Goal: Task Accomplishment & Management: Manage account settings

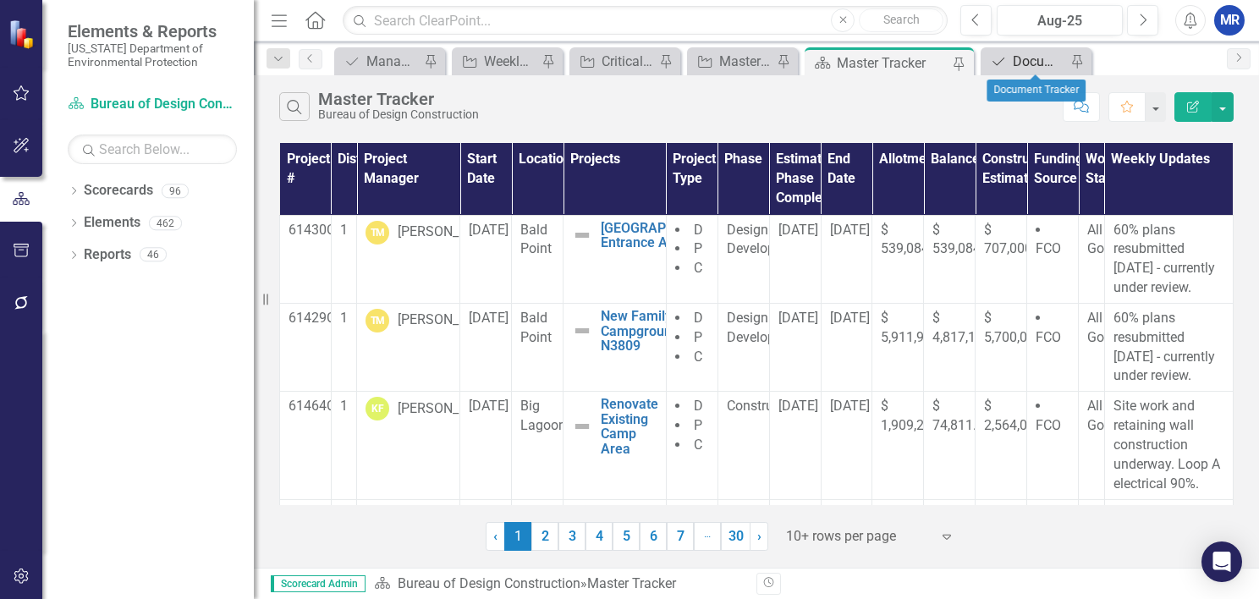
click at [1022, 52] on div "Document Tracker" at bounding box center [1039, 61] width 53 height 21
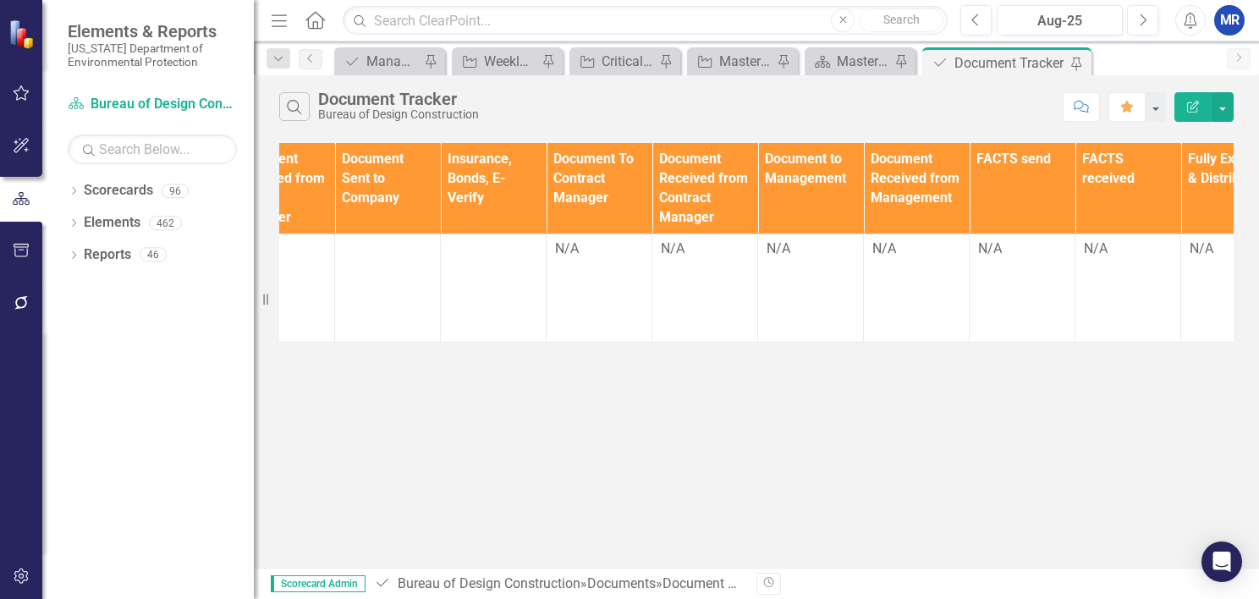
scroll to position [0, 1902]
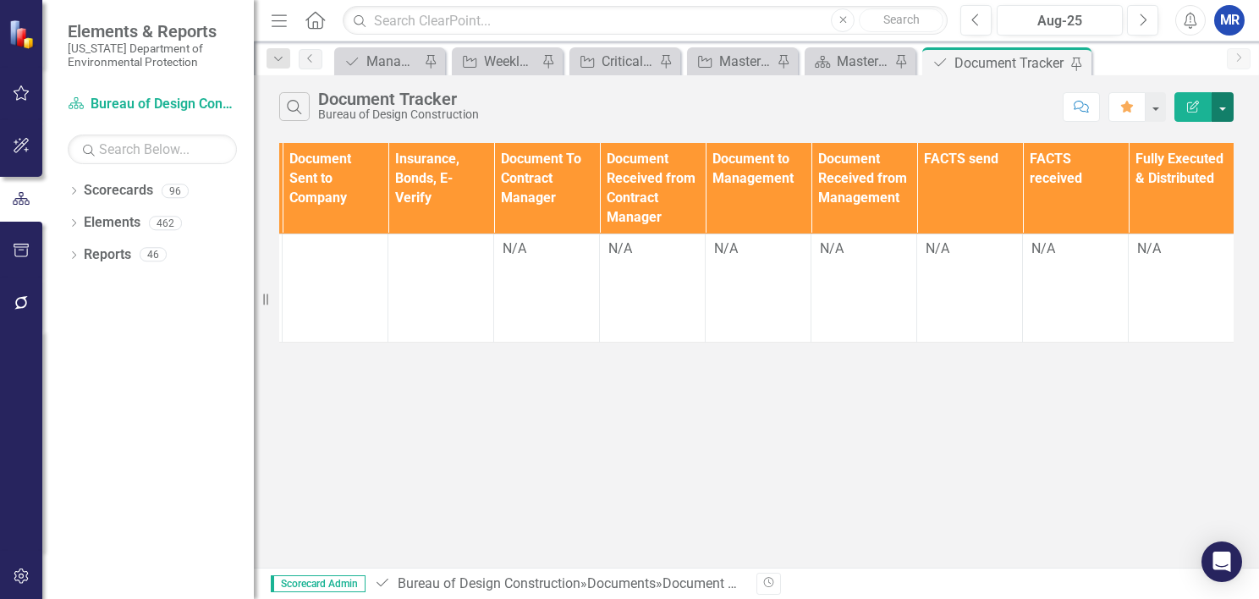
click at [1215, 96] on button "button" at bounding box center [1223, 107] width 22 height 30
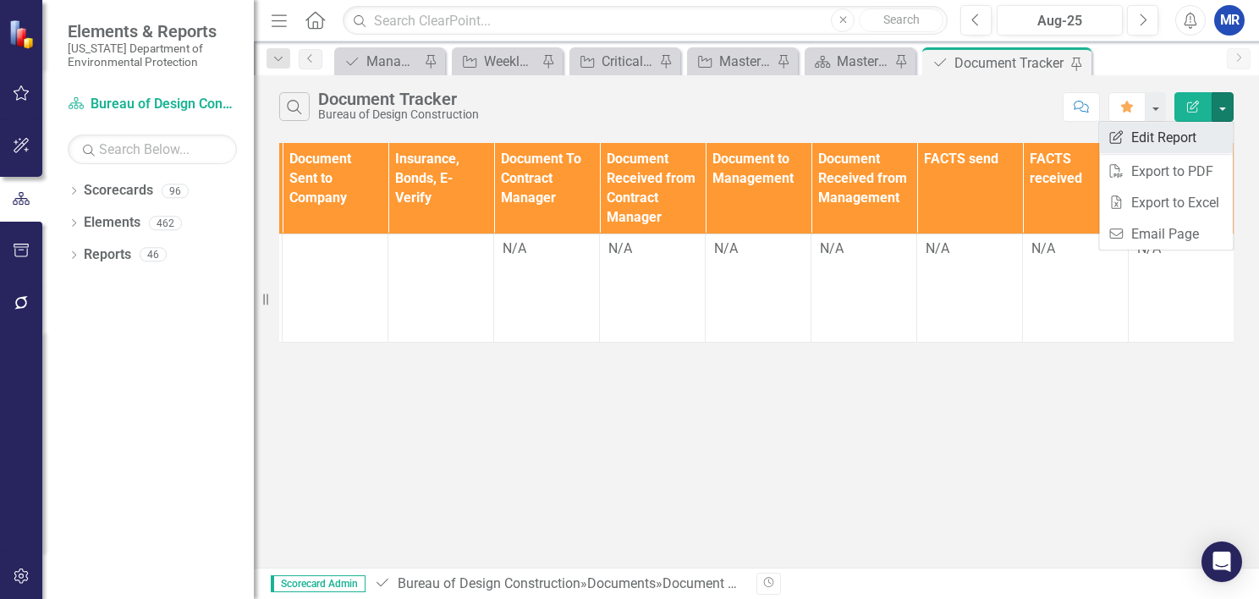
click at [1175, 141] on link "Edit Report Edit Report" at bounding box center [1166, 137] width 134 height 31
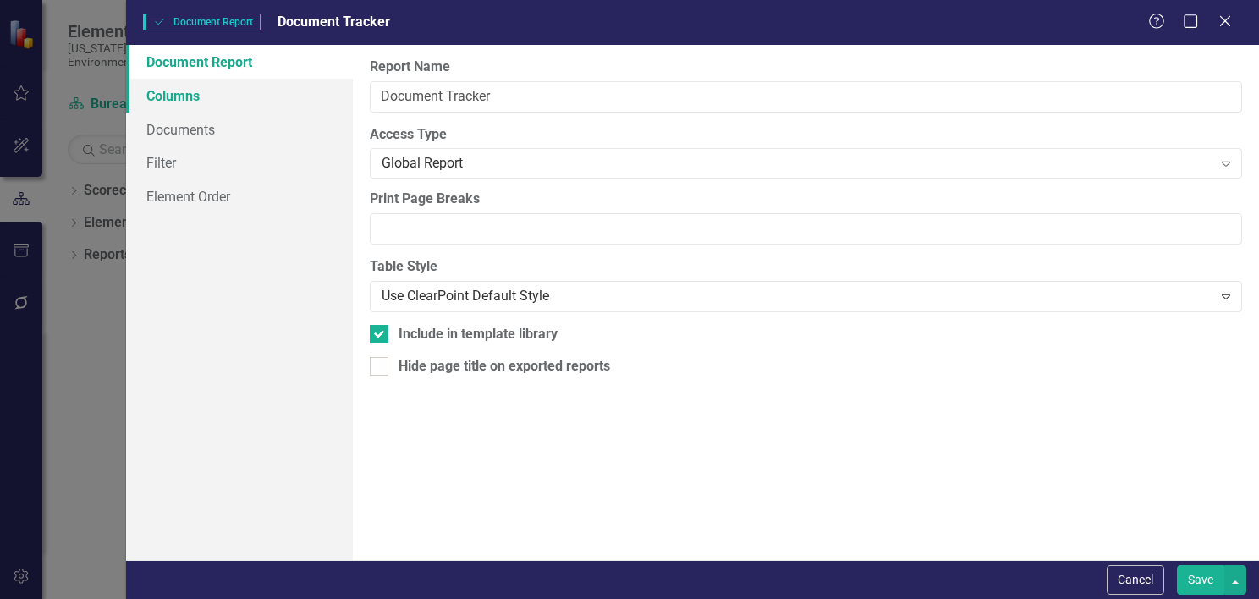
click at [173, 91] on link "Columns" at bounding box center [239, 96] width 227 height 34
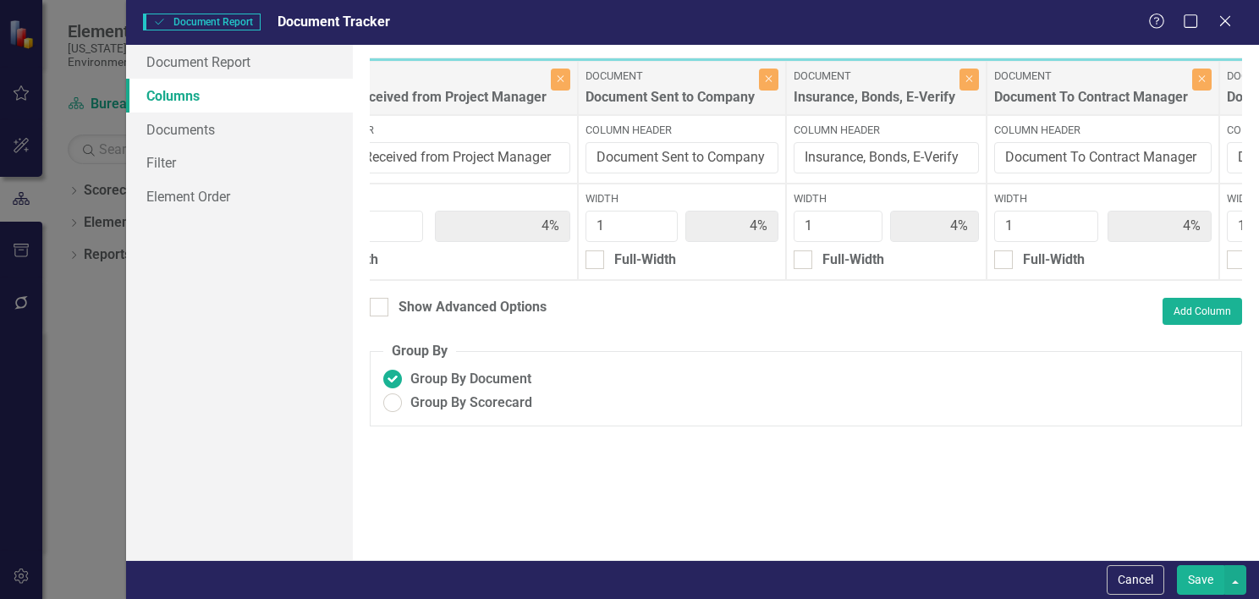
scroll to position [0, 2880]
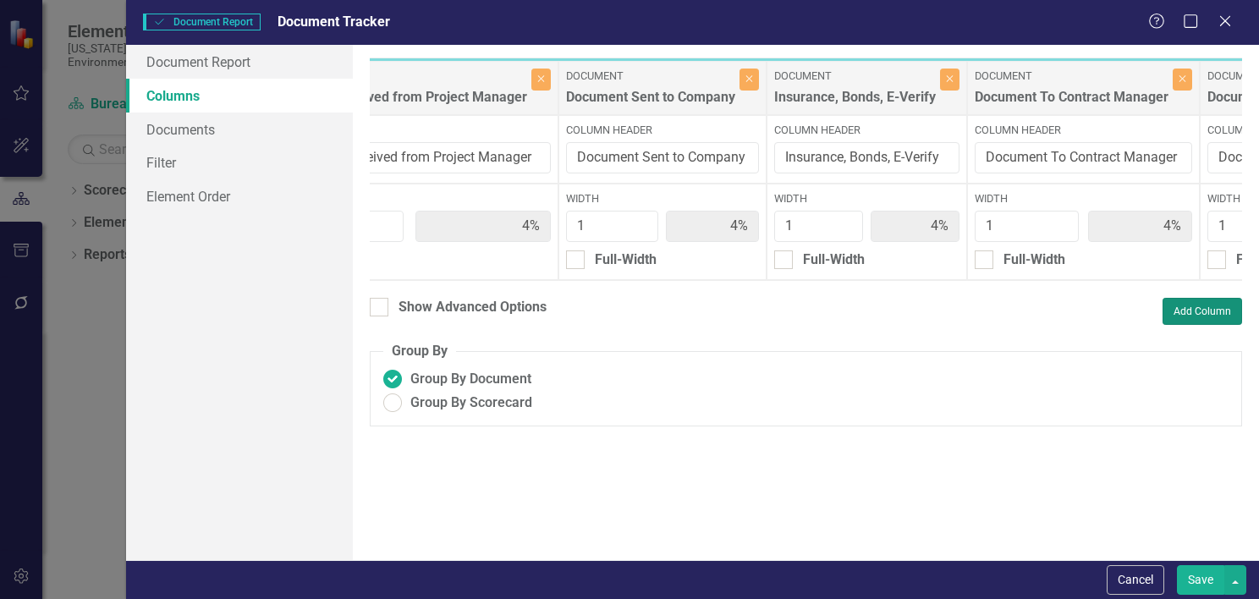
click at [1221, 325] on button "Add Column" at bounding box center [1203, 311] width 80 height 27
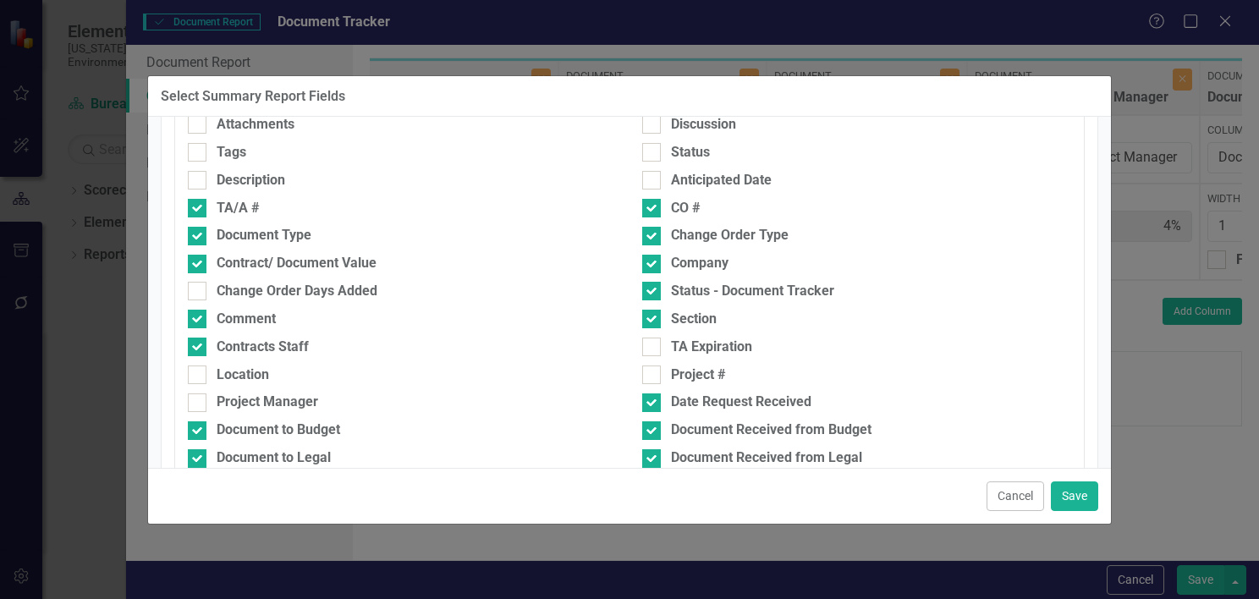
scroll to position [339, 0]
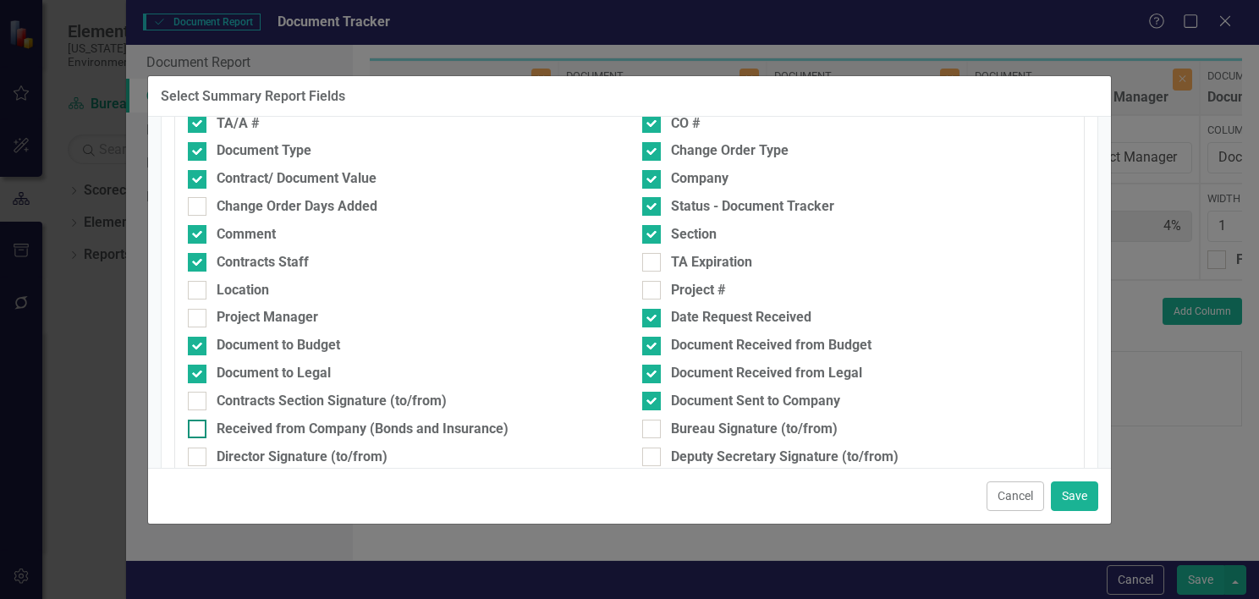
click at [204, 434] on div at bounding box center [197, 429] width 19 height 19
click at [199, 431] on input "Received from Company (Bonds and Insurance)" at bounding box center [193, 425] width 11 height 11
checkbox input "true"
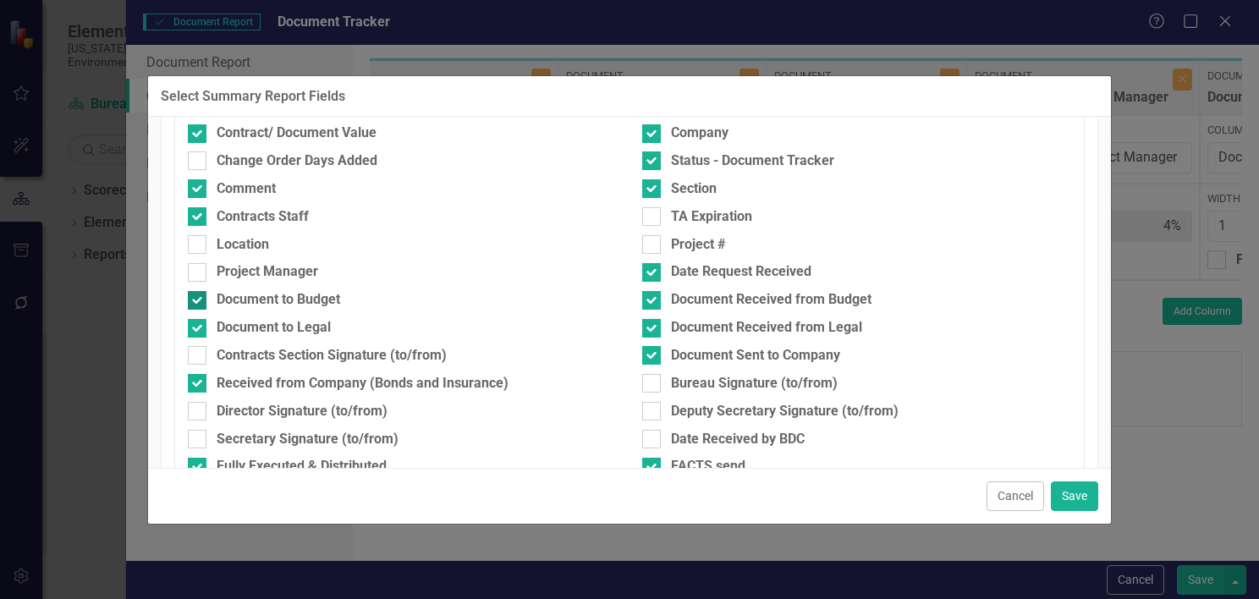
scroll to position [423, 0]
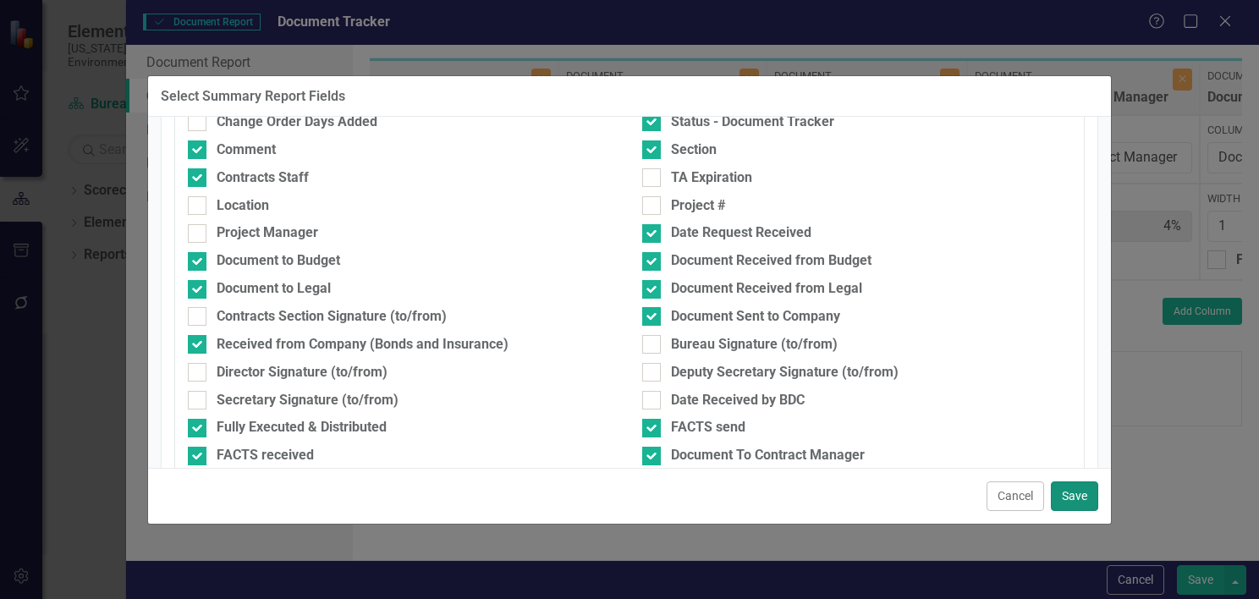
click at [1072, 500] on button "Save" at bounding box center [1074, 497] width 47 height 30
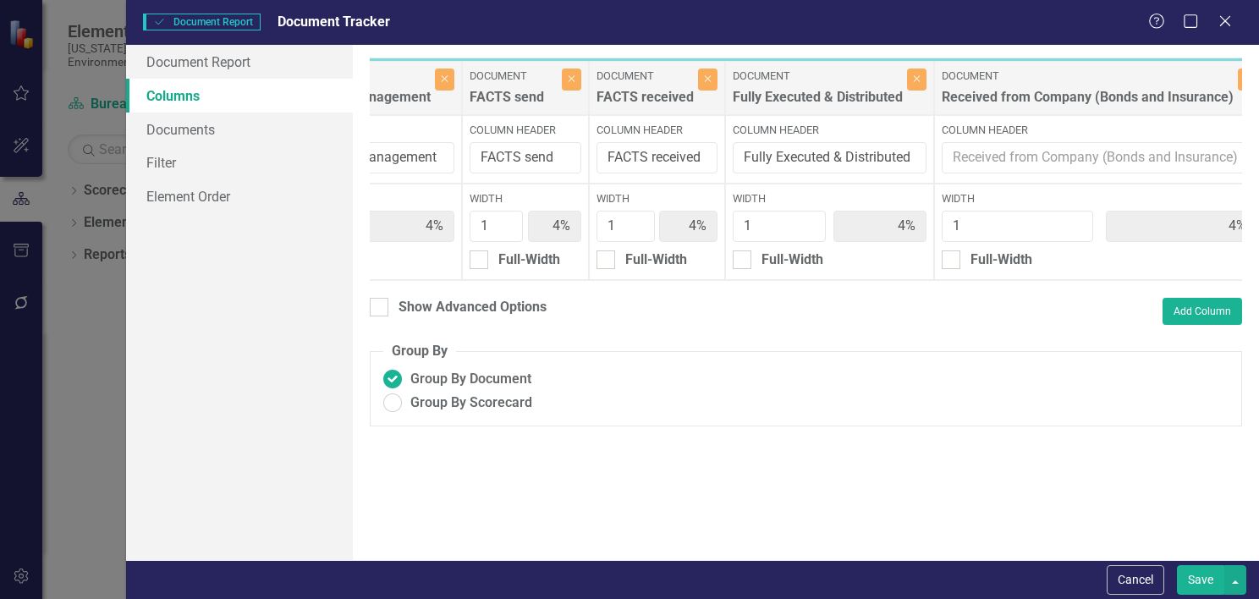
scroll to position [0, 4520]
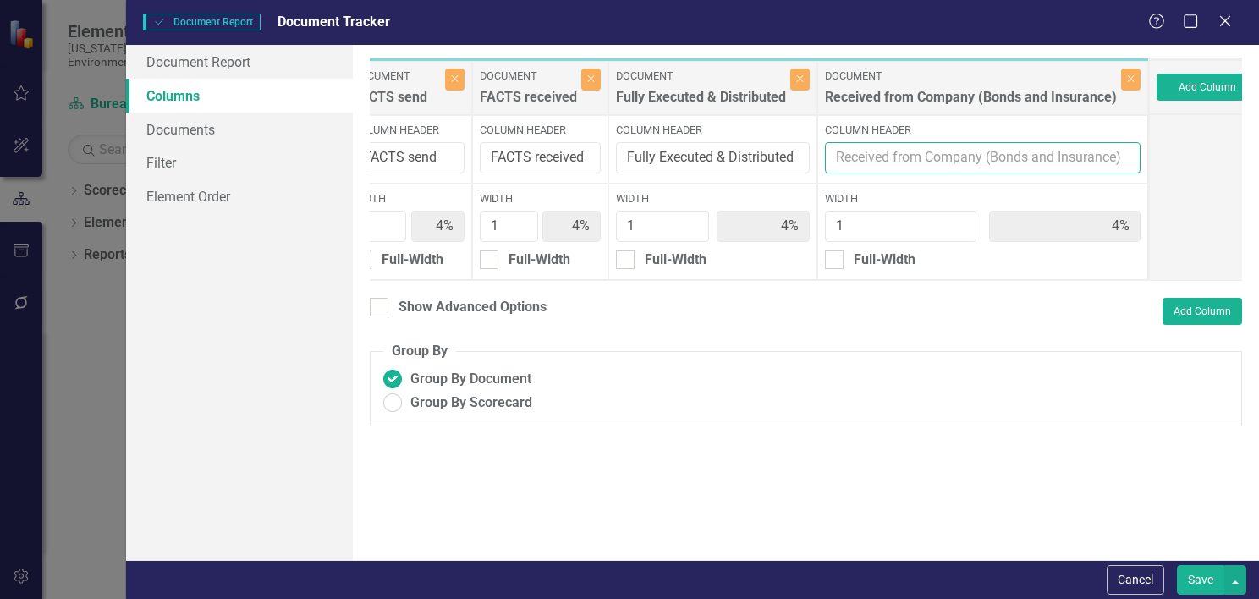
click at [970, 163] on input "Column Header" at bounding box center [983, 157] width 316 height 31
drag, startPoint x: 965, startPoint y: 160, endPoint x: 1063, endPoint y: 173, distance: 99.0
click at [1063, 173] on div "Column Header" at bounding box center [983, 149] width 331 height 69
click at [1110, 156] on input "Column Header" at bounding box center [983, 157] width 316 height 31
click at [1100, 156] on input "Column Header" at bounding box center [983, 157] width 316 height 31
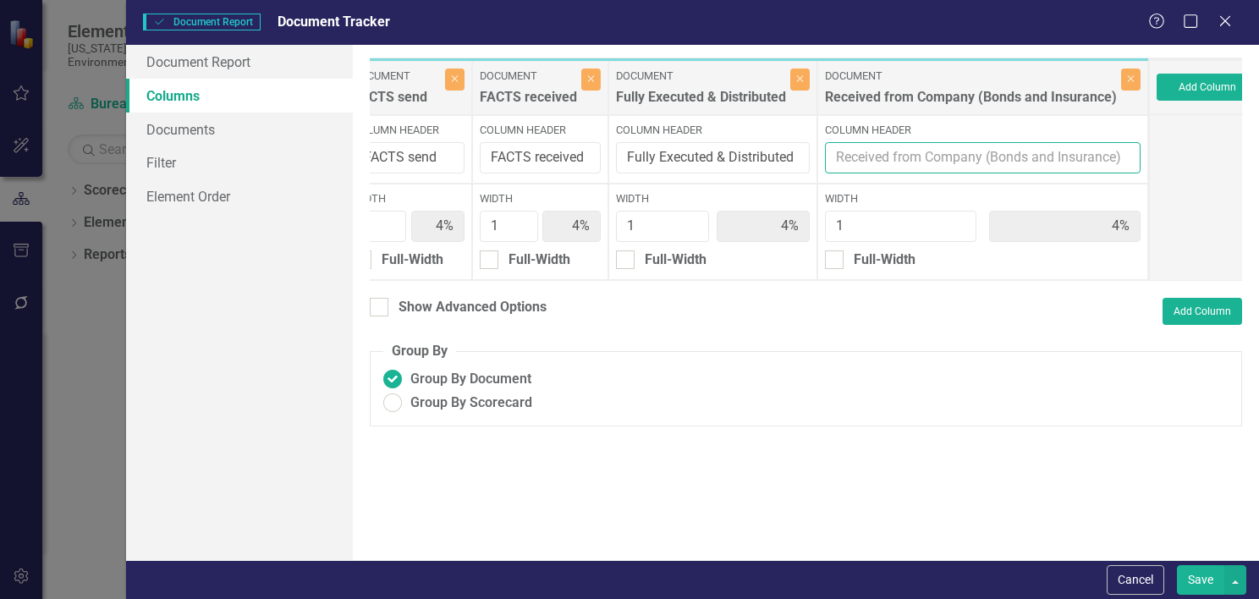
click at [1100, 156] on input "Column Header" at bounding box center [983, 157] width 316 height 31
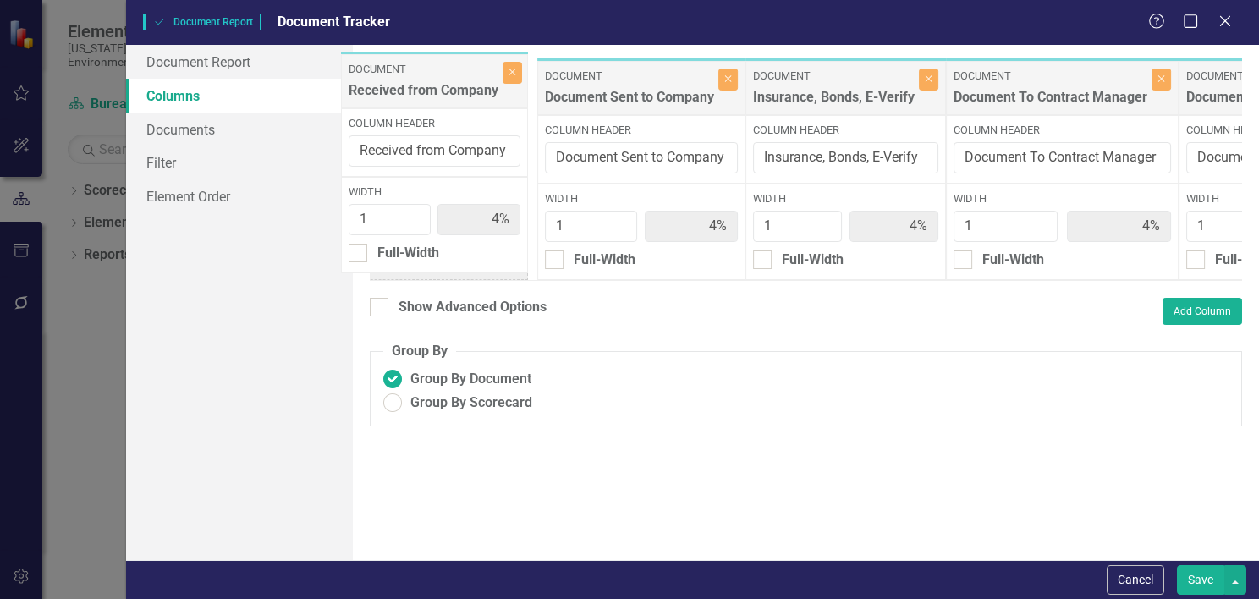
scroll to position [0, 3078]
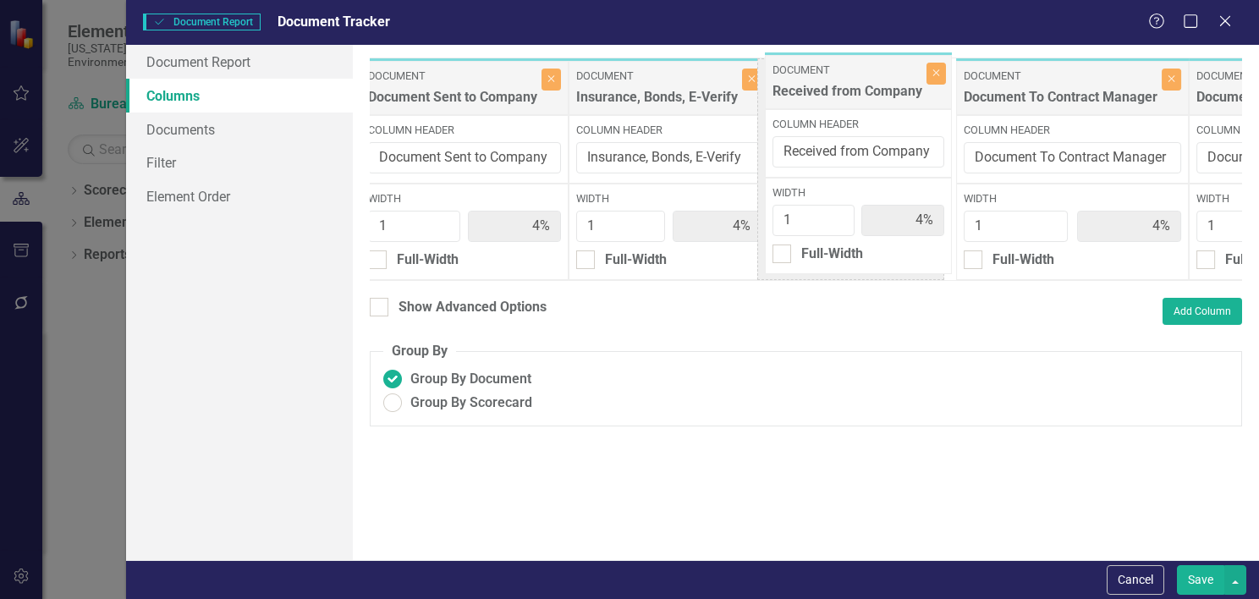
drag, startPoint x: 1093, startPoint y: 74, endPoint x: 862, endPoint y: 69, distance: 232.0
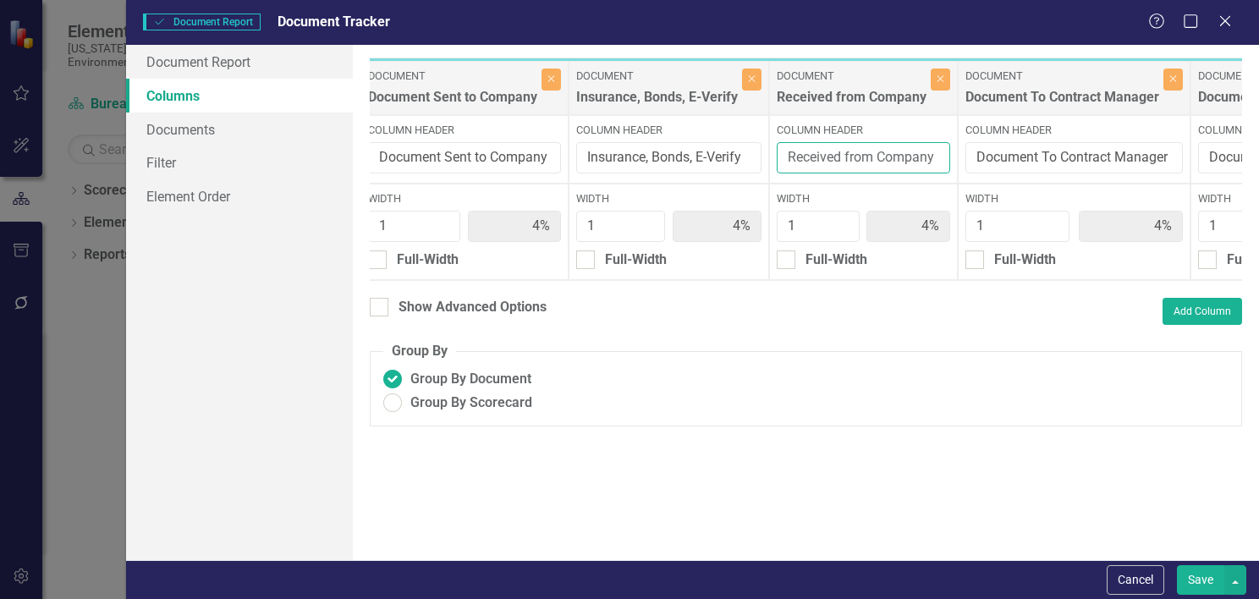
click at [778, 152] on input "Received from Company" at bounding box center [864, 157] width 174 height 31
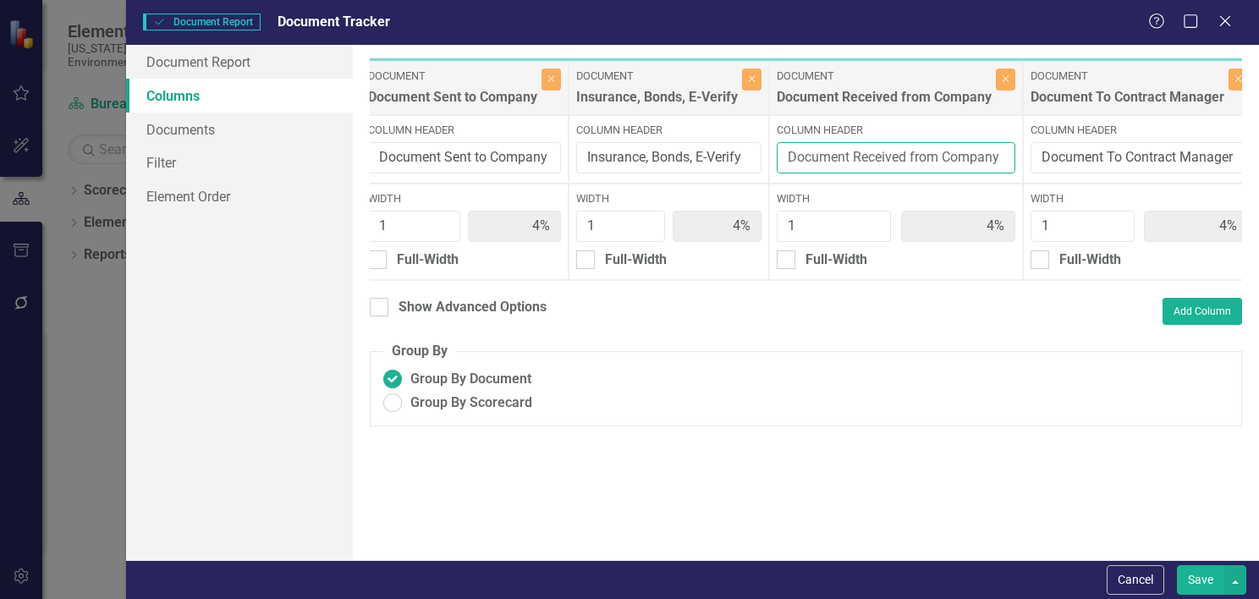
type input "Document Received from Company"
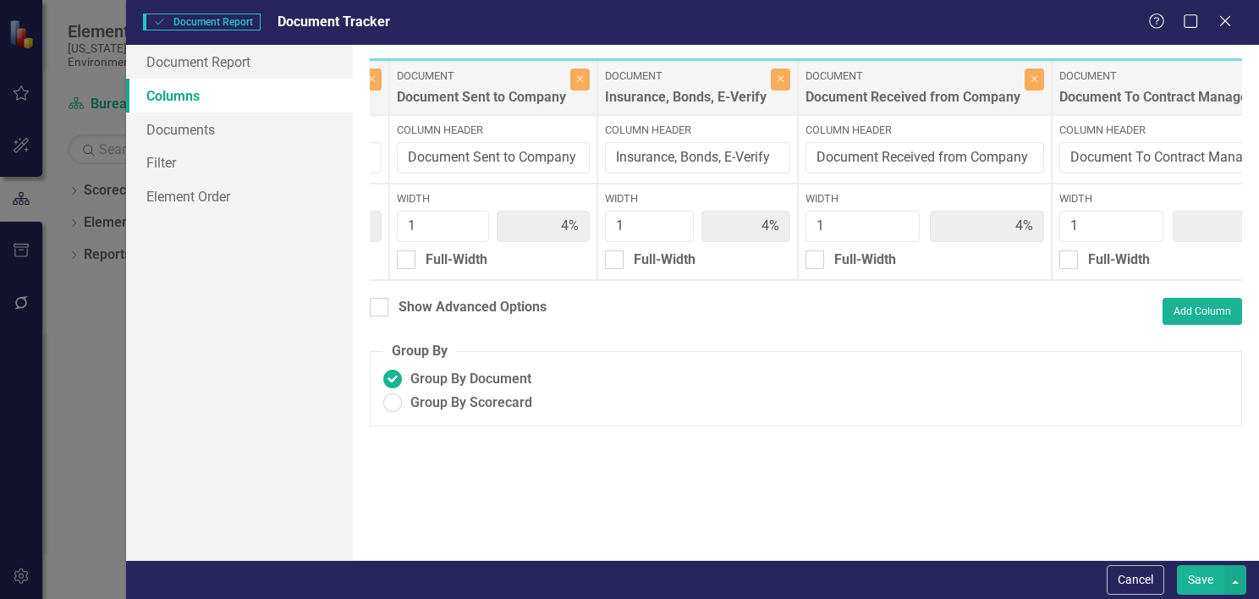
scroll to position [0, 3037]
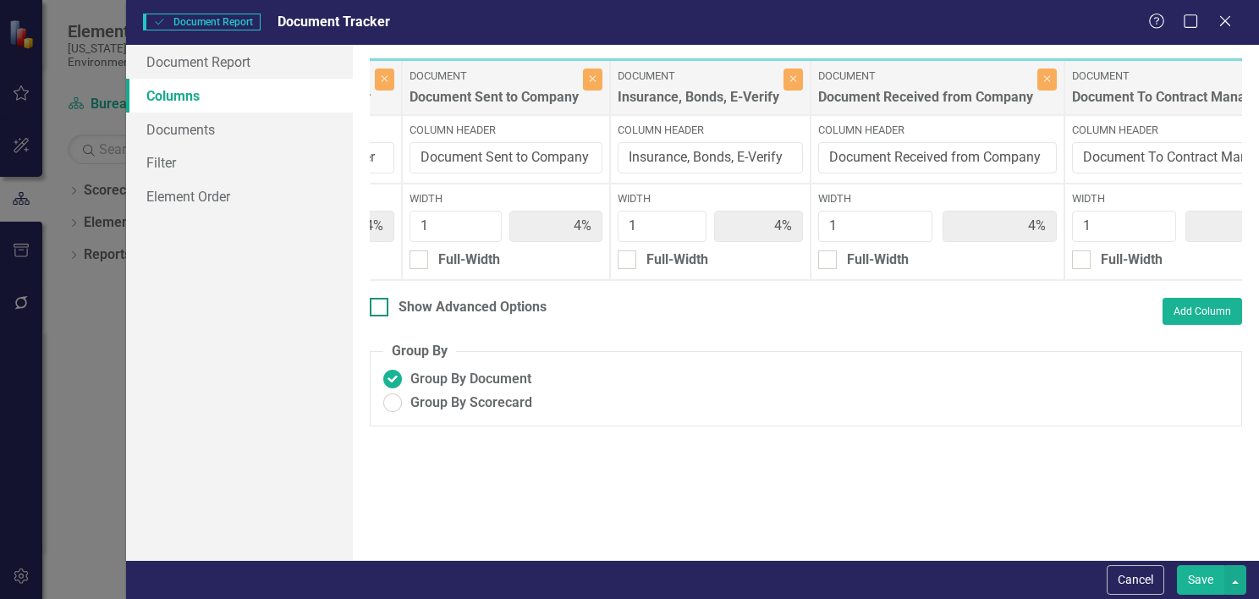
click at [377, 317] on div at bounding box center [379, 307] width 19 height 19
click at [377, 309] on input "Show Advanced Options" at bounding box center [375, 303] width 11 height 11
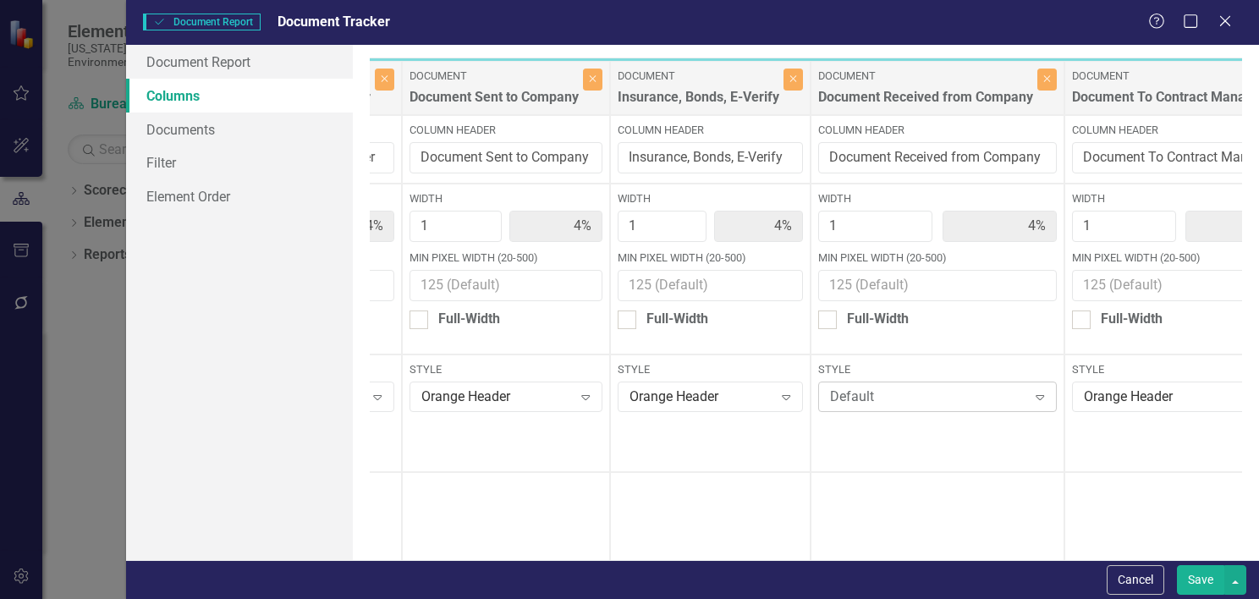
click at [844, 405] on div "Default" at bounding box center [928, 397] width 197 height 19
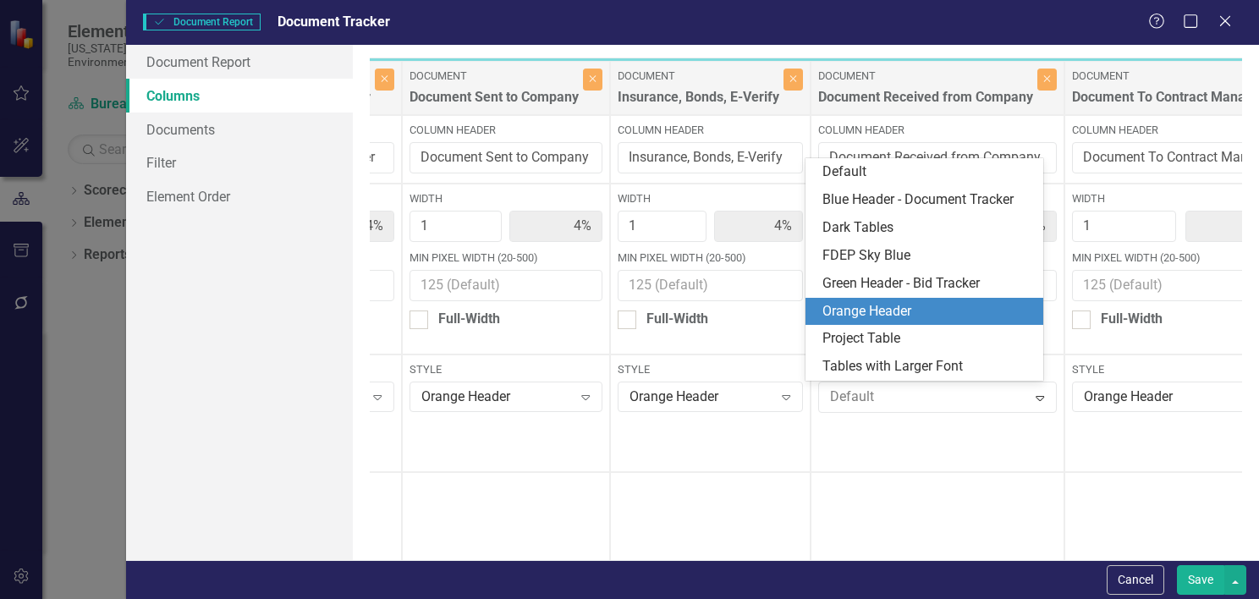
click at [880, 311] on div "Orange Header" at bounding box center [928, 311] width 211 height 19
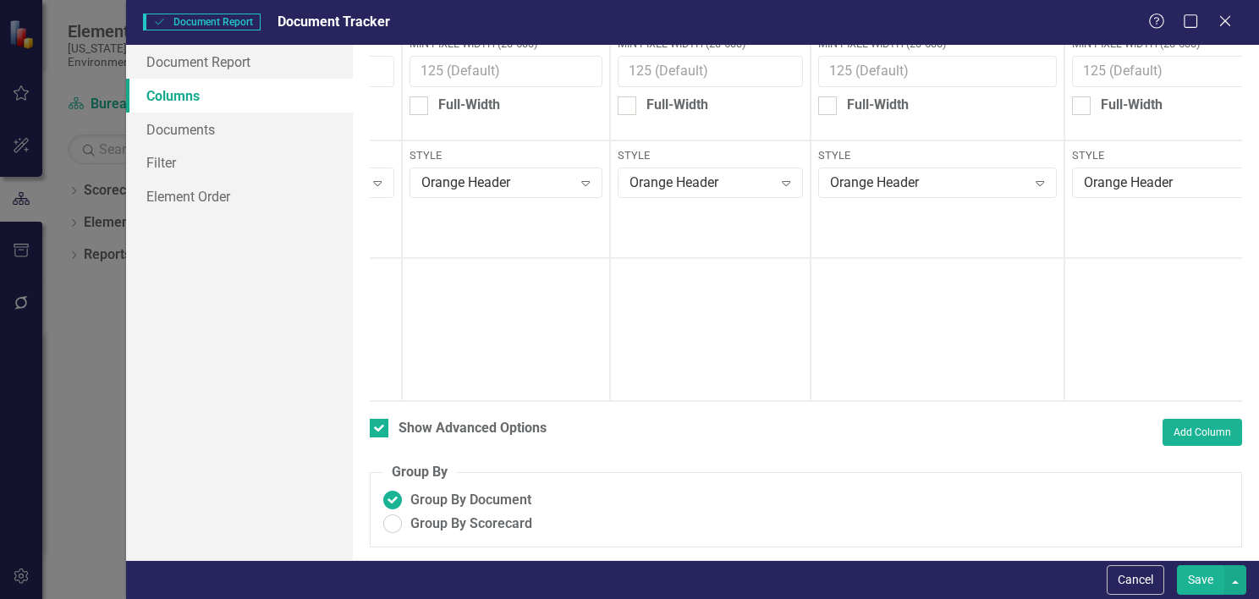
scroll to position [223, 0]
click at [377, 432] on div at bounding box center [379, 428] width 19 height 19
click at [377, 430] on input "Show Advanced Options" at bounding box center [375, 424] width 11 height 11
checkbox input "false"
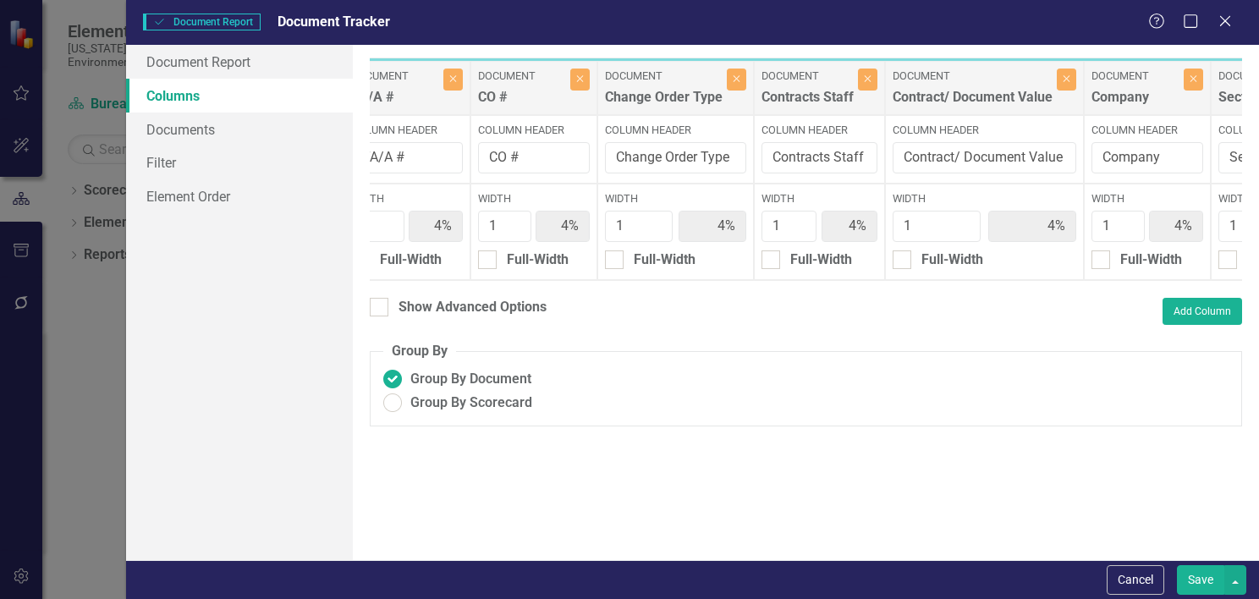
scroll to position [0, 0]
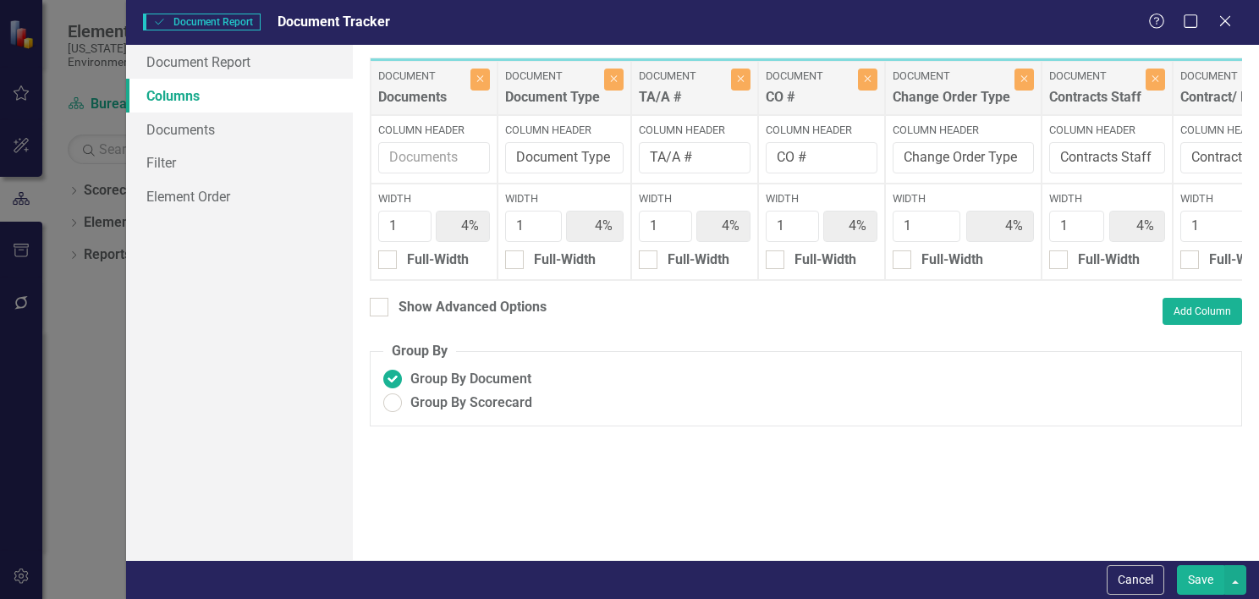
click at [1205, 589] on button "Save" at bounding box center [1200, 580] width 47 height 30
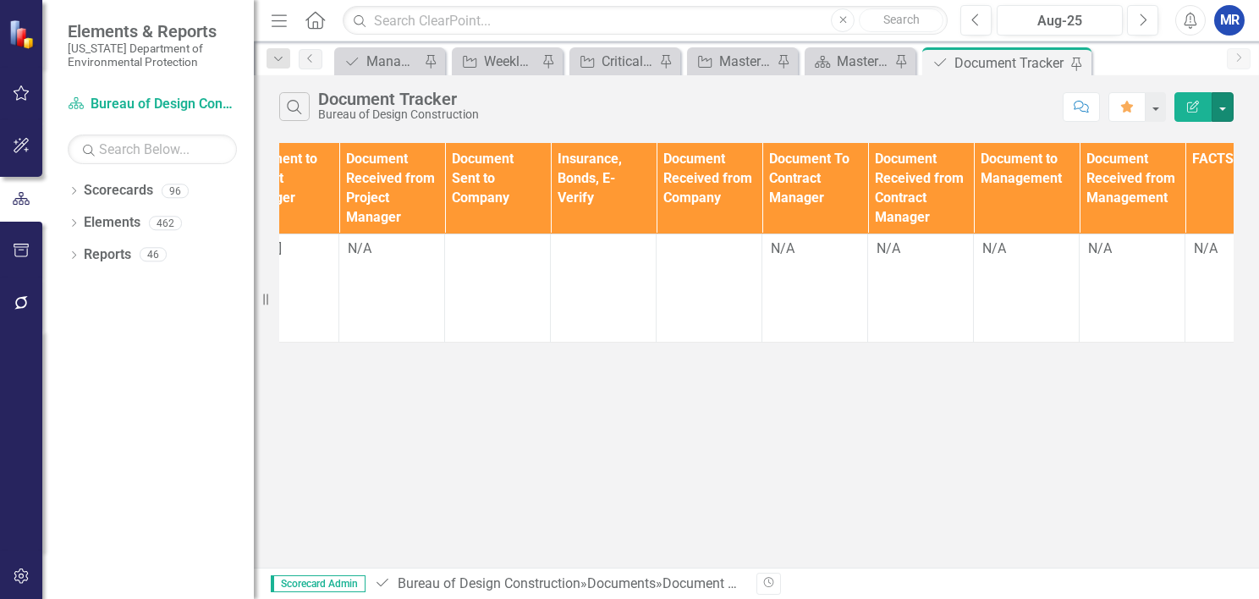
scroll to position [0, 1724]
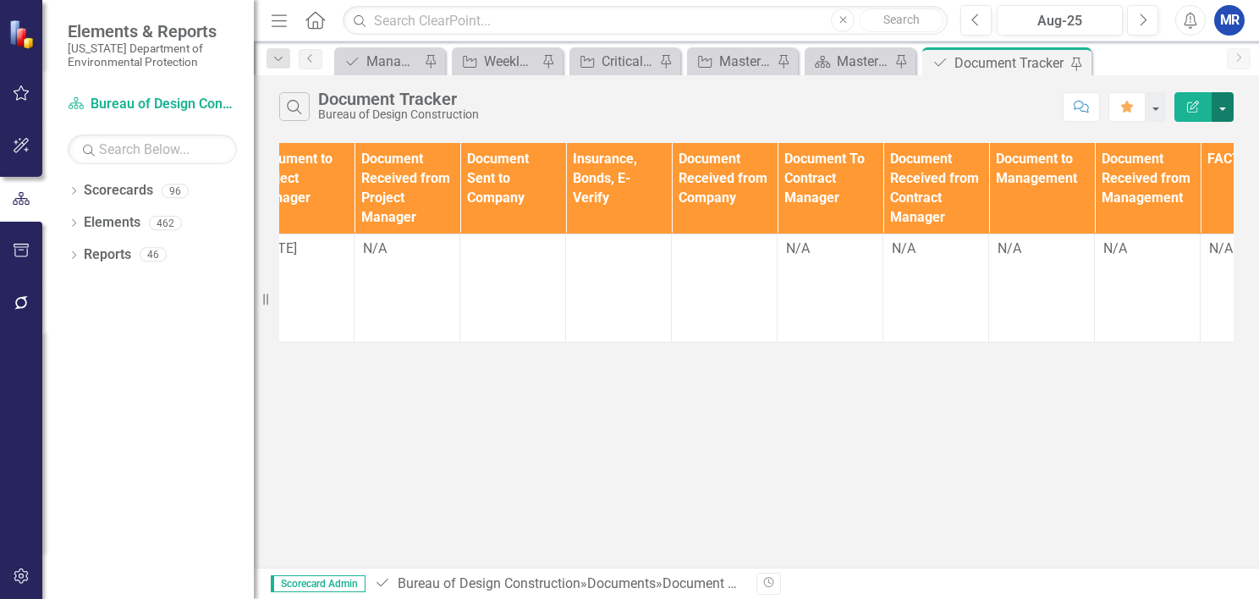
click at [1222, 106] on button "button" at bounding box center [1223, 107] width 22 height 30
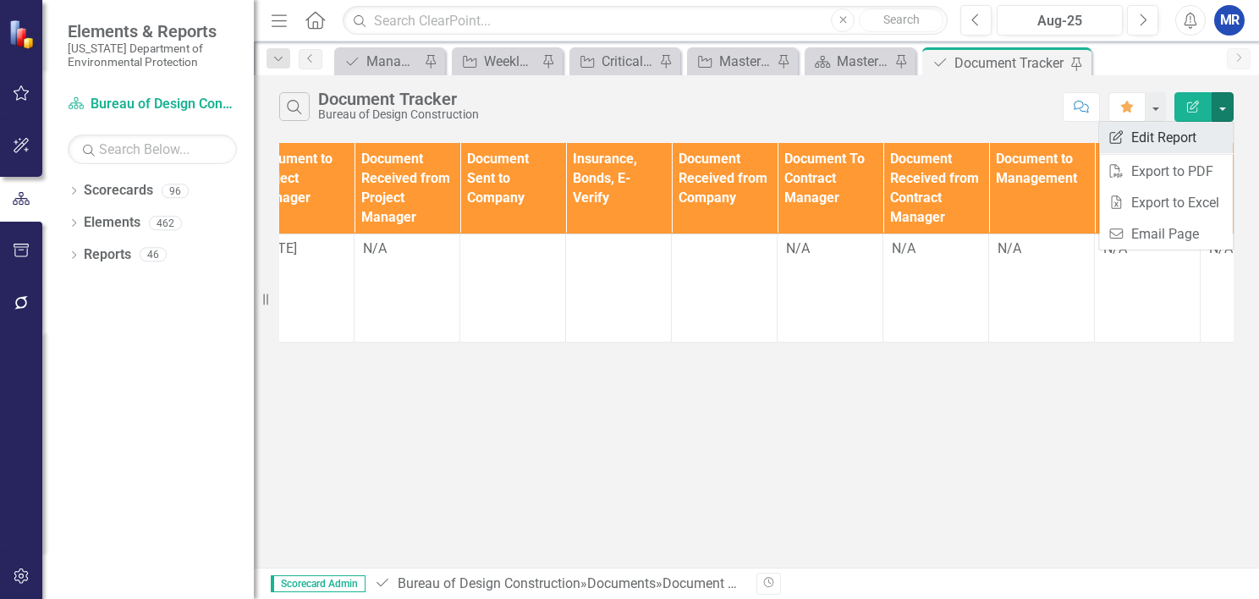
click at [1188, 138] on link "Edit Report Edit Report" at bounding box center [1166, 137] width 134 height 31
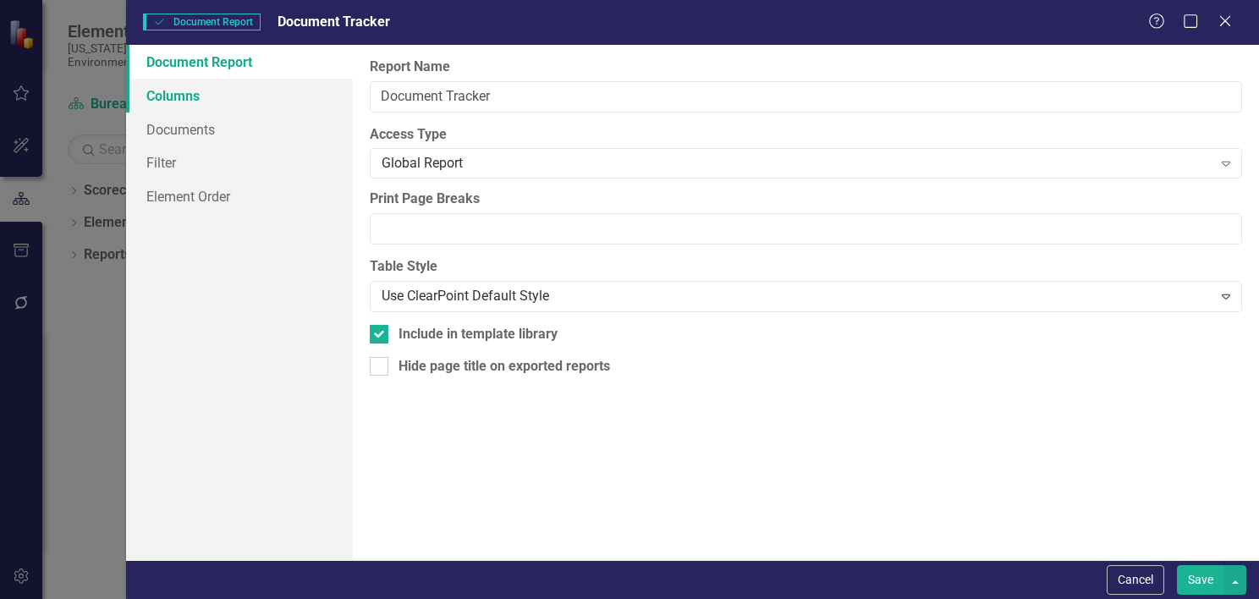
click at [188, 89] on link "Columns" at bounding box center [239, 96] width 227 height 34
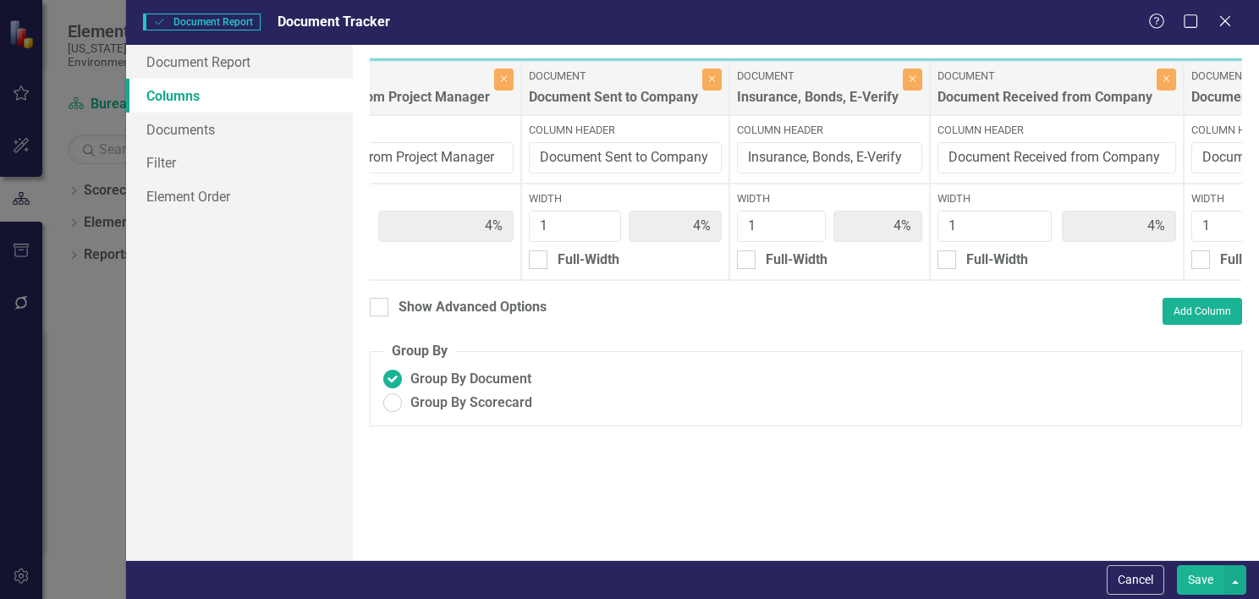
scroll to position [0, 2934]
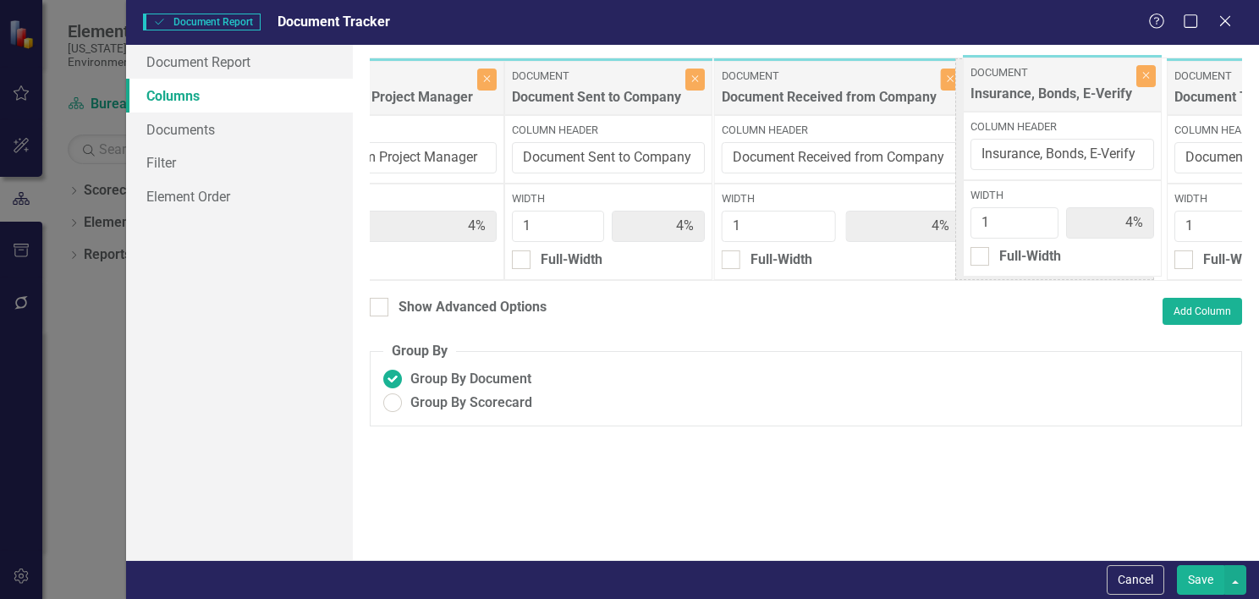
drag, startPoint x: 792, startPoint y: 81, endPoint x: 1052, endPoint y: 79, distance: 259.8
click at [1052, 79] on div "Document Documents Close Column Header Width 1 4% Full-Width Document Document …" at bounding box center [47, 169] width 5222 height 223
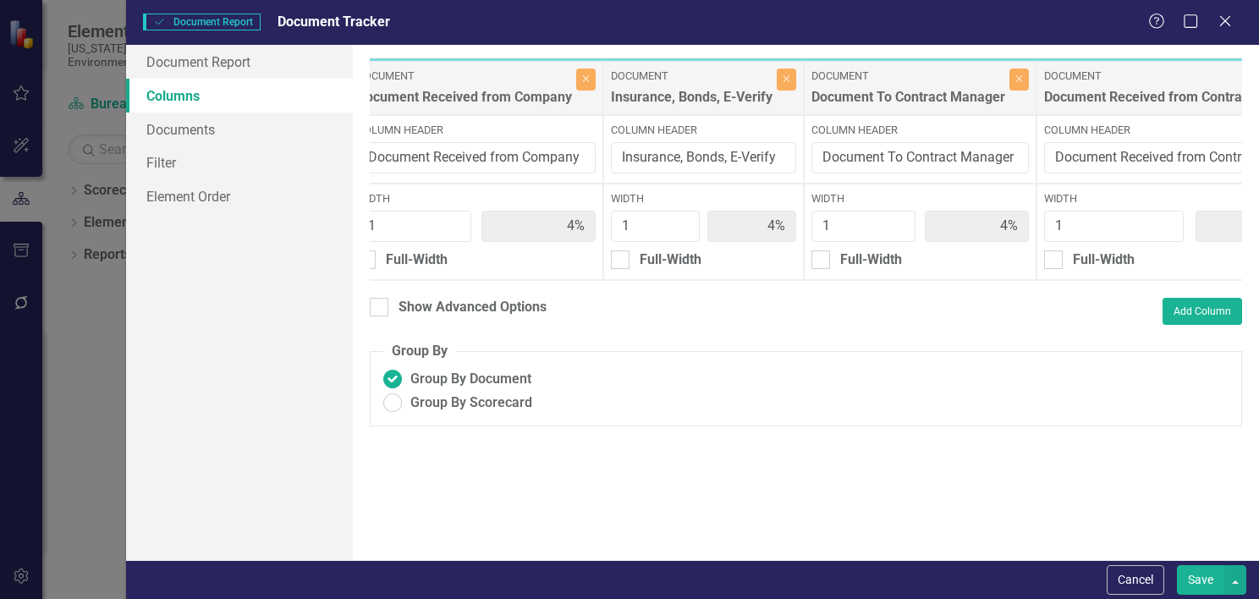
scroll to position [0, 3293]
click at [1198, 579] on button "Save" at bounding box center [1200, 580] width 47 height 30
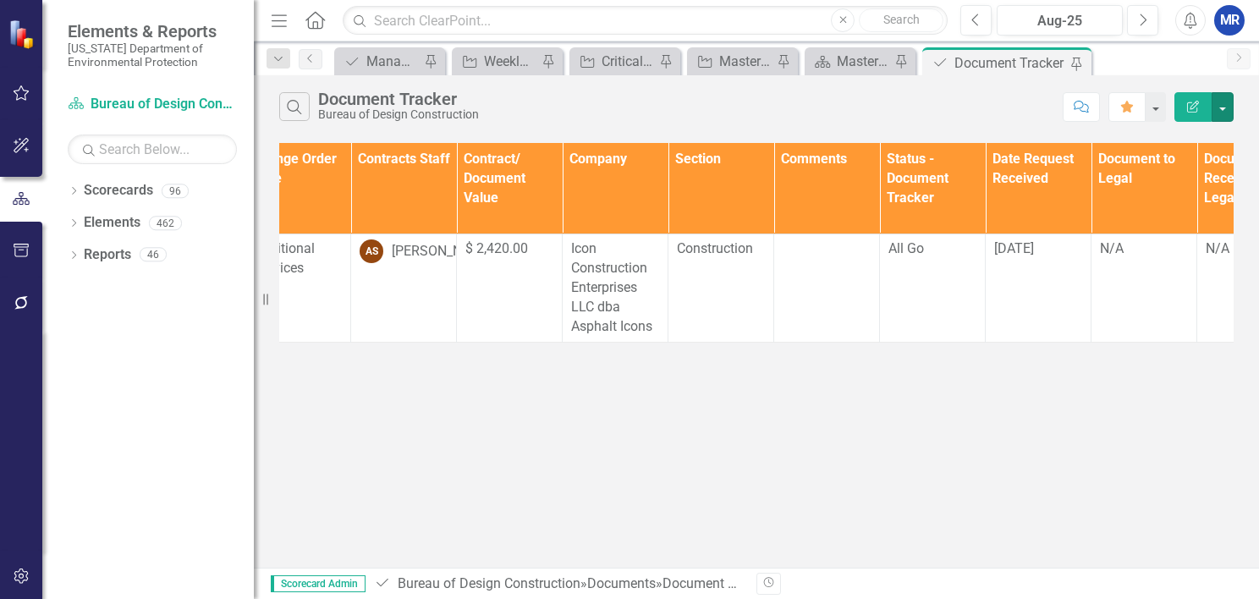
scroll to position [0, 0]
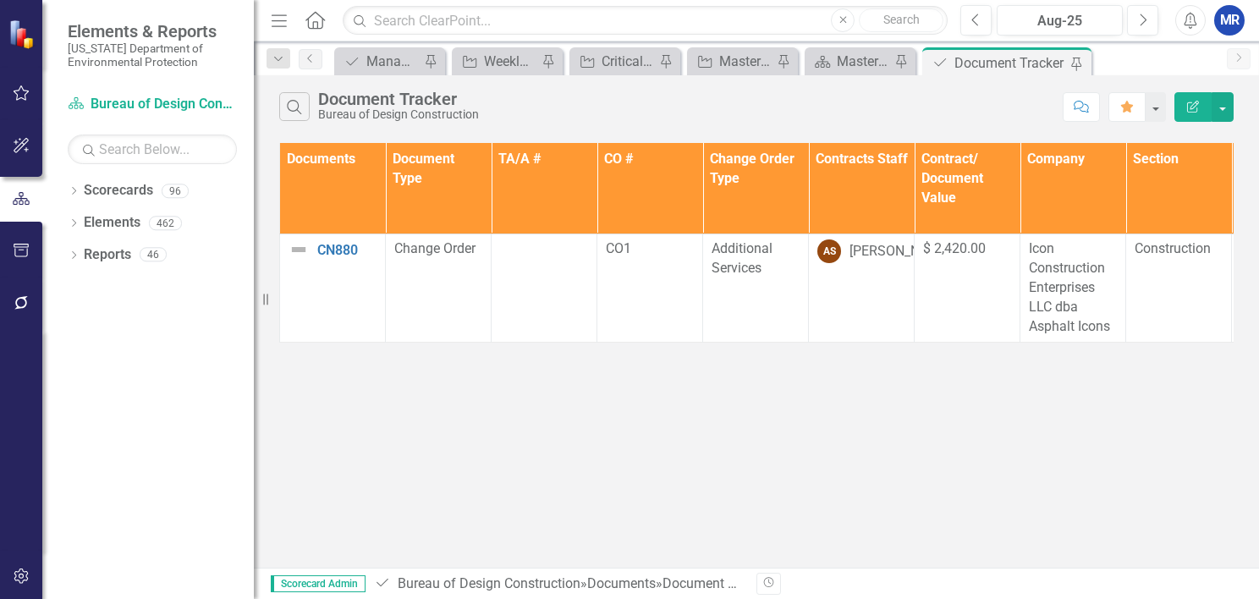
drag, startPoint x: 346, startPoint y: 353, endPoint x: 426, endPoint y: 344, distance: 80.0
click at [426, 343] on div "Documents Document Type TA/A # CO # Change Order Type Contracts Staff Contract/…" at bounding box center [756, 243] width 955 height 200
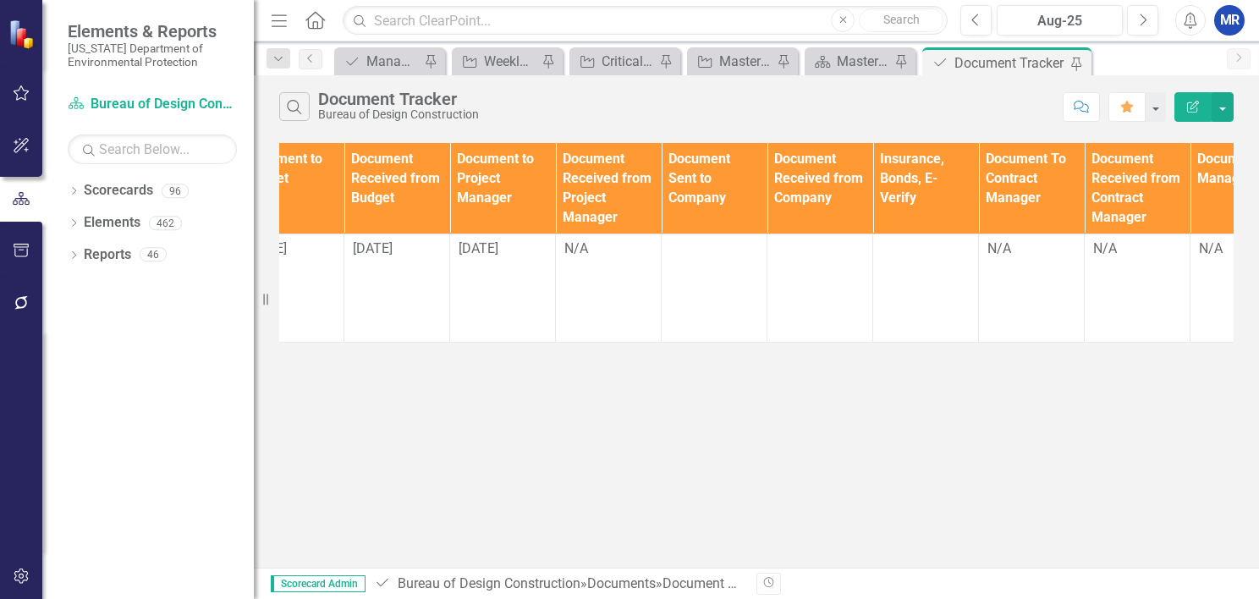
scroll to position [0, 1534]
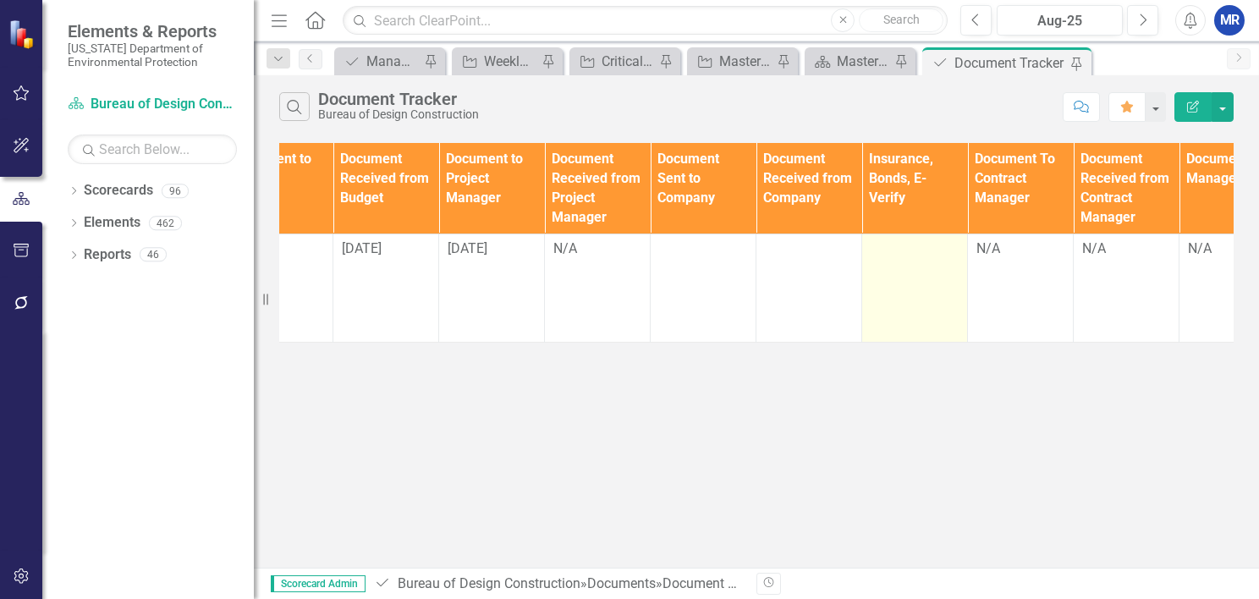
click at [915, 251] on div at bounding box center [915, 250] width 88 height 20
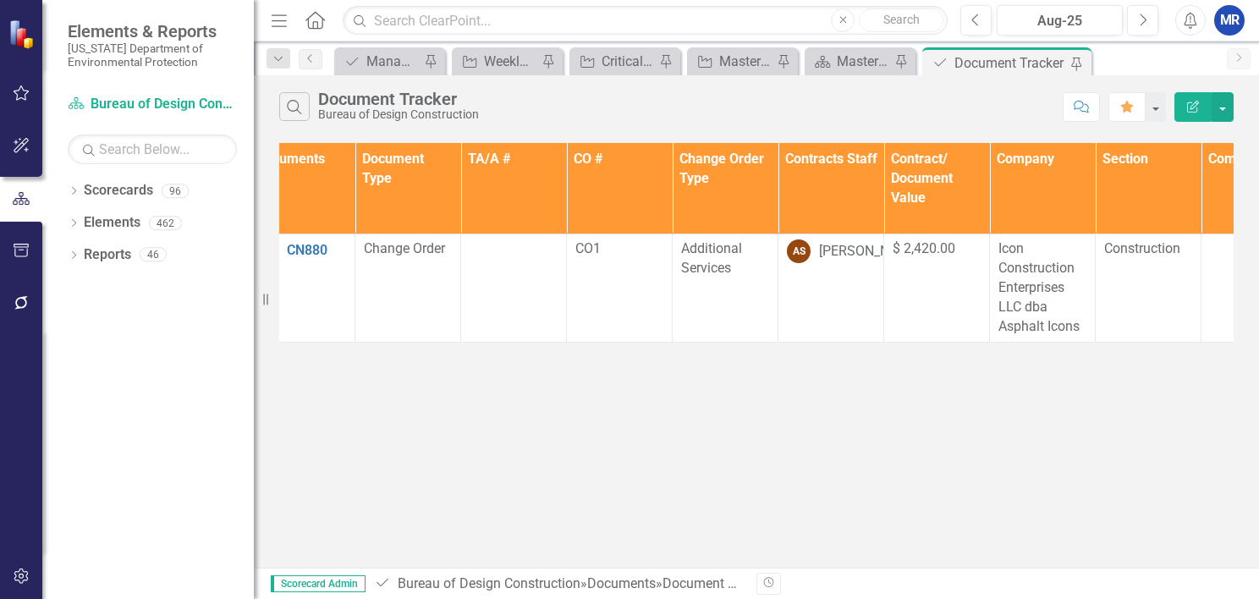
scroll to position [0, 0]
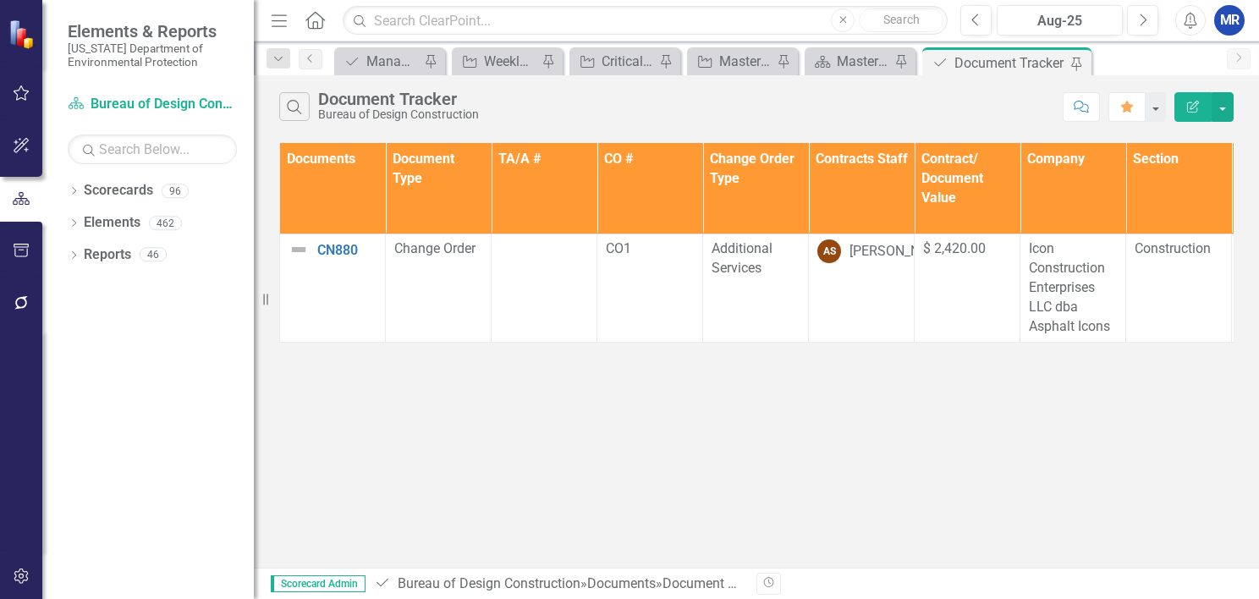
click at [537, 417] on div "Search Document Tracker Bureau of Design Construction Comment Favorite Edit Rep…" at bounding box center [756, 321] width 1005 height 493
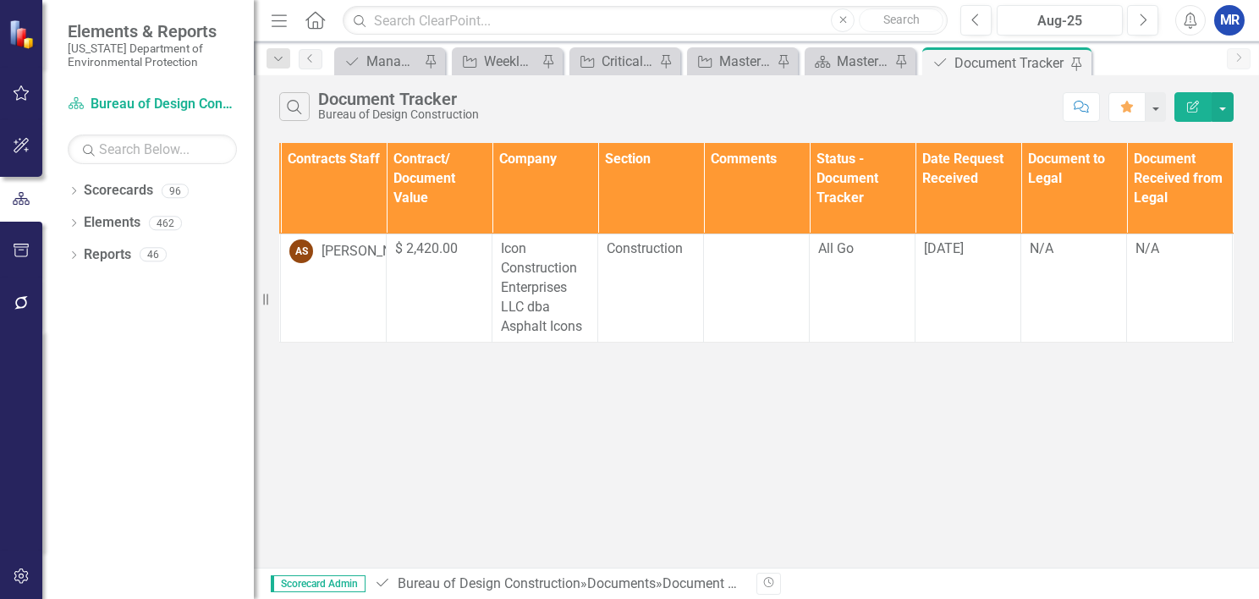
scroll to position [0, 539]
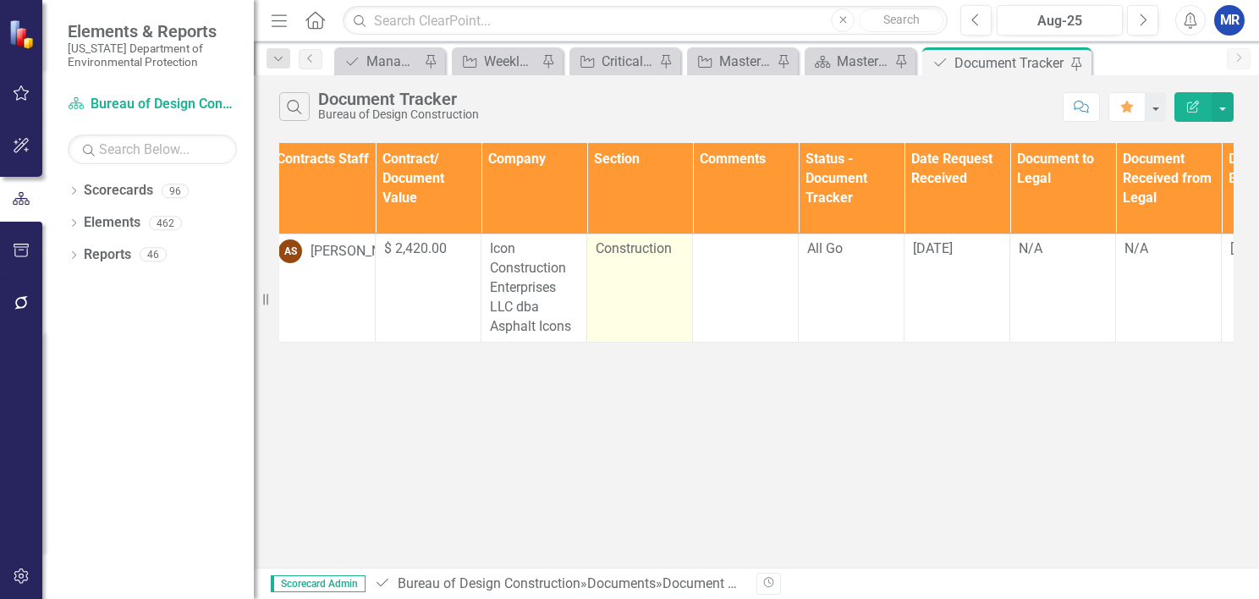
click at [614, 261] on td "Construction" at bounding box center [640, 287] width 106 height 107
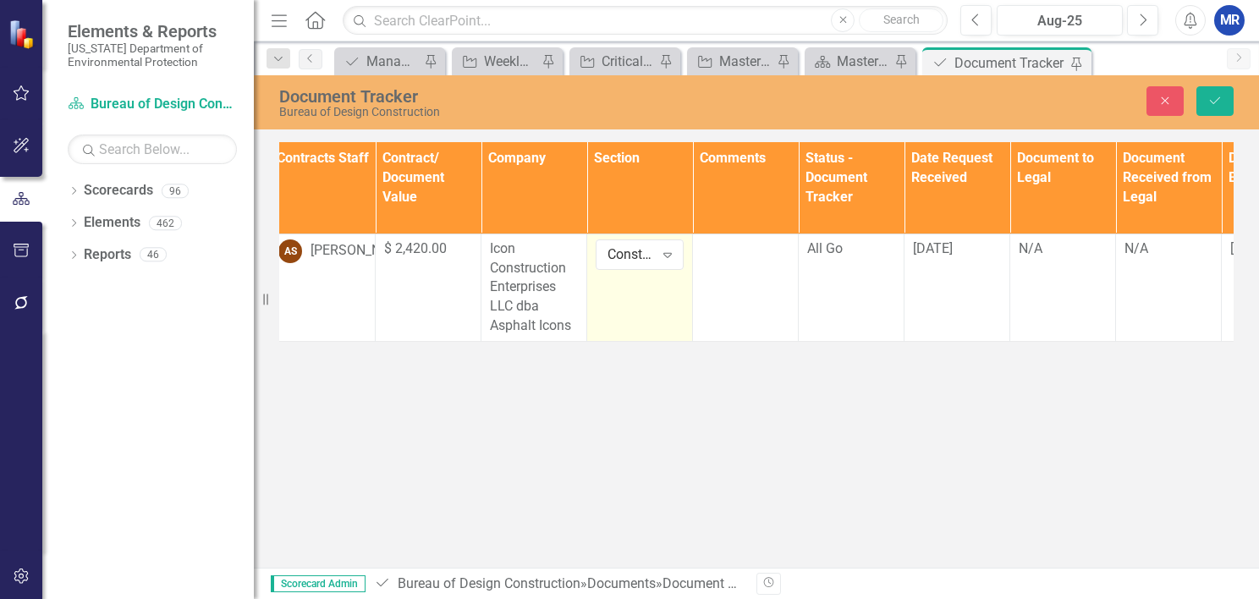
drag, startPoint x: 614, startPoint y: 261, endPoint x: 650, endPoint y: 278, distance: 39.7
click at [650, 278] on td "Construction Expand" at bounding box center [640, 287] width 106 height 107
click at [686, 449] on div "Document Tracker Bureau of Design Construction Close Save Documents Document Ty…" at bounding box center [756, 321] width 1005 height 493
click at [667, 248] on icon "Expand" at bounding box center [667, 255] width 17 height 14
click at [707, 408] on div "Document Tracker Bureau of Design Construction Close Save Documents Document Ty…" at bounding box center [756, 321] width 1005 height 493
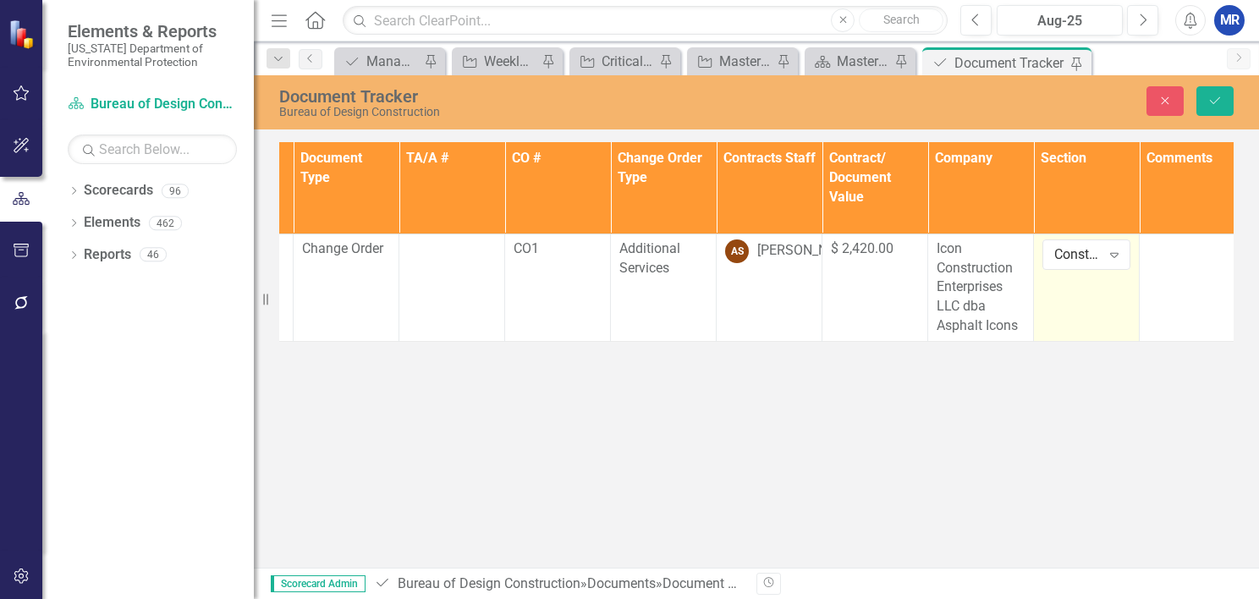
scroll to position [0, 0]
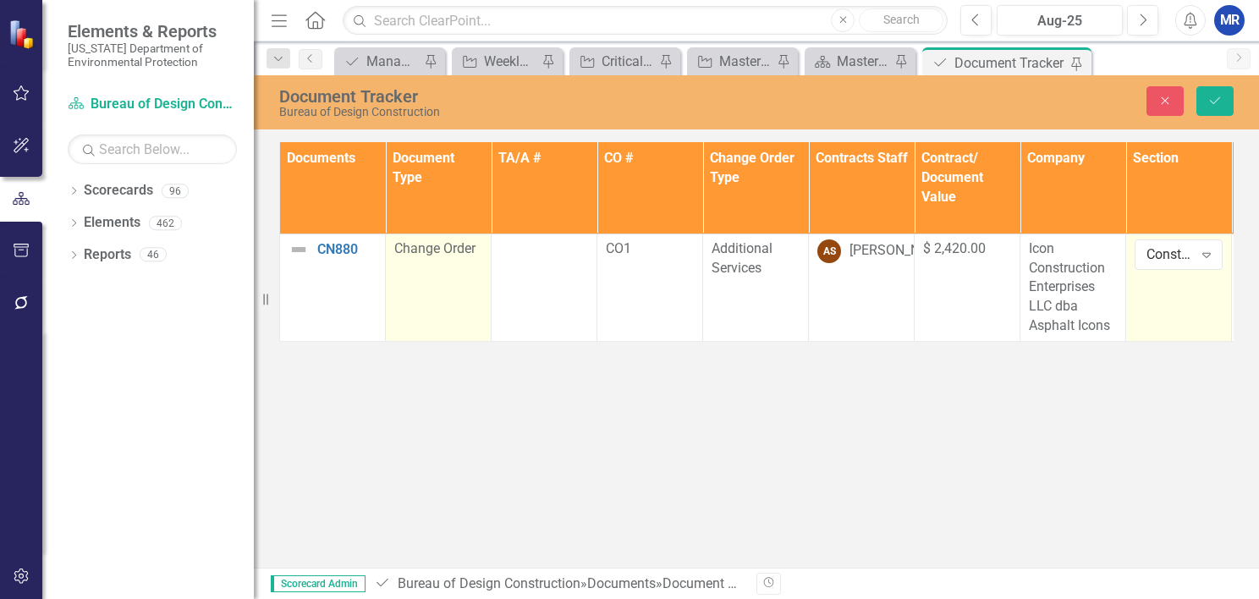
click at [435, 246] on span "Change Order" at bounding box center [434, 248] width 81 height 16
drag, startPoint x: 435, startPoint y: 246, endPoint x: 476, endPoint y: 256, distance: 42.7
click at [476, 256] on div "Expand" at bounding box center [466, 254] width 30 height 27
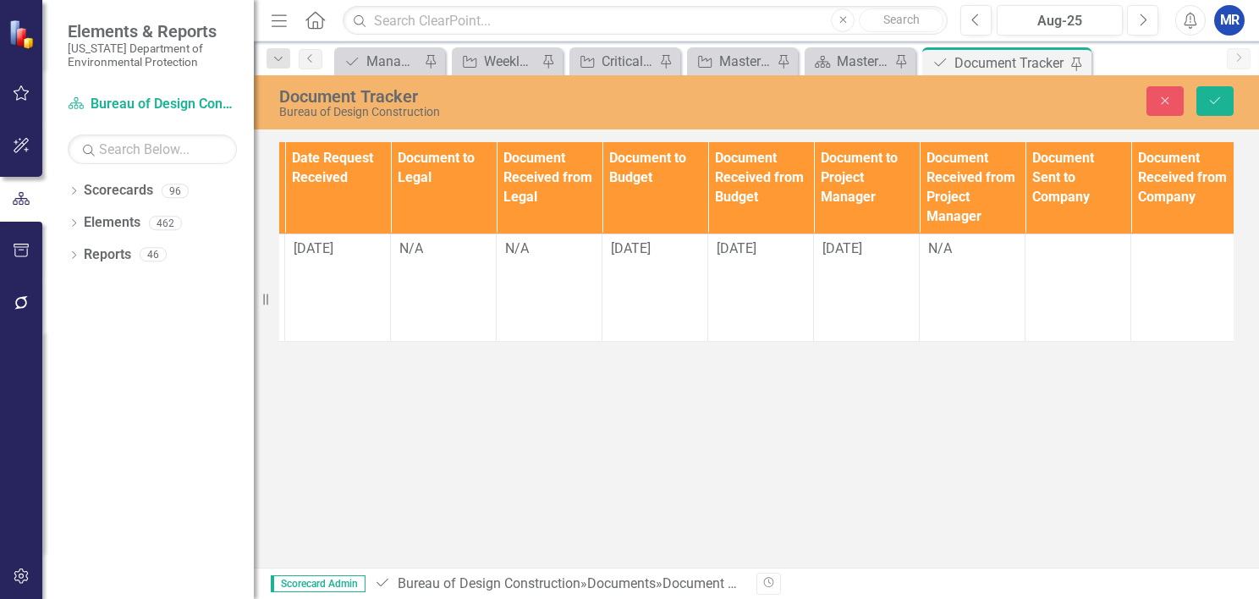
scroll to position [0, 1161]
click at [1236, 59] on icon "Next" at bounding box center [1239, 57] width 14 height 10
click at [1158, 107] on button "Close" at bounding box center [1165, 101] width 37 height 30
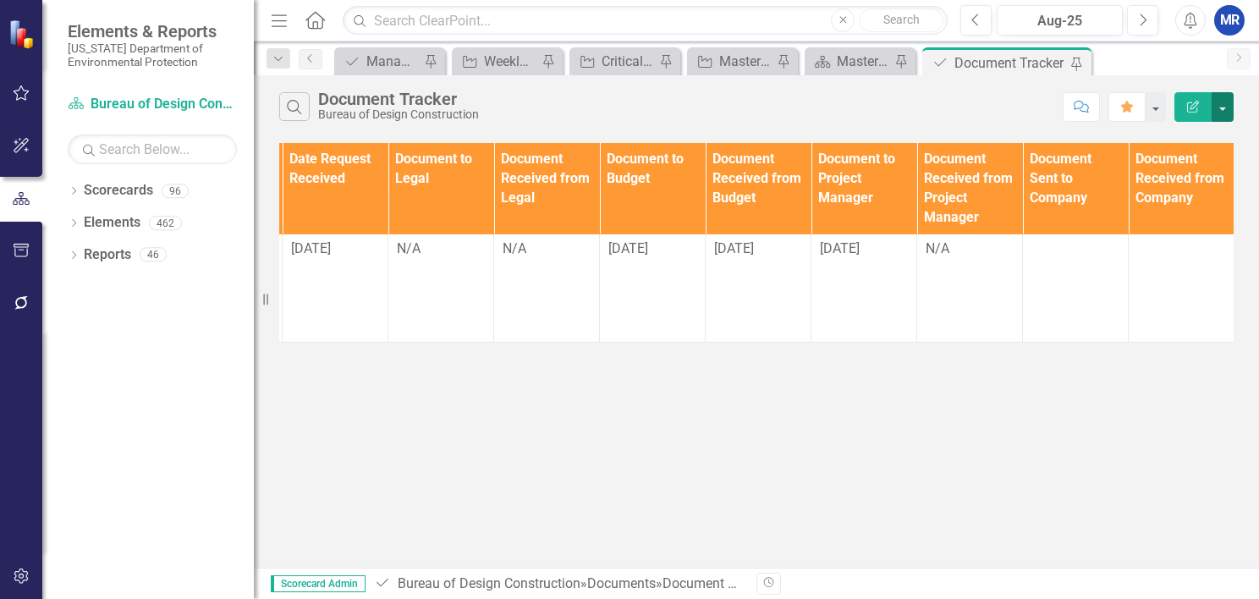
click at [1220, 105] on button "button" at bounding box center [1223, 107] width 22 height 30
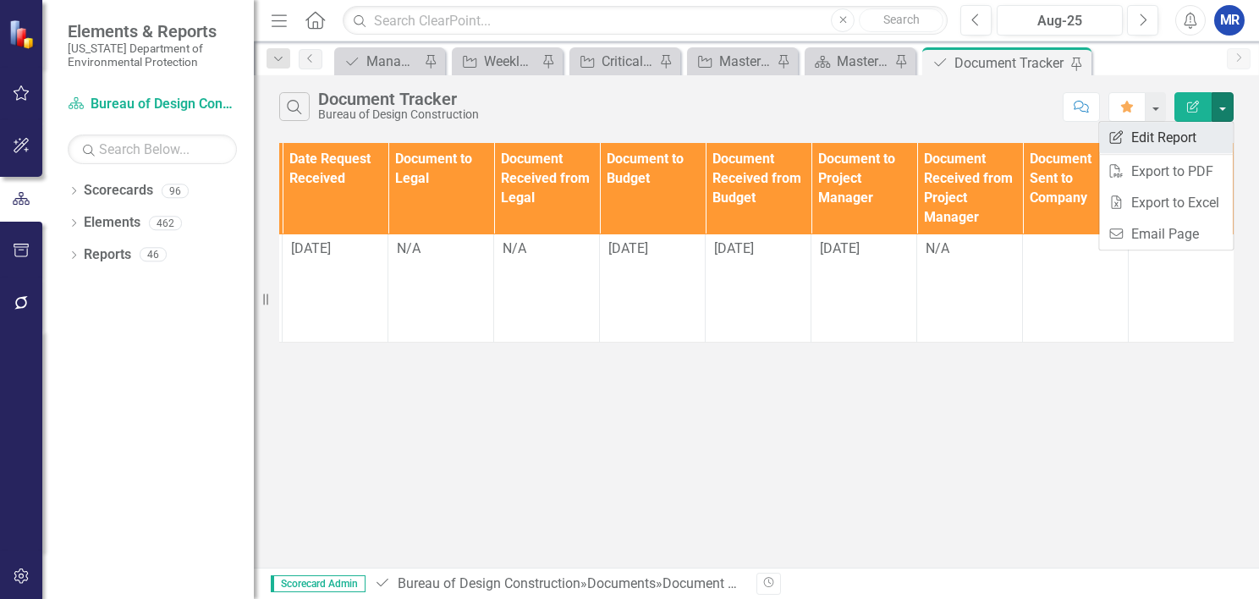
click at [1185, 140] on link "Edit Report Edit Report" at bounding box center [1166, 137] width 134 height 31
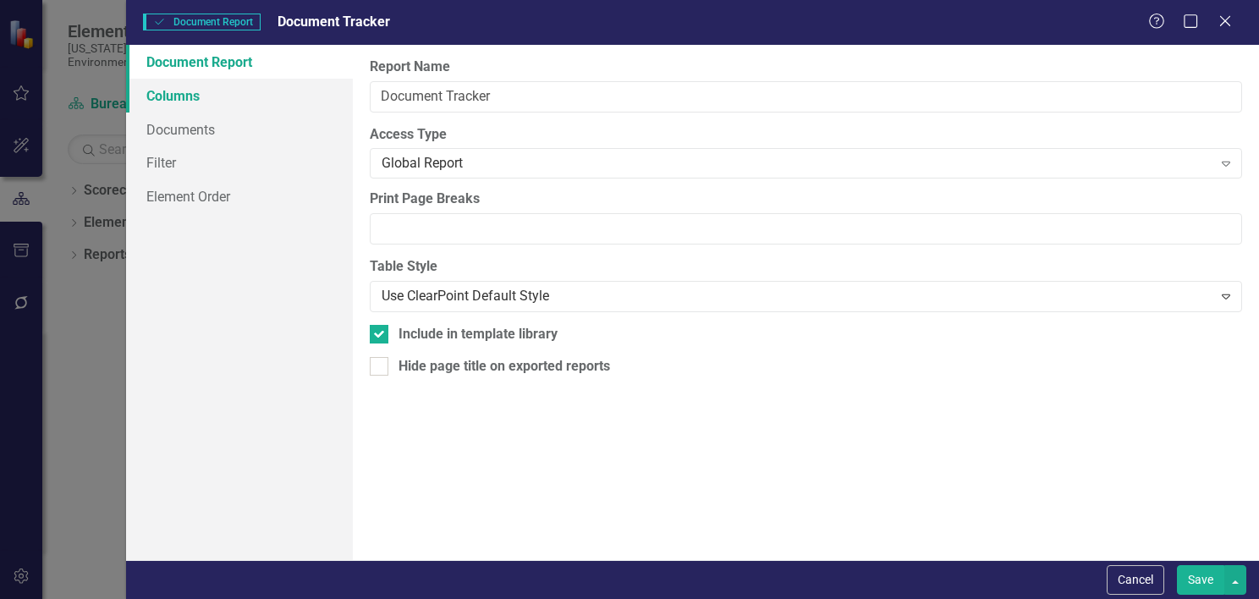
click at [188, 102] on link "Columns" at bounding box center [239, 96] width 227 height 34
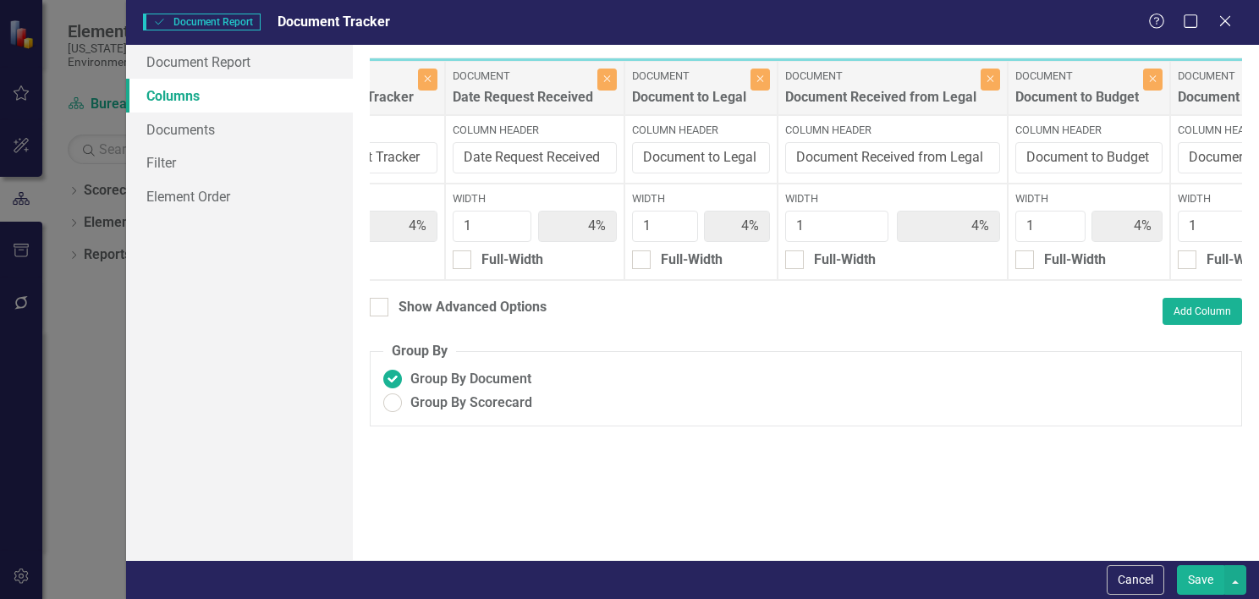
scroll to position [0, 1514]
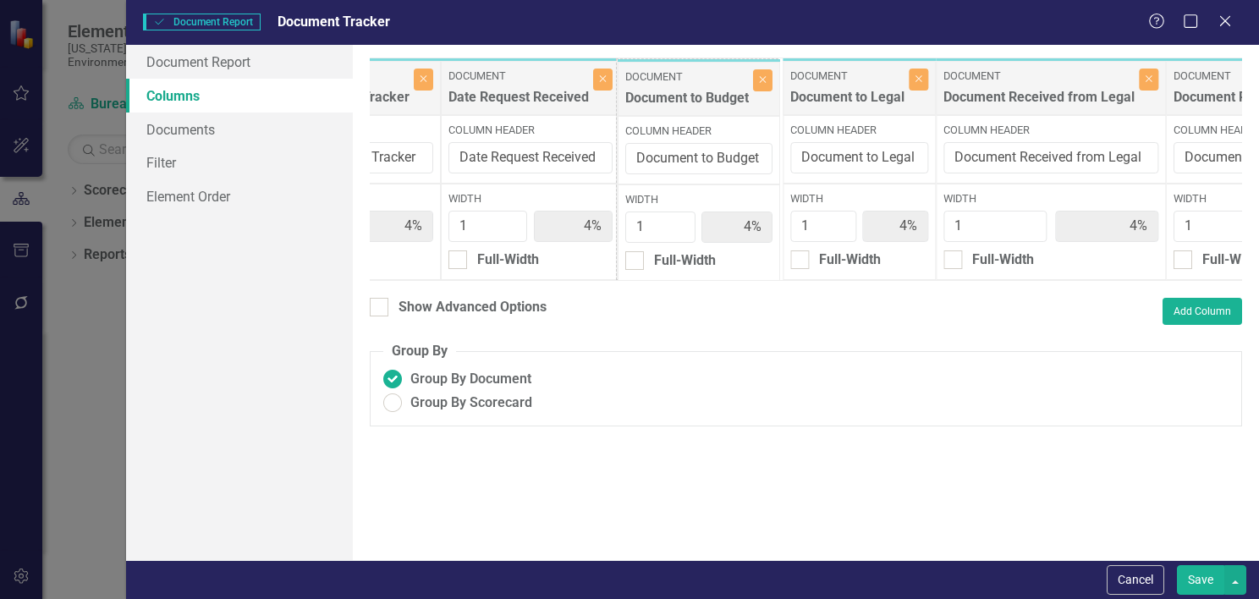
drag, startPoint x: 1061, startPoint y: 82, endPoint x: 683, endPoint y: 82, distance: 378.3
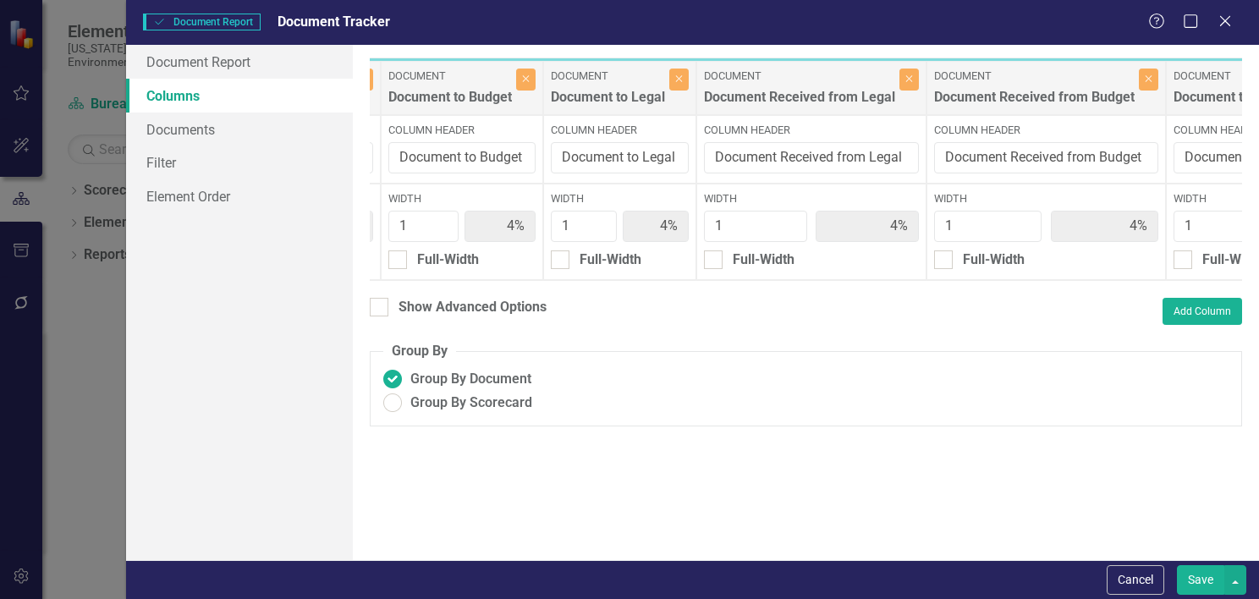
scroll to position [0, 1758]
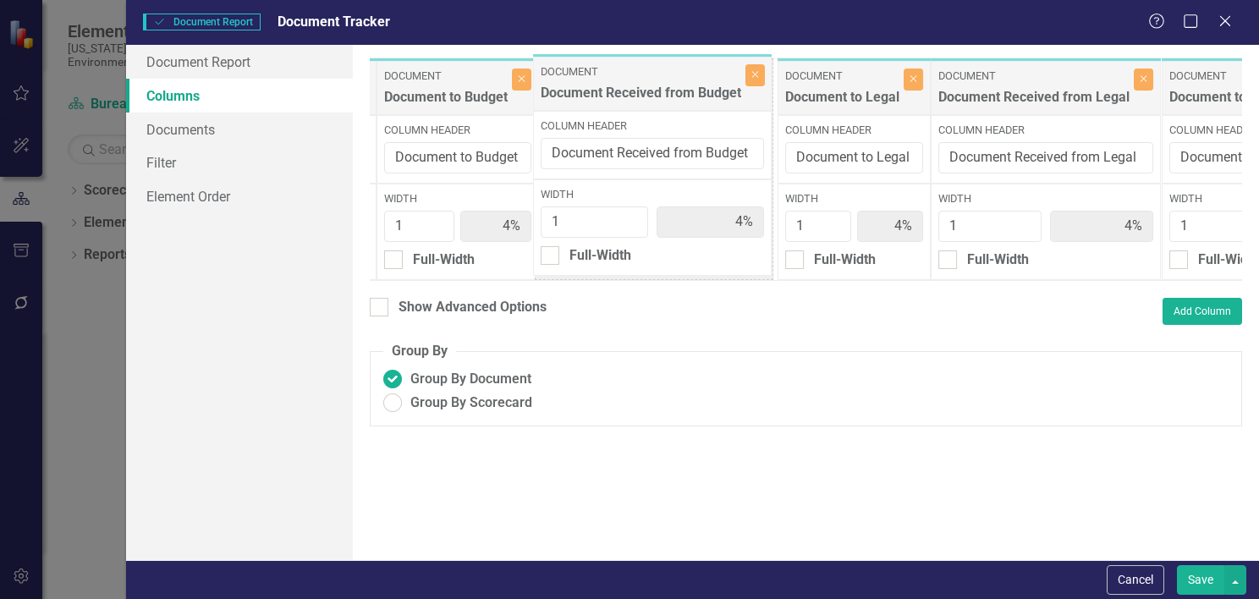
drag, startPoint x: 1001, startPoint y: 75, endPoint x: 620, endPoint y: 71, distance: 381.7
click at [620, 71] on div "Document Documents Close Column Header Width 1 4% Full-Width Document Document …" at bounding box center [1223, 169] width 5222 height 223
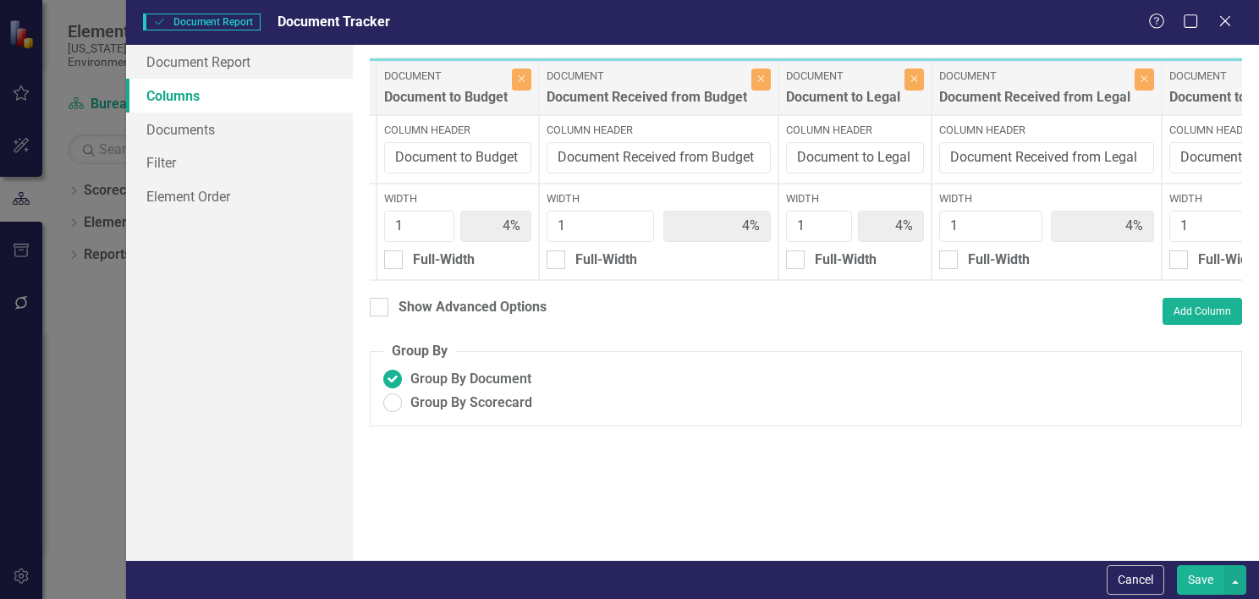
click at [1209, 582] on button "Save" at bounding box center [1200, 580] width 47 height 30
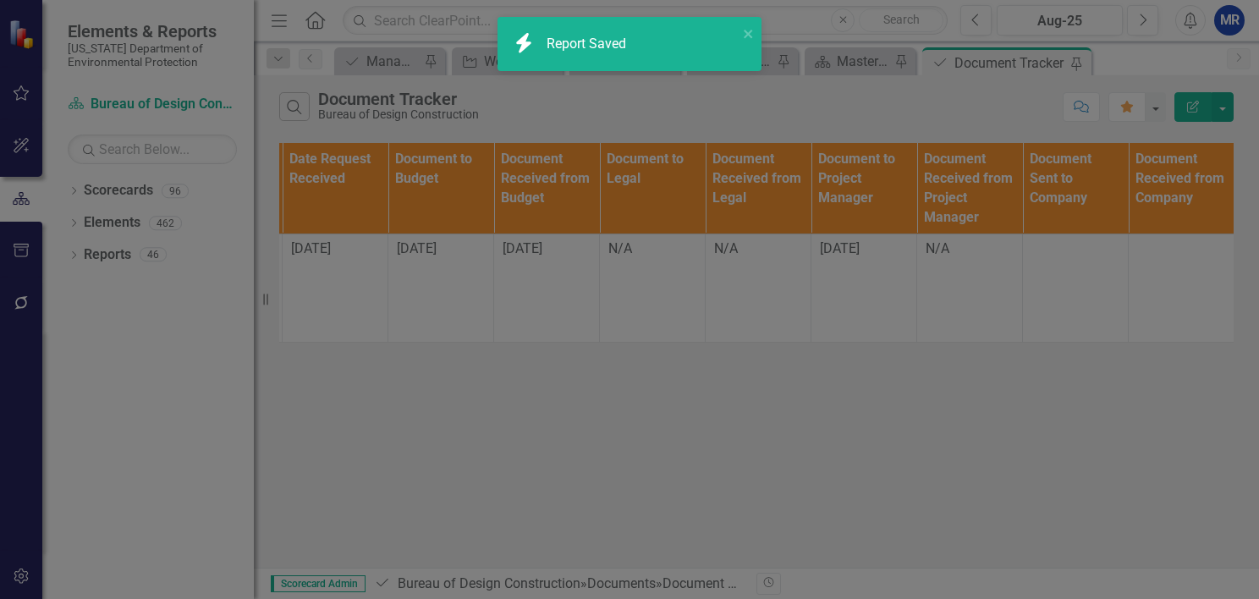
radio input "true"
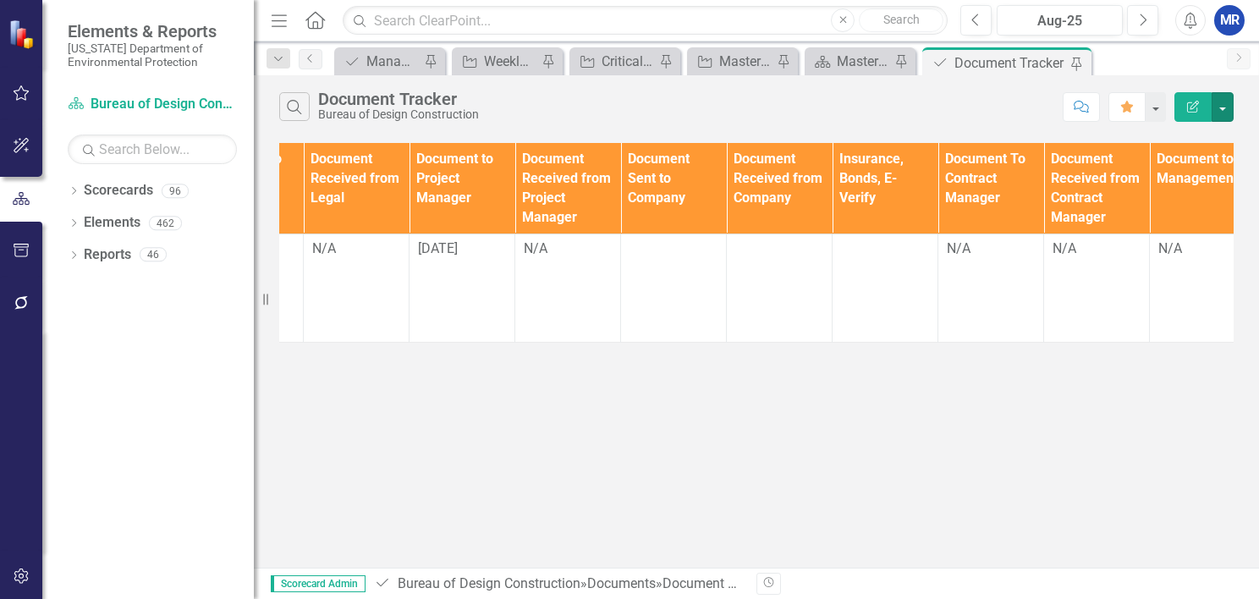
scroll to position [0, 1575]
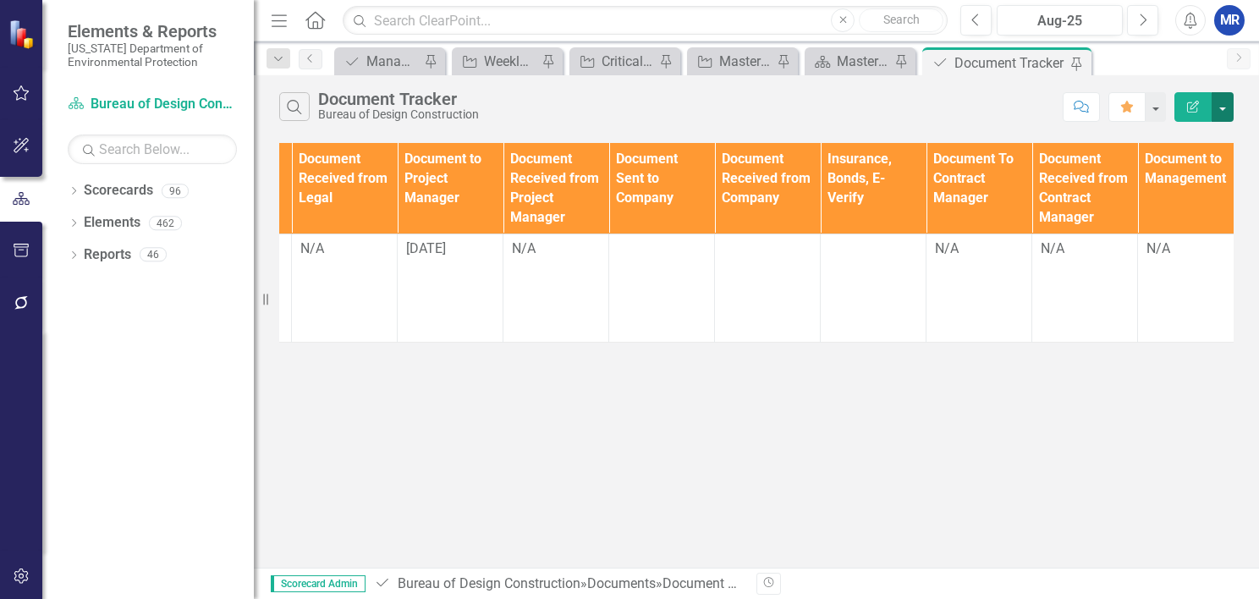
click at [1226, 107] on button "button" at bounding box center [1223, 107] width 22 height 30
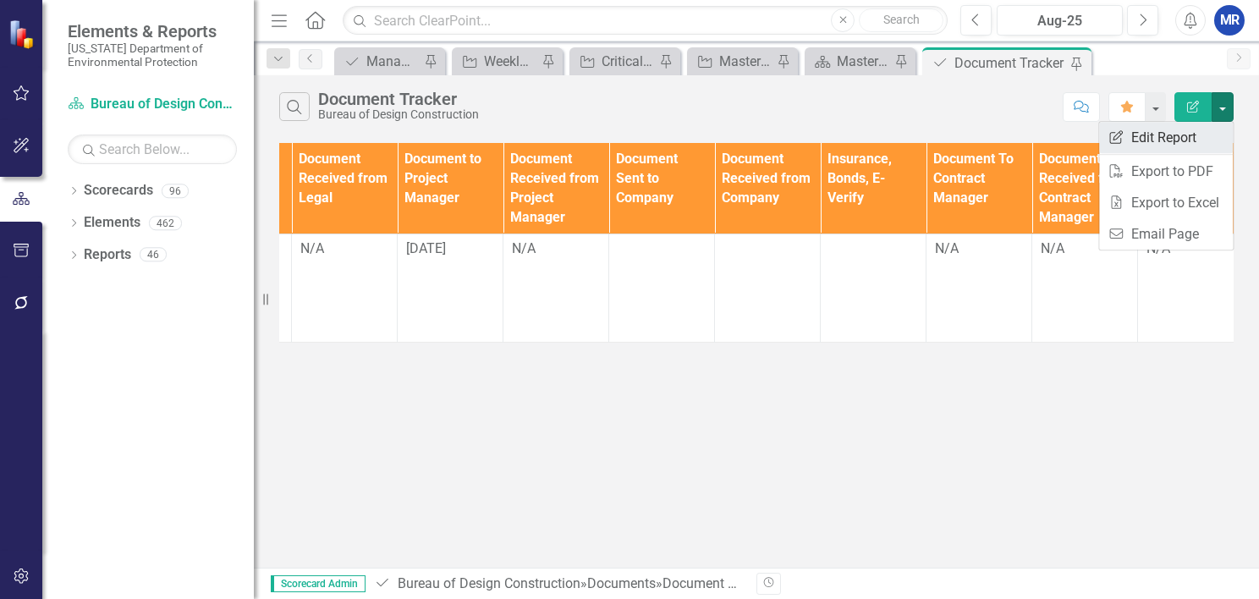
click at [1189, 131] on link "Edit Report Edit Report" at bounding box center [1166, 137] width 134 height 31
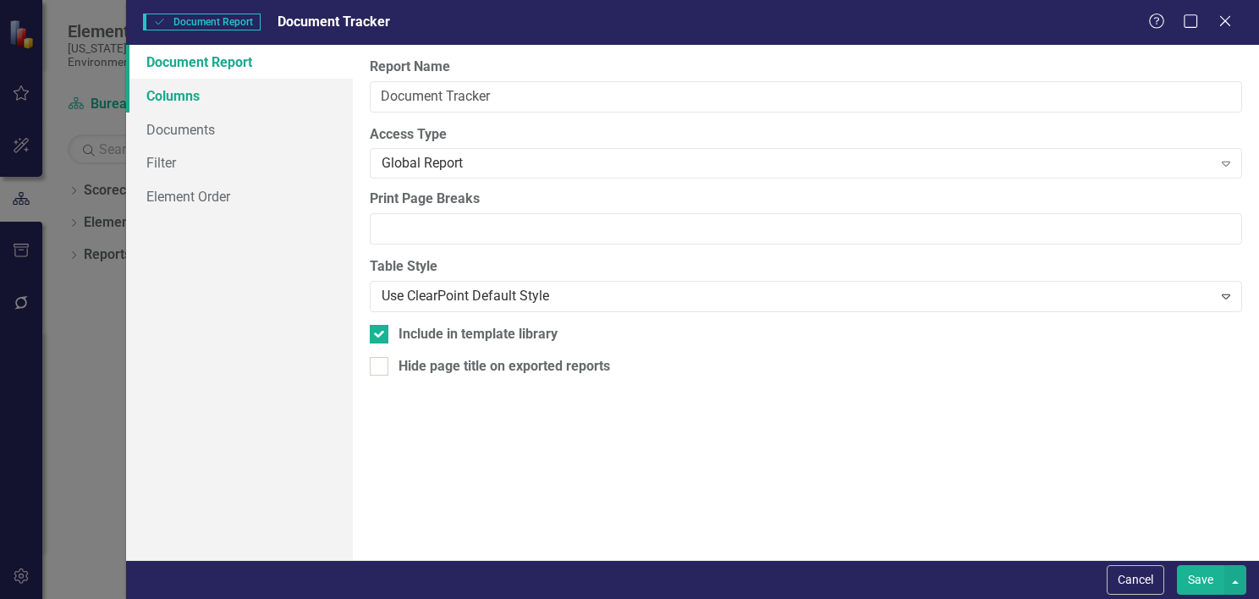
click at [185, 99] on link "Columns" at bounding box center [239, 96] width 227 height 34
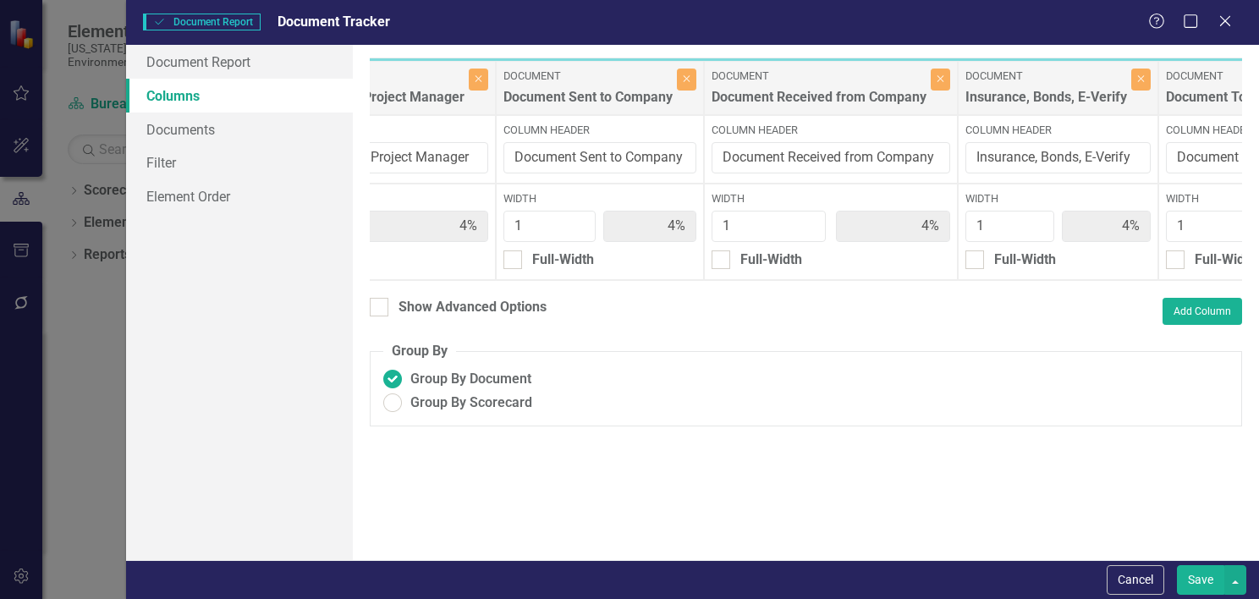
scroll to position [0, 2955]
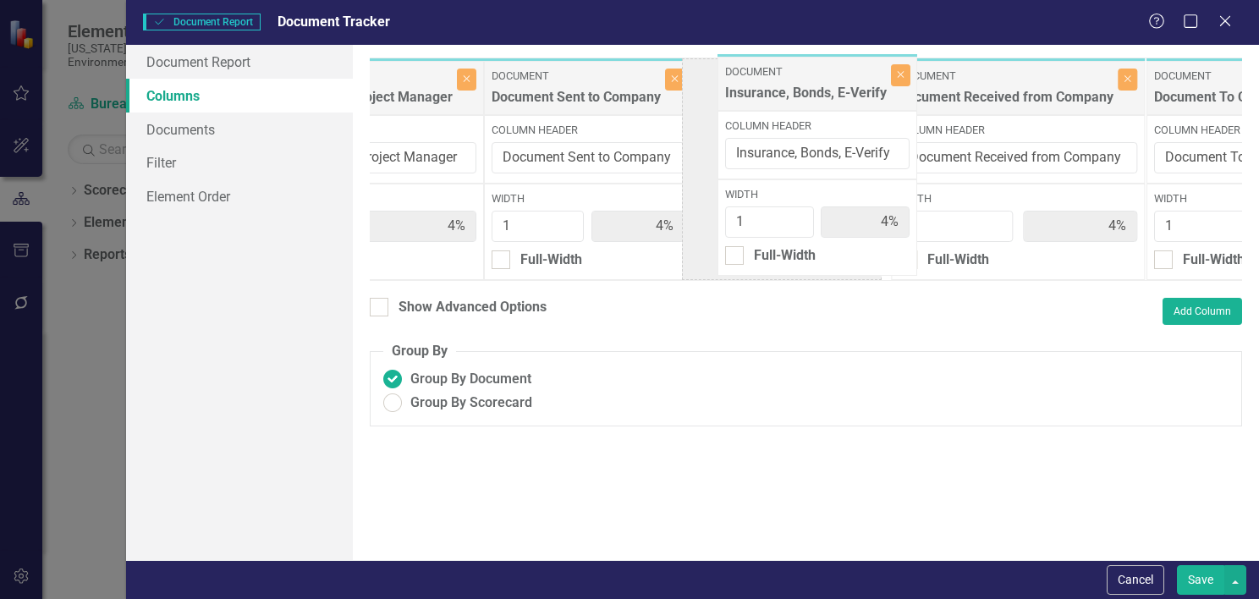
drag, startPoint x: 1012, startPoint y: 77, endPoint x: 796, endPoint y: 73, distance: 216.7
click at [796, 73] on div "Document Documents Close Column Header Width 1 4% Full-Width Document Document …" at bounding box center [26, 169] width 5222 height 223
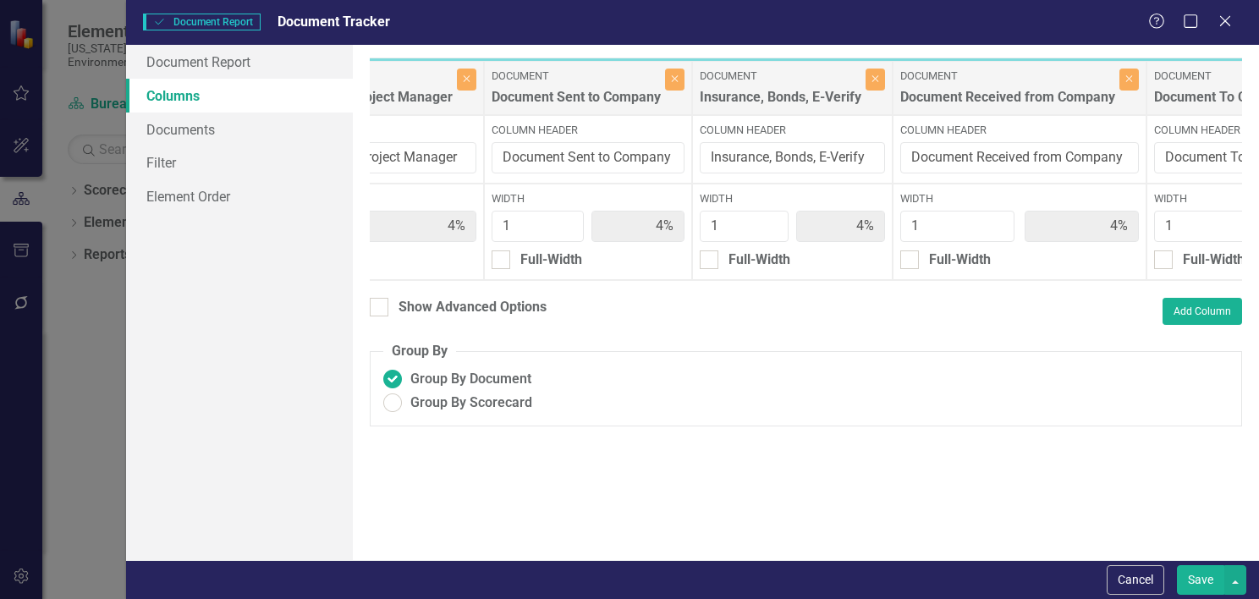
click at [1194, 581] on button "Save" at bounding box center [1200, 580] width 47 height 30
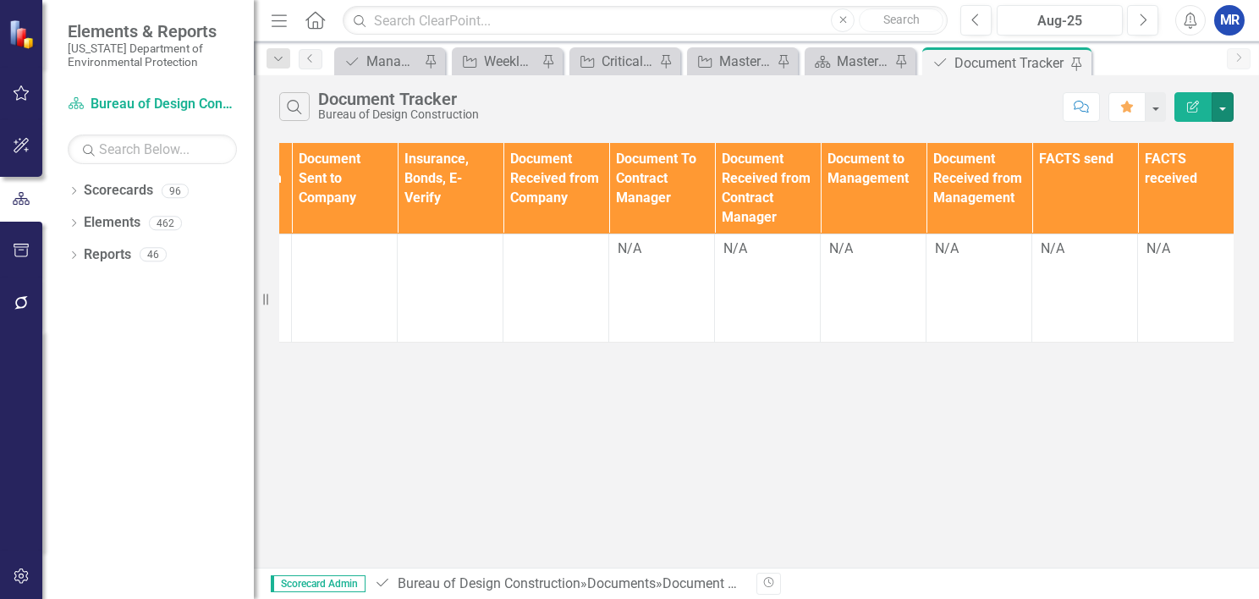
scroll to position [0, 1899]
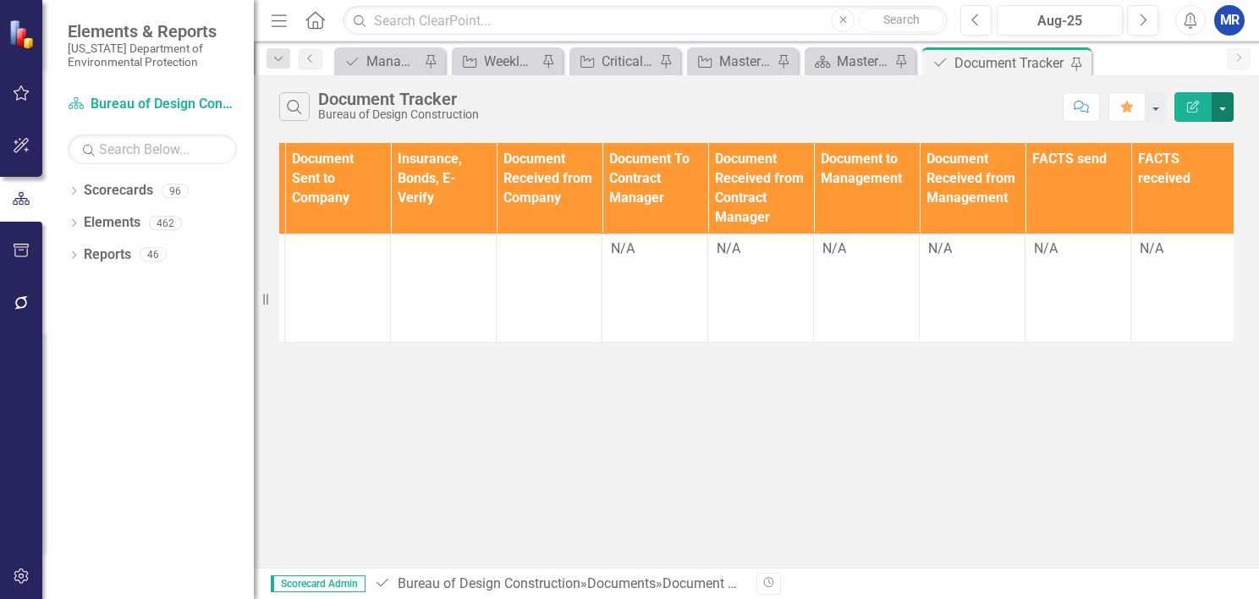
click at [1217, 103] on button "button" at bounding box center [1223, 107] width 22 height 30
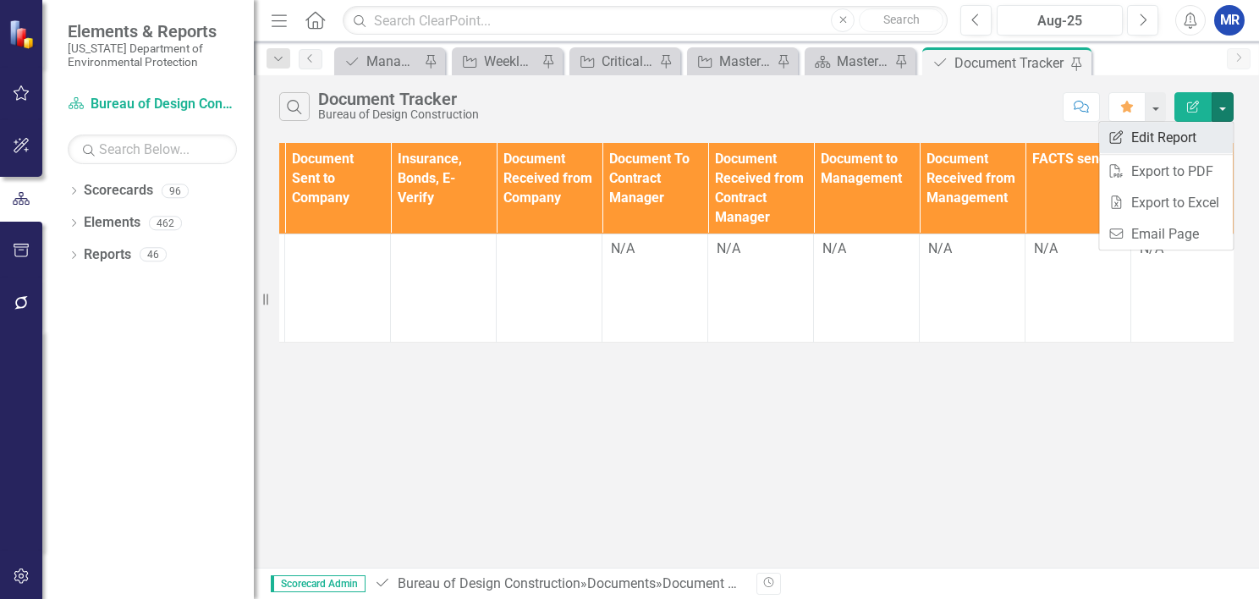
click at [1177, 138] on link "Edit Report Edit Report" at bounding box center [1166, 137] width 134 height 31
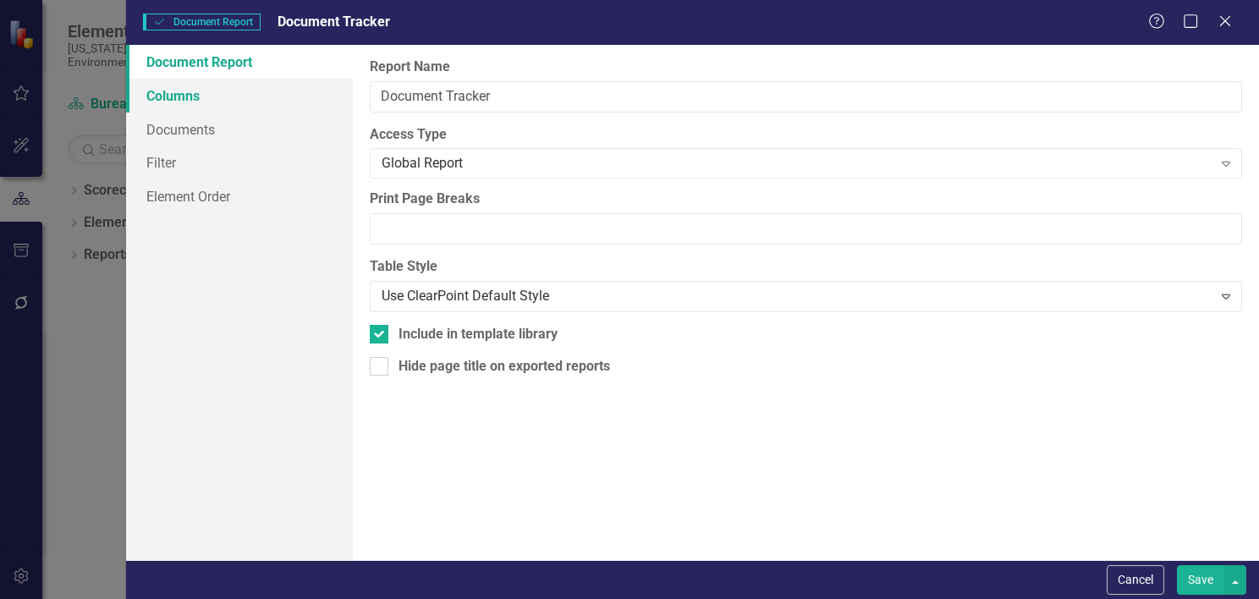
click at [159, 92] on link "Columns" at bounding box center [239, 96] width 227 height 34
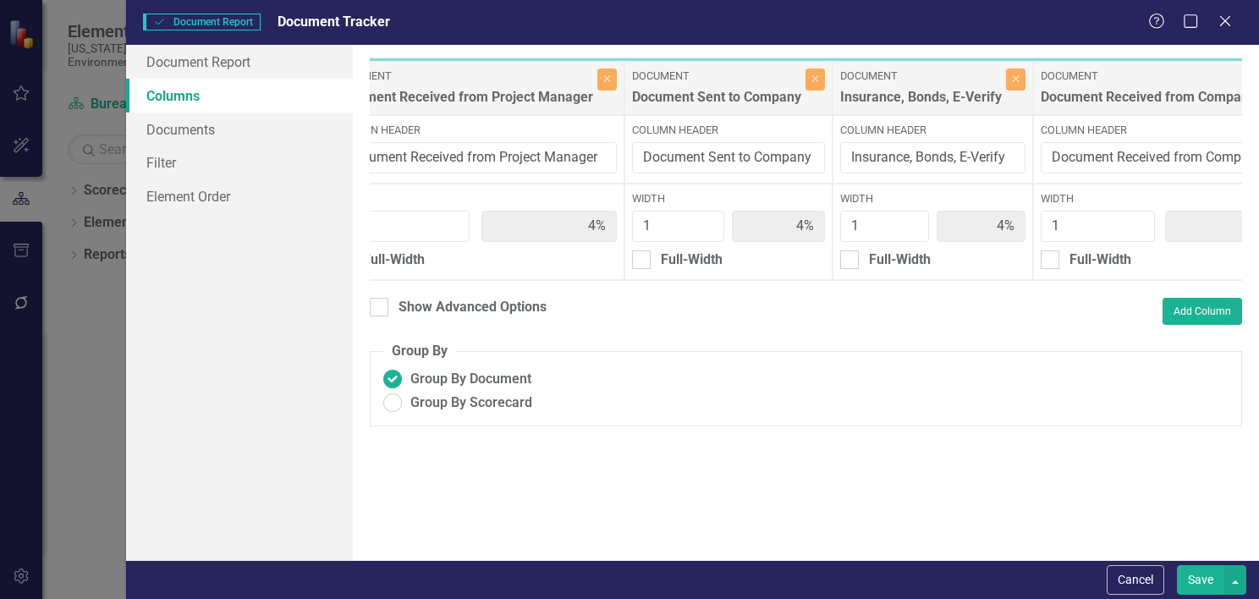
scroll to position [0, 2819]
click at [835, 157] on input "Insurance, Bonds, E-Verify" at bounding box center [927, 157] width 185 height 31
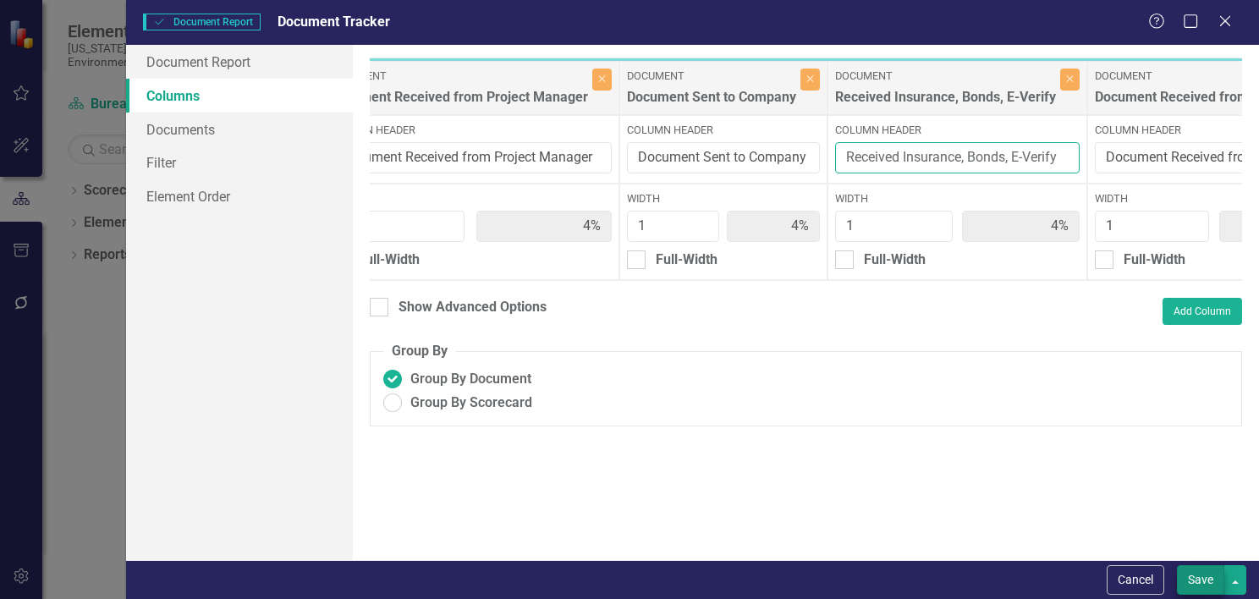
type input "Received Insurance, Bonds, E-Verify"
click at [1198, 586] on button "Save" at bounding box center [1200, 580] width 47 height 30
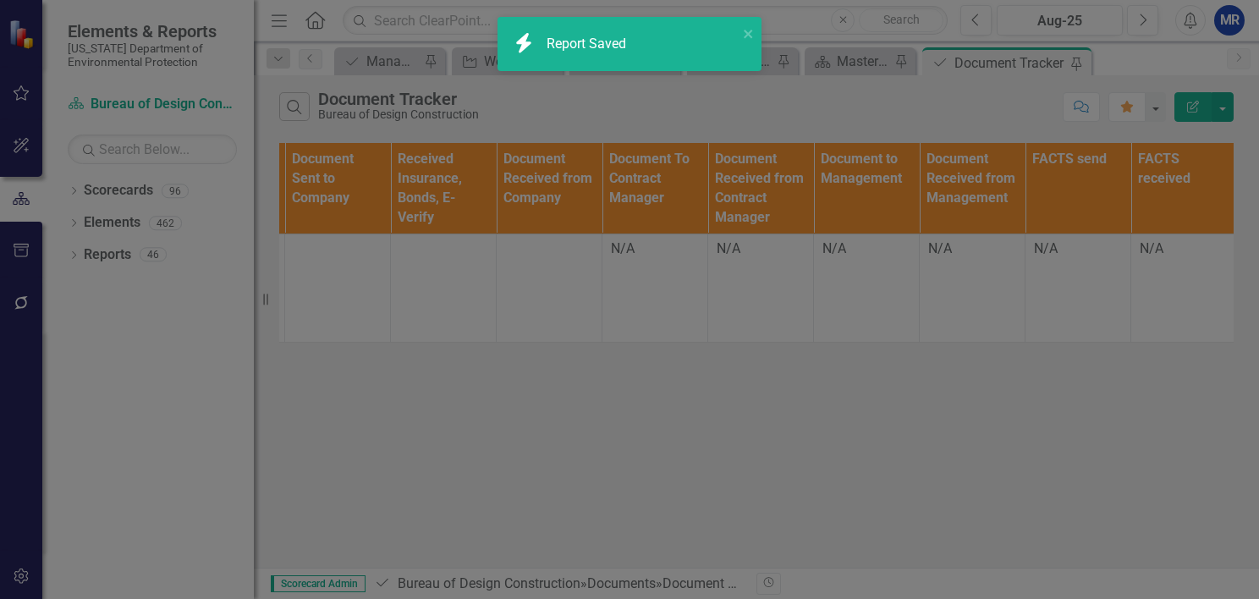
radio input "false"
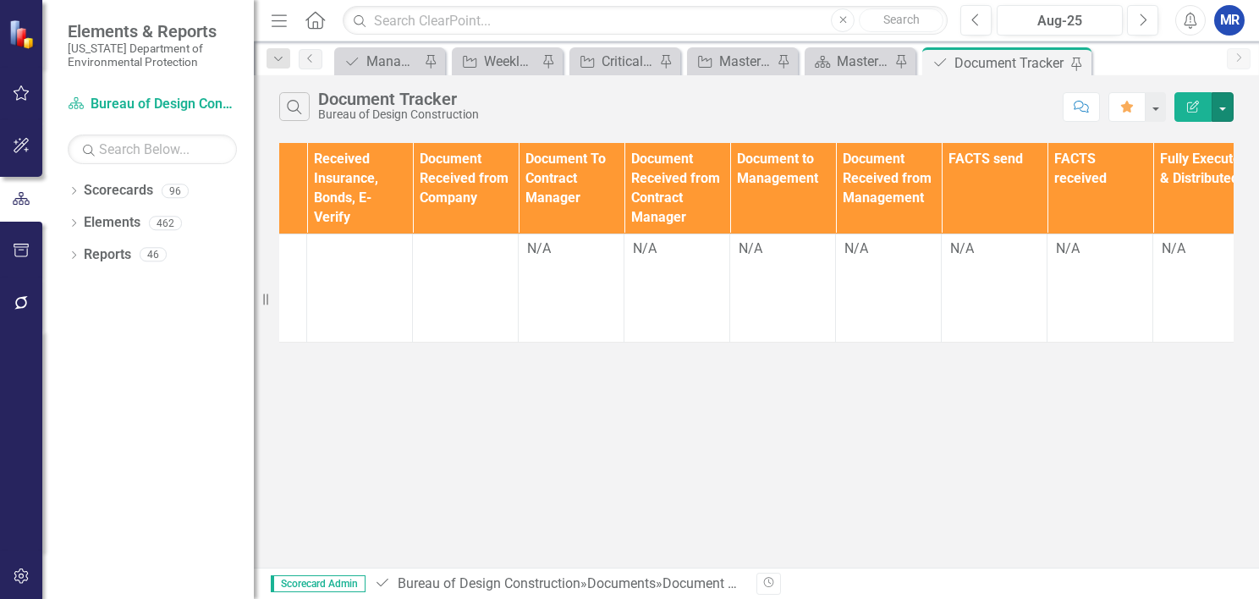
scroll to position [0, 2008]
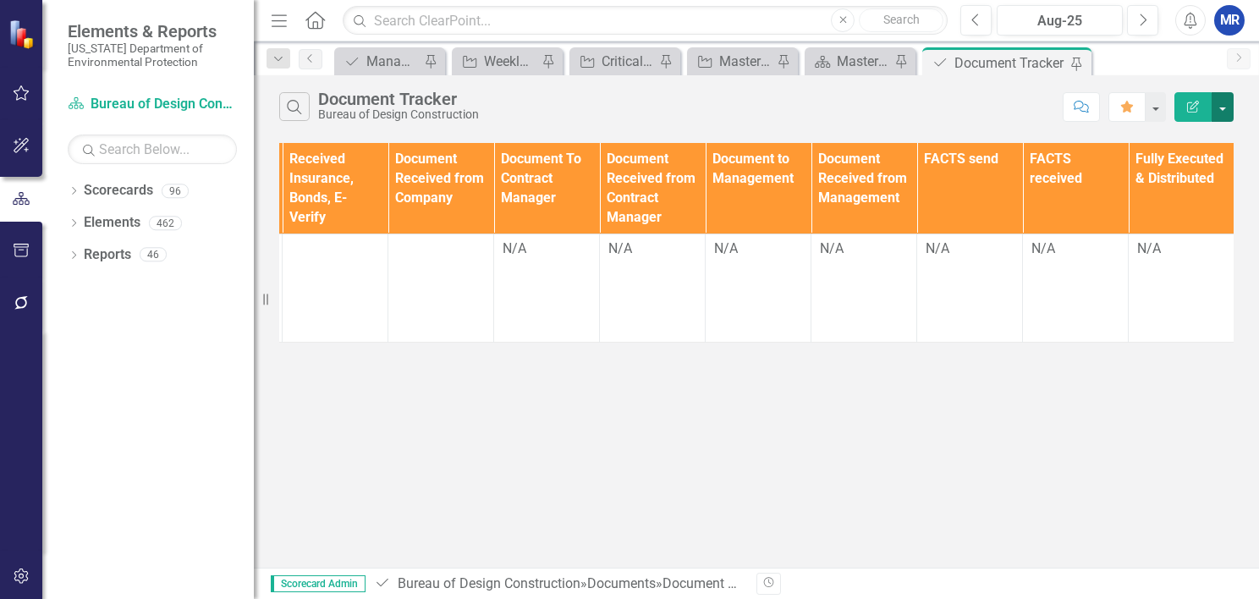
click at [1223, 102] on button "button" at bounding box center [1223, 107] width 22 height 30
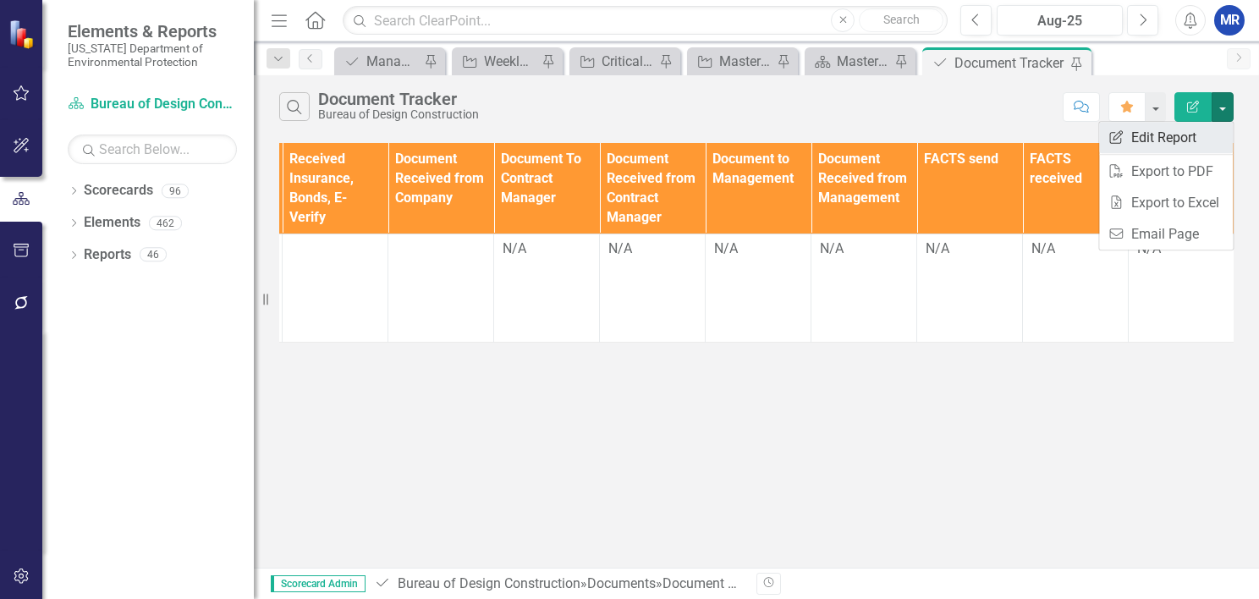
click at [1161, 129] on link "Edit Report Edit Report" at bounding box center [1166, 137] width 134 height 31
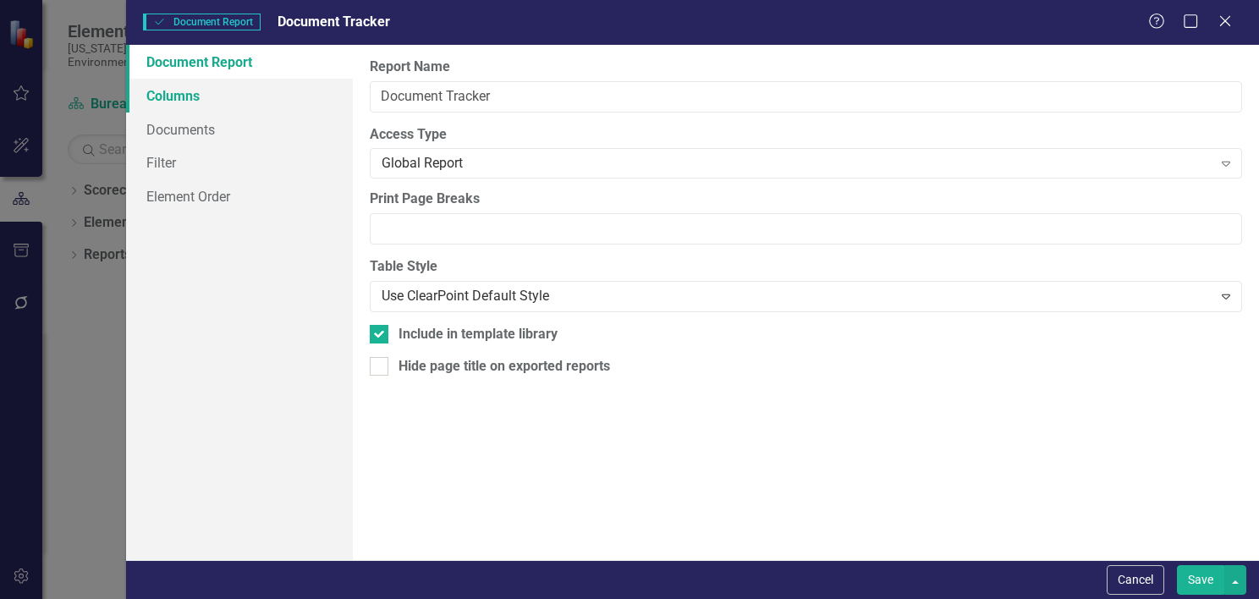
click at [192, 102] on link "Columns" at bounding box center [239, 96] width 227 height 34
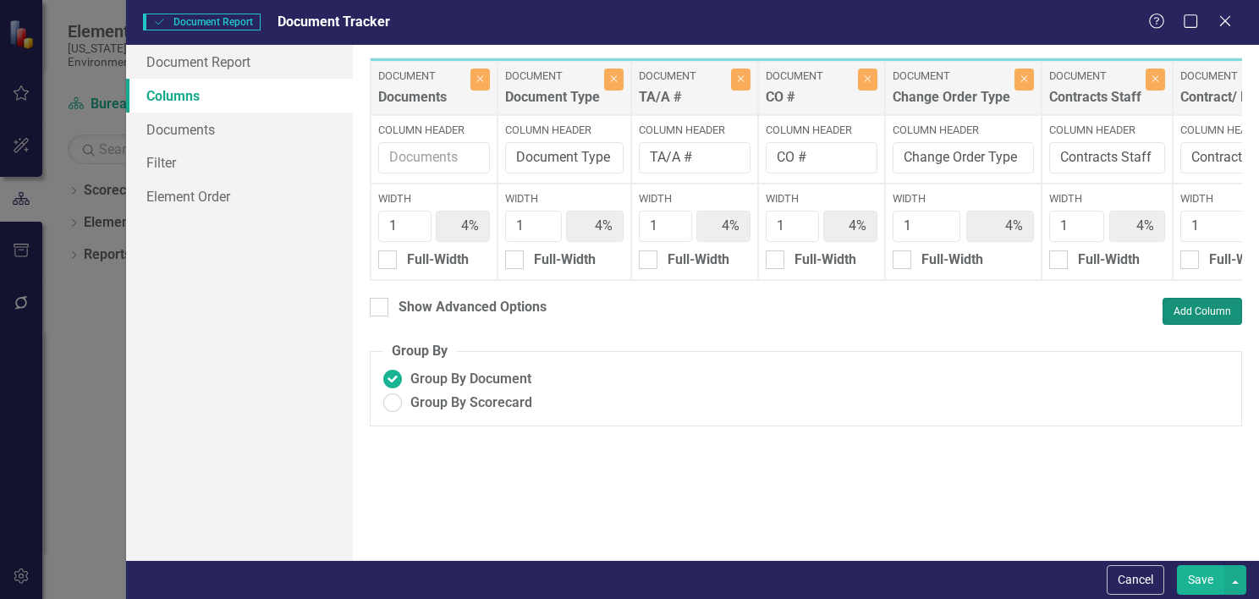
click at [1195, 325] on button "Add Column" at bounding box center [1203, 311] width 80 height 27
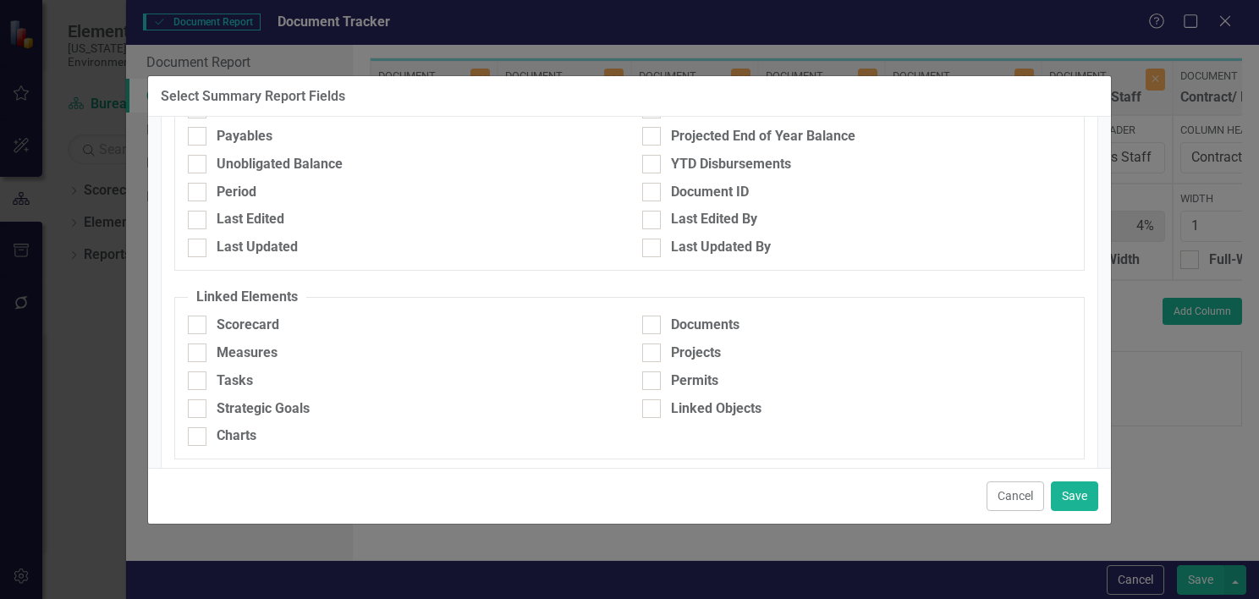
scroll to position [981, 0]
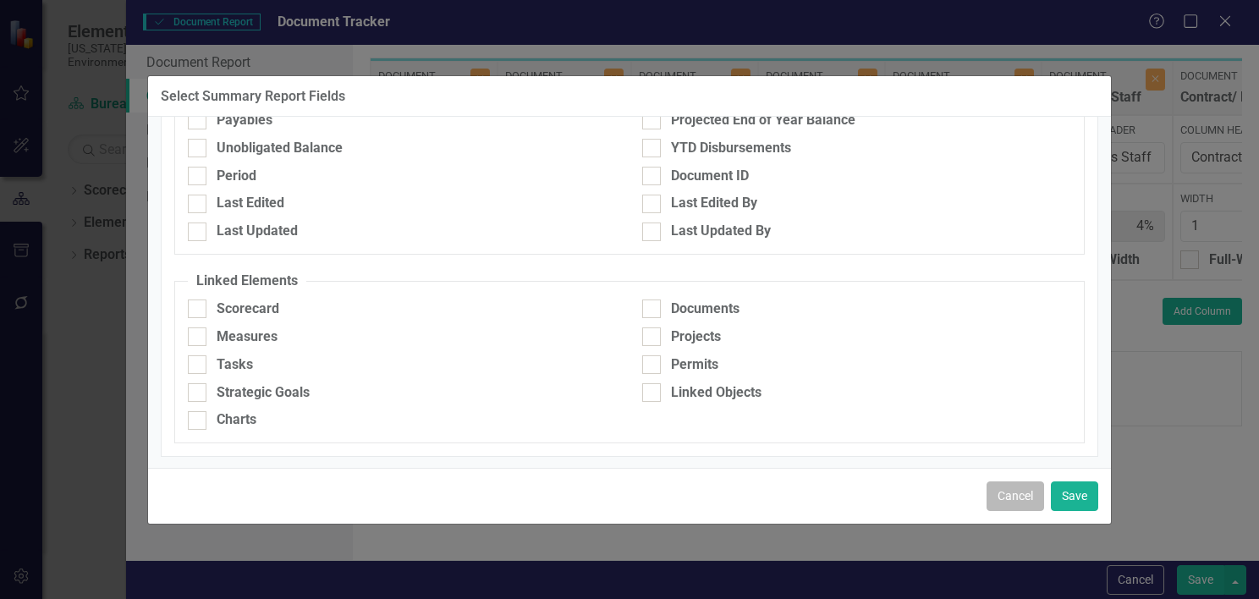
click at [1012, 484] on button "Cancel" at bounding box center [1016, 497] width 58 height 30
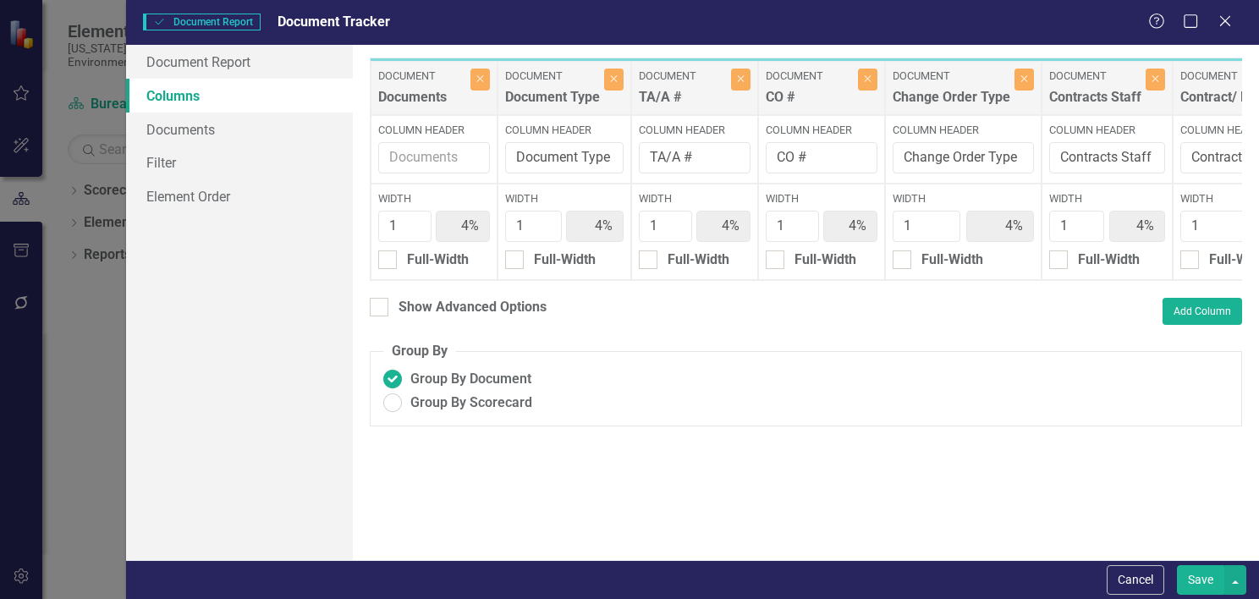
click at [1198, 581] on button "Save" at bounding box center [1200, 580] width 47 height 30
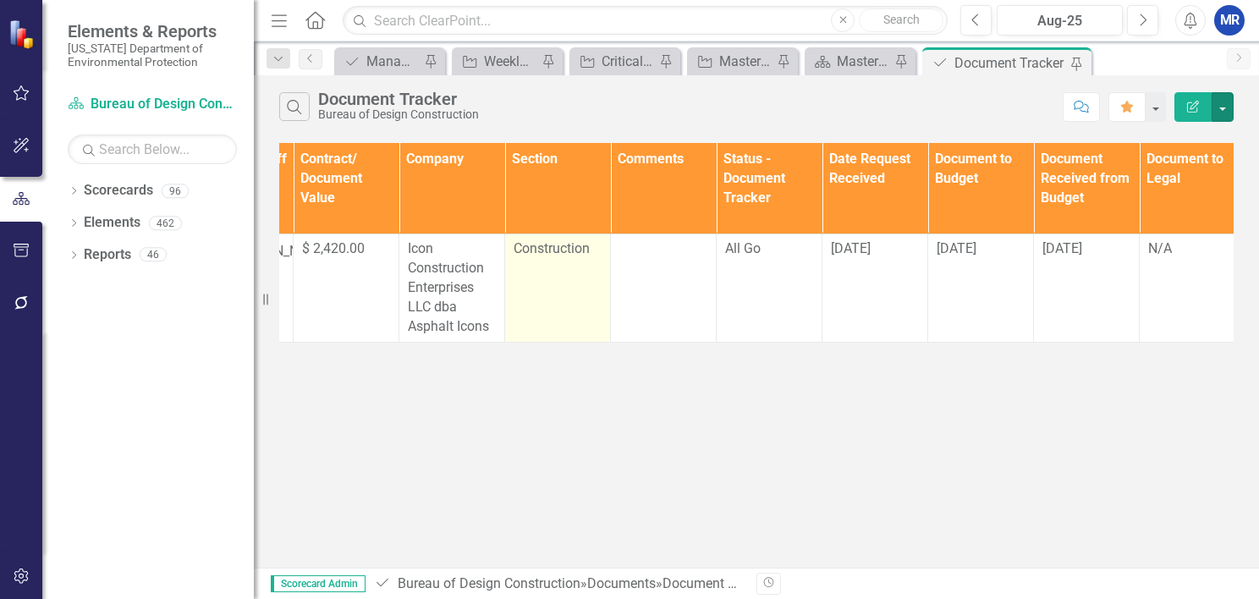
scroll to position [0, 0]
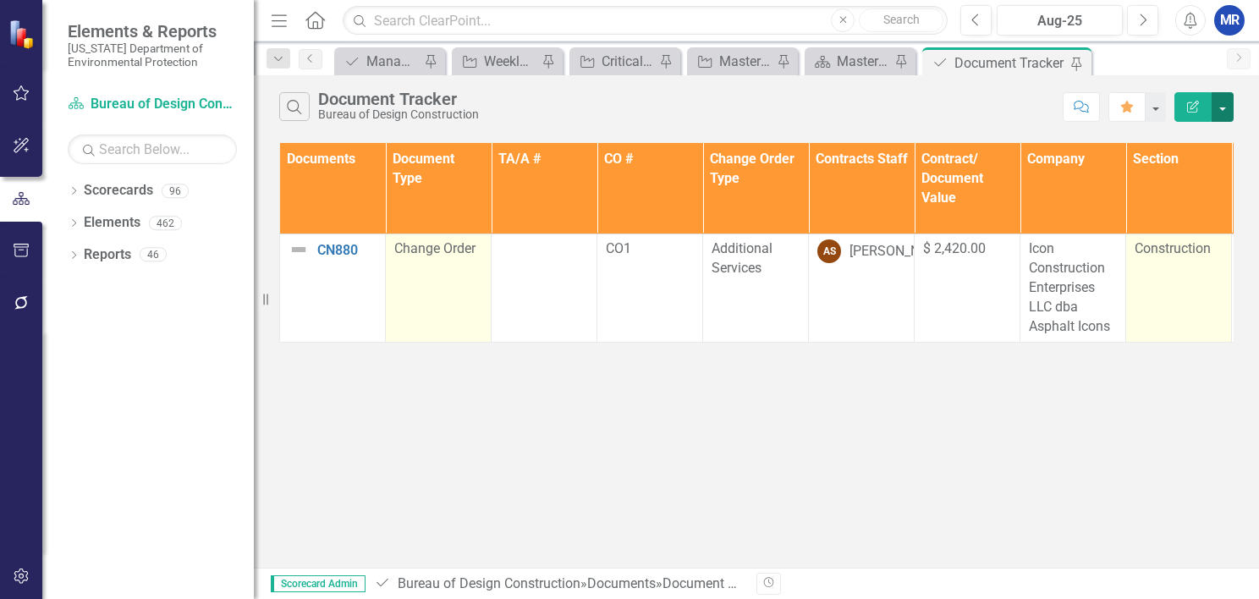
click at [1222, 102] on button "button" at bounding box center [1223, 107] width 22 height 30
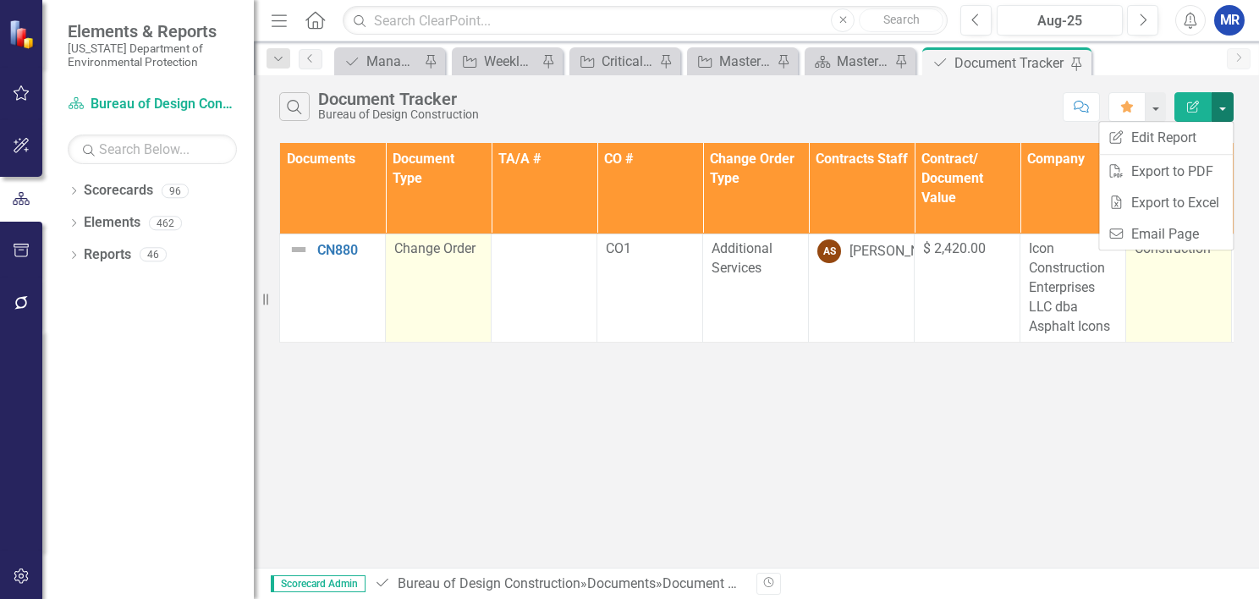
click at [1222, 102] on button "button" at bounding box center [1223, 107] width 22 height 30
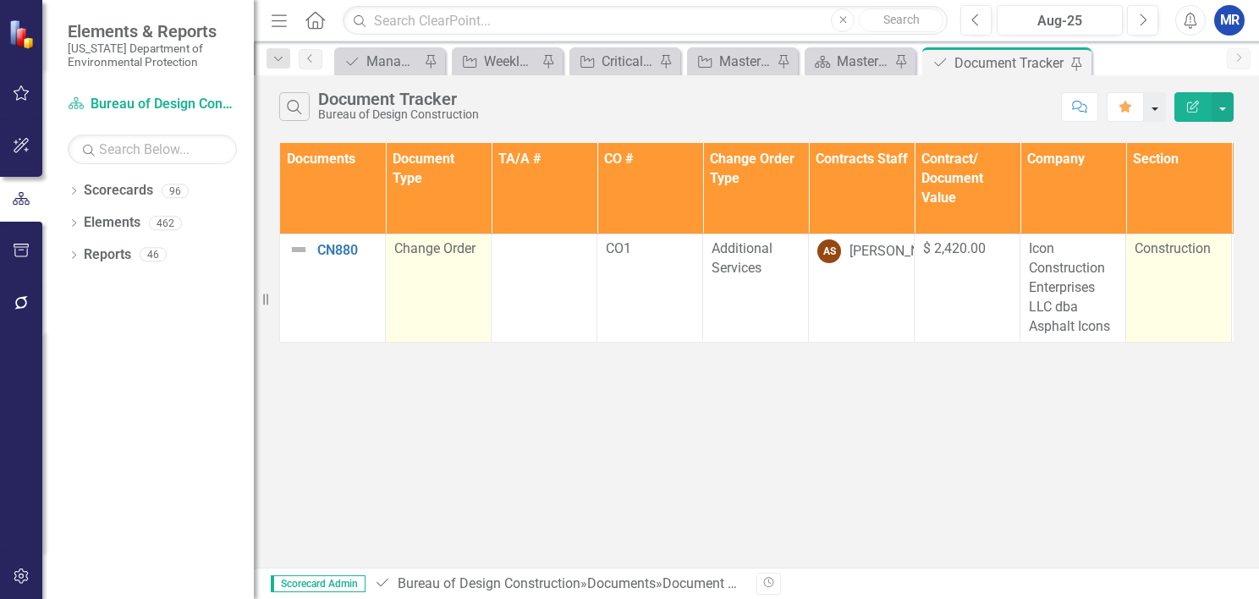
click at [1164, 112] on button "button" at bounding box center [1155, 107] width 22 height 30
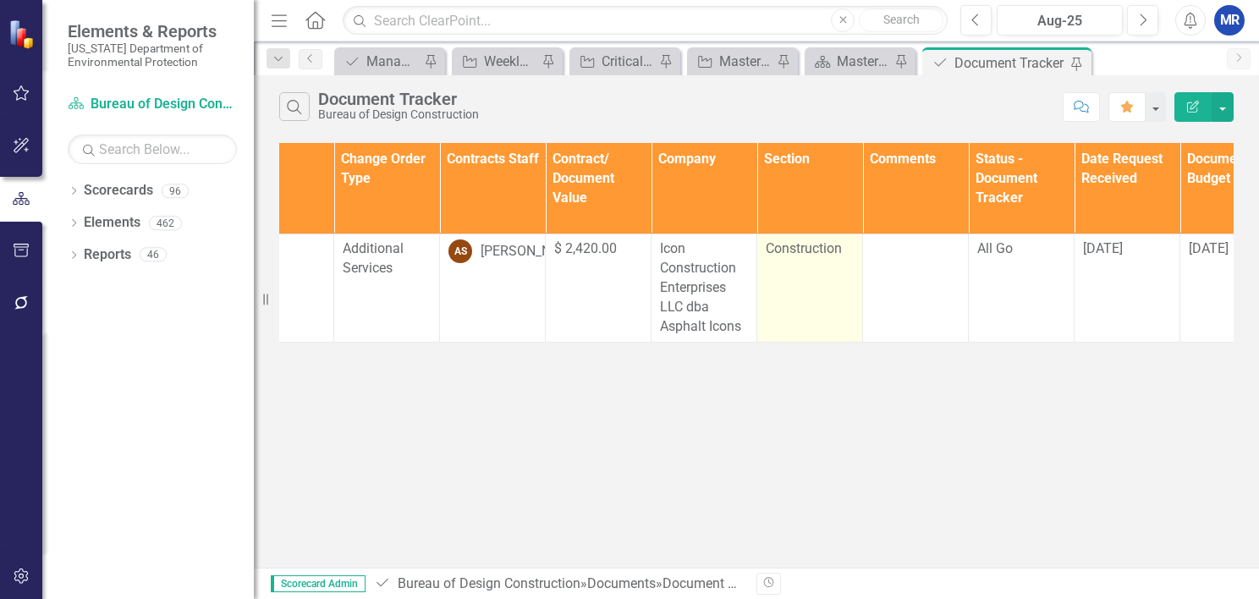
scroll to position [0, 372]
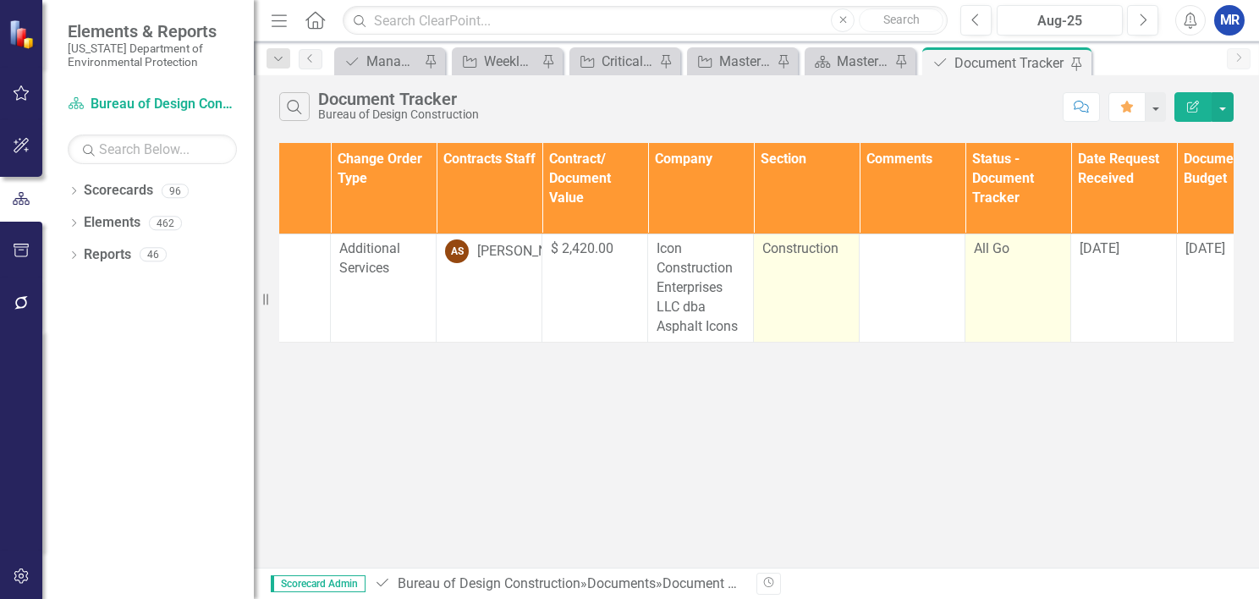
click at [980, 256] on div "All Go" at bounding box center [1018, 249] width 88 height 19
click at [980, 256] on span "All Go" at bounding box center [992, 248] width 36 height 16
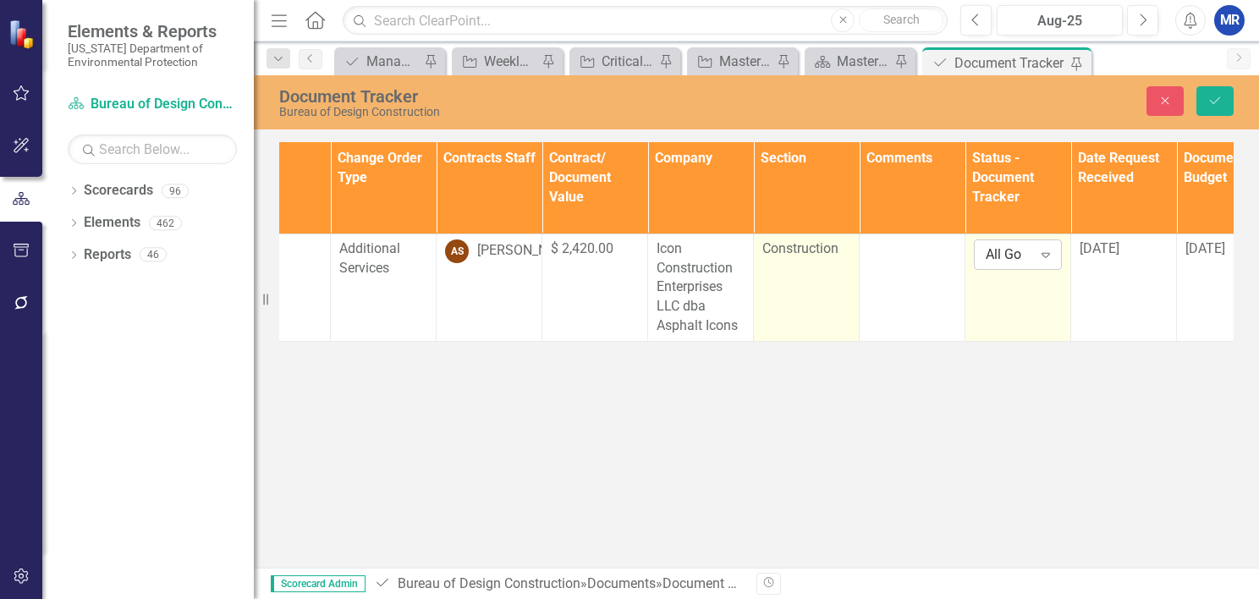
drag, startPoint x: 980, startPoint y: 256, endPoint x: 1048, endPoint y: 259, distance: 67.8
click at [1048, 259] on icon "Expand" at bounding box center [1046, 255] width 17 height 14
click at [928, 386] on div "Document Tracker Bureau of Design Construction Close Save Documents Document Ty…" at bounding box center [756, 321] width 1005 height 493
click at [1166, 102] on icon "Close" at bounding box center [1165, 101] width 15 height 12
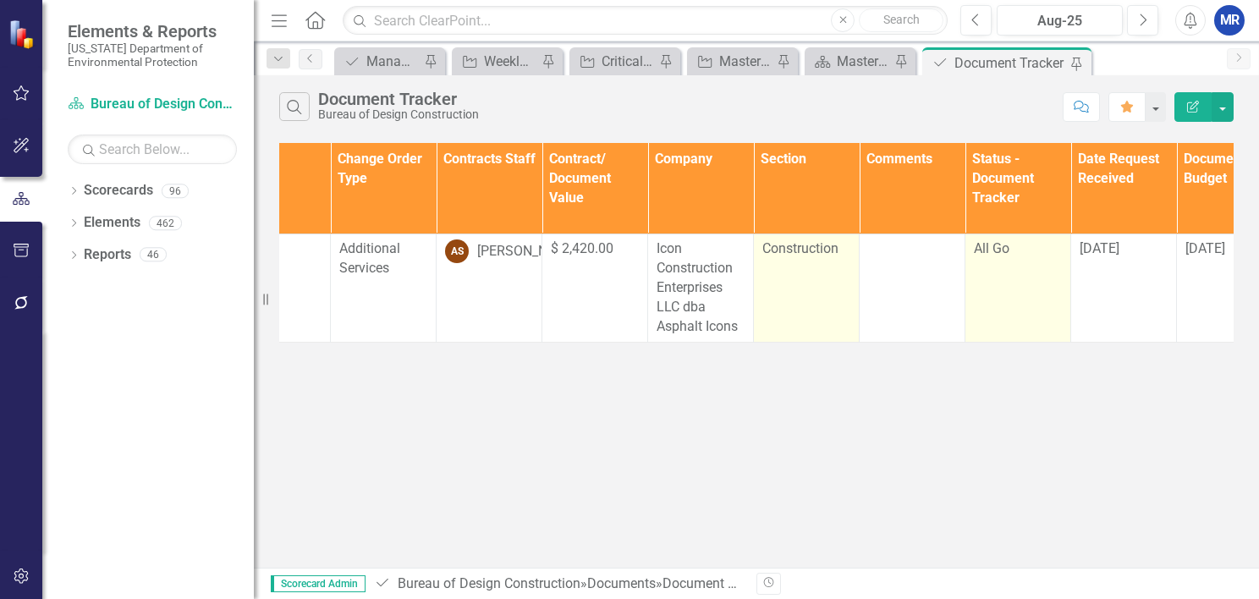
scroll to position [0, 0]
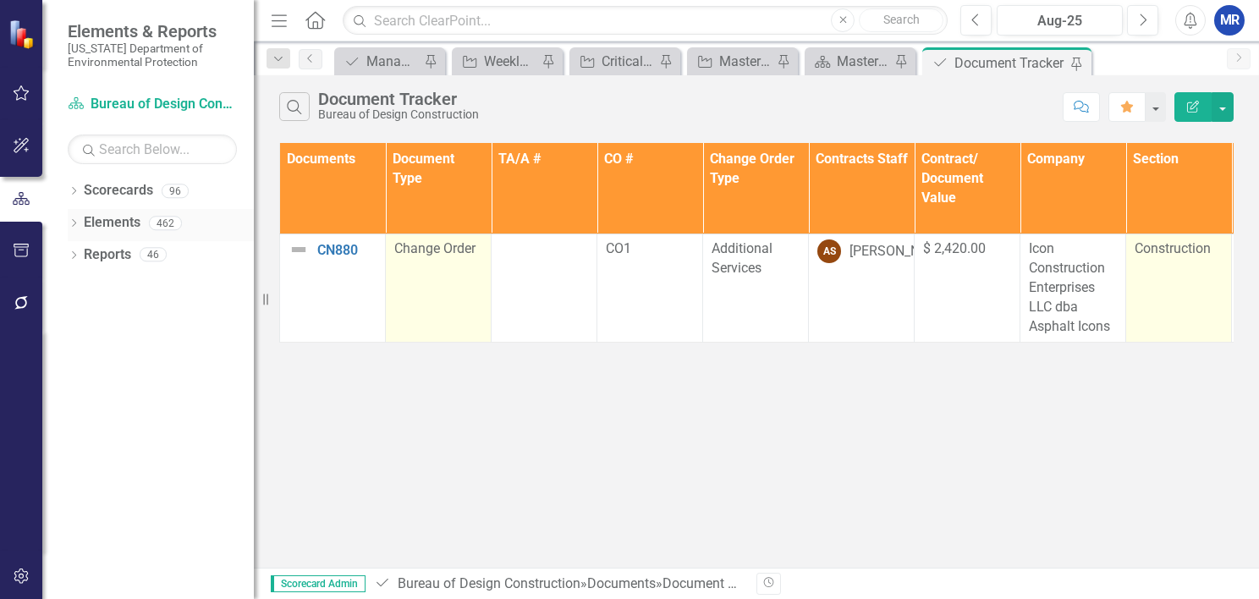
click at [100, 220] on link "Elements" at bounding box center [112, 222] width 57 height 19
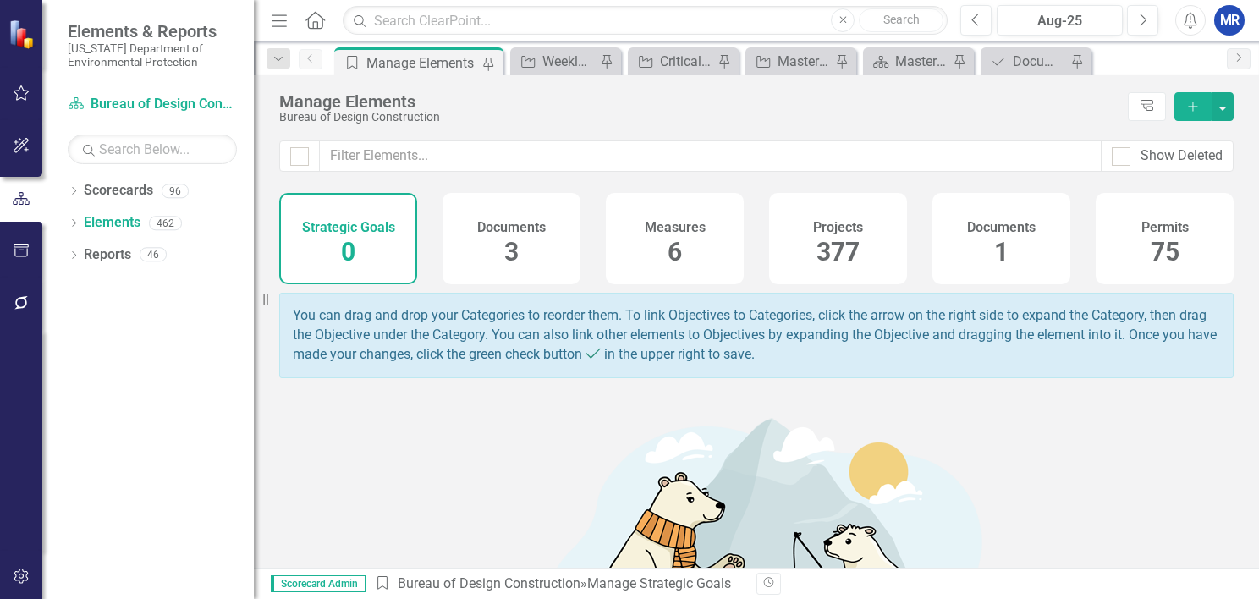
click at [1014, 254] on div "Documents 1" at bounding box center [1002, 238] width 138 height 91
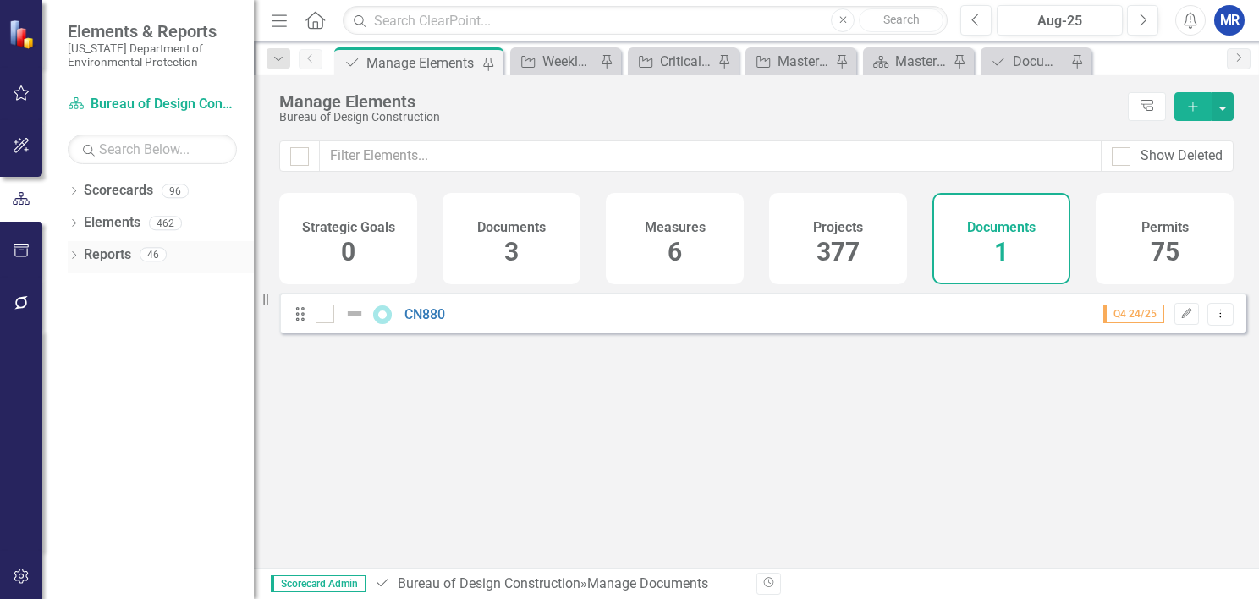
click at [108, 250] on link "Reports" at bounding box center [107, 254] width 47 height 19
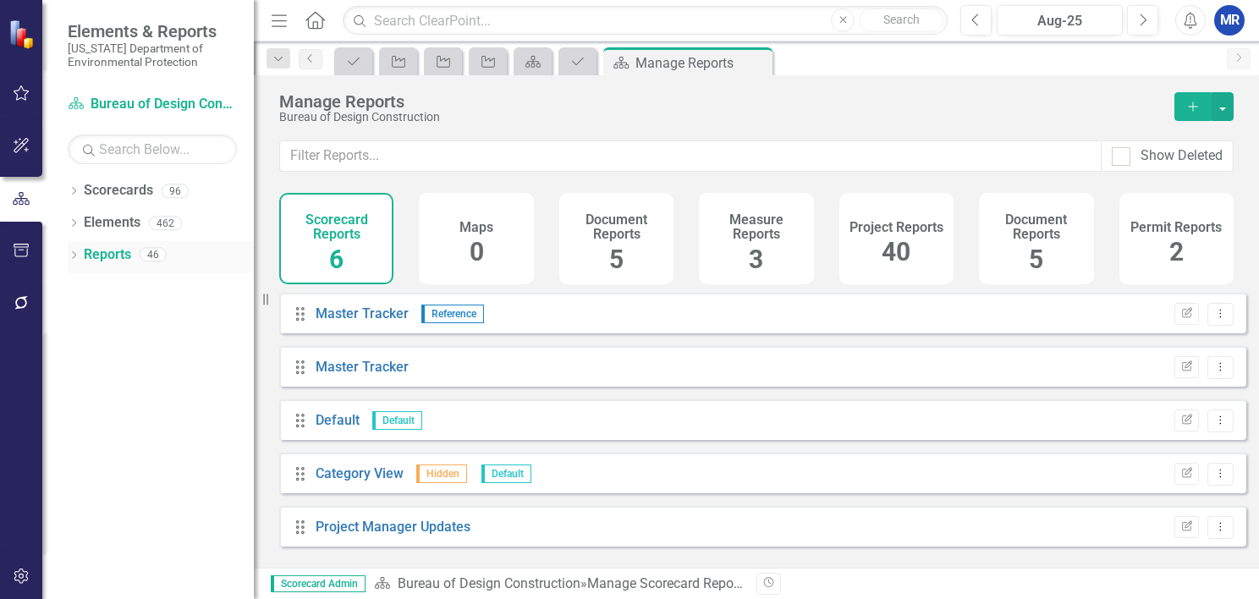
click at [68, 257] on icon "Dropdown" at bounding box center [74, 256] width 12 height 9
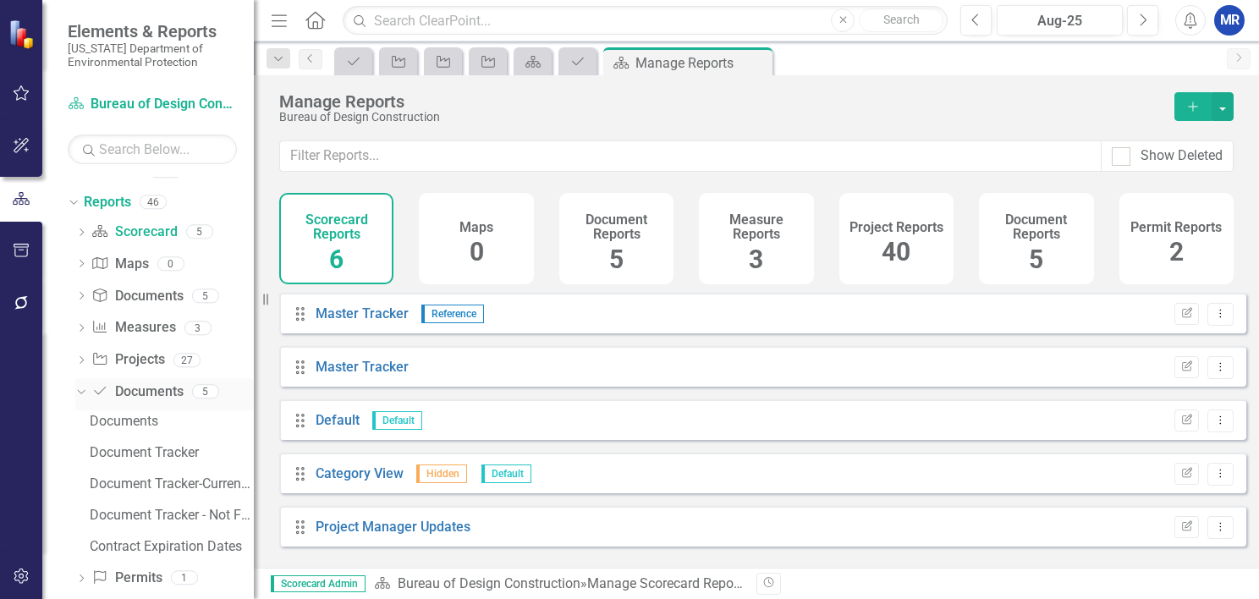
scroll to position [74, 0]
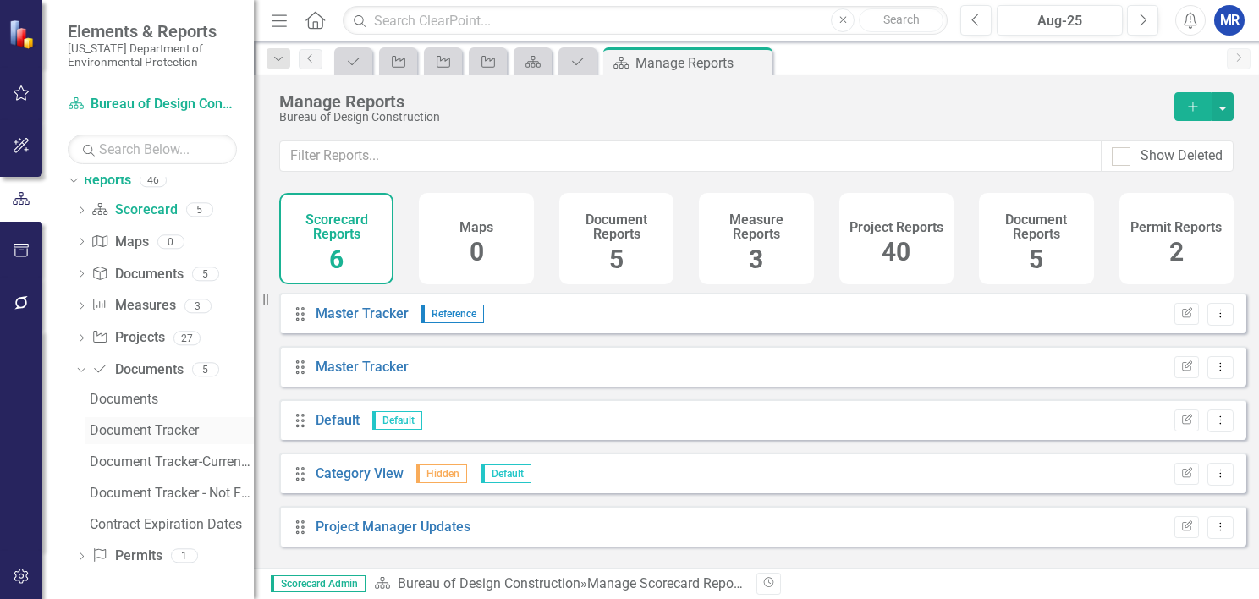
click at [113, 423] on div "Document Tracker" at bounding box center [172, 430] width 164 height 15
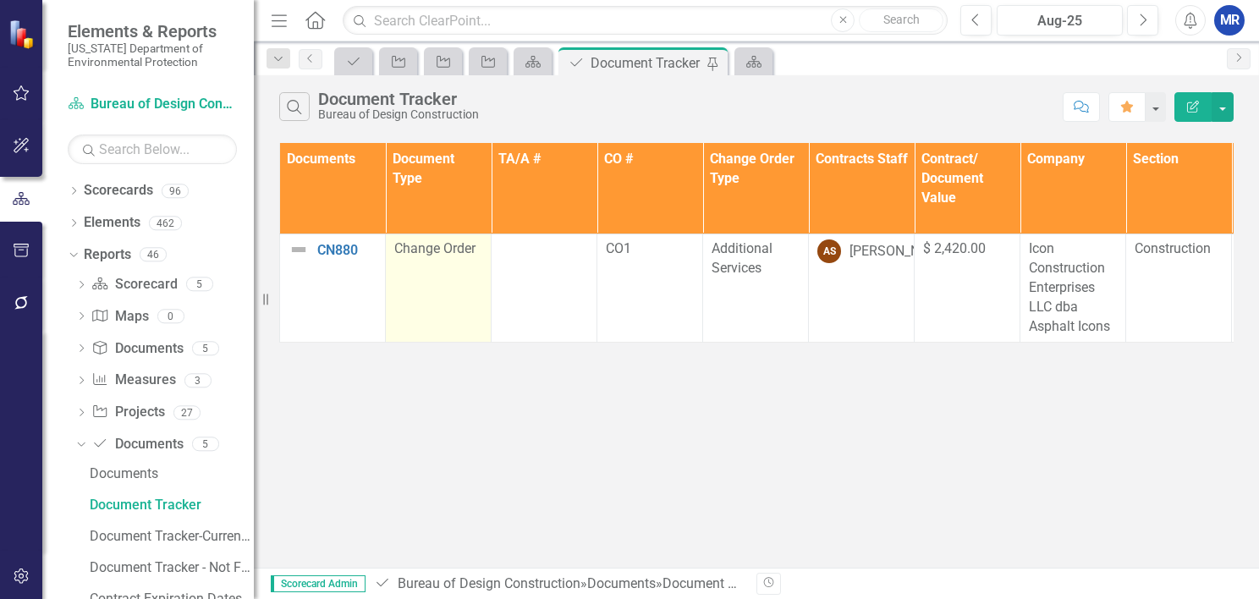
click at [410, 261] on td "Change Order" at bounding box center [439, 287] width 106 height 107
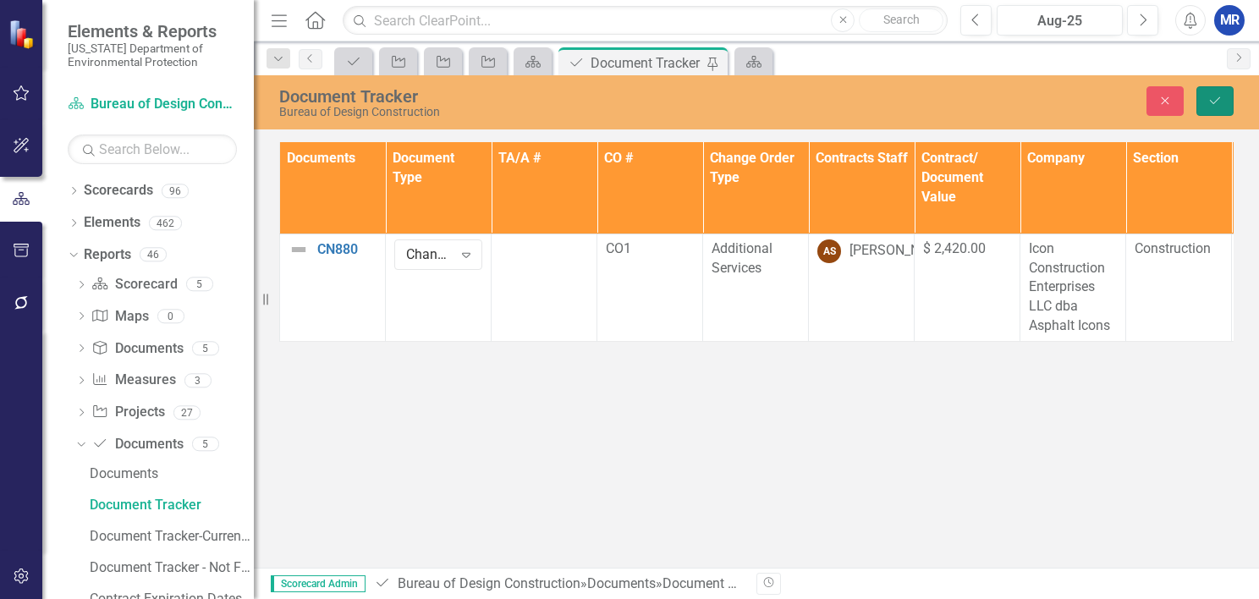
click at [1213, 99] on icon "Save" at bounding box center [1215, 101] width 15 height 12
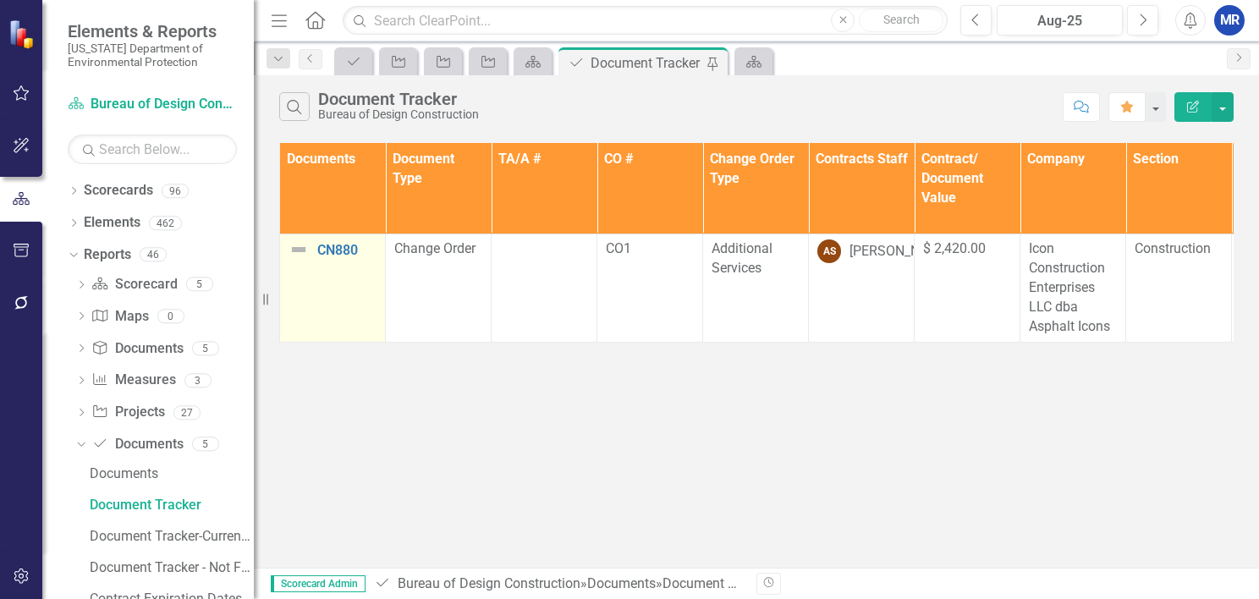
click at [301, 251] on img at bounding box center [299, 250] width 20 height 20
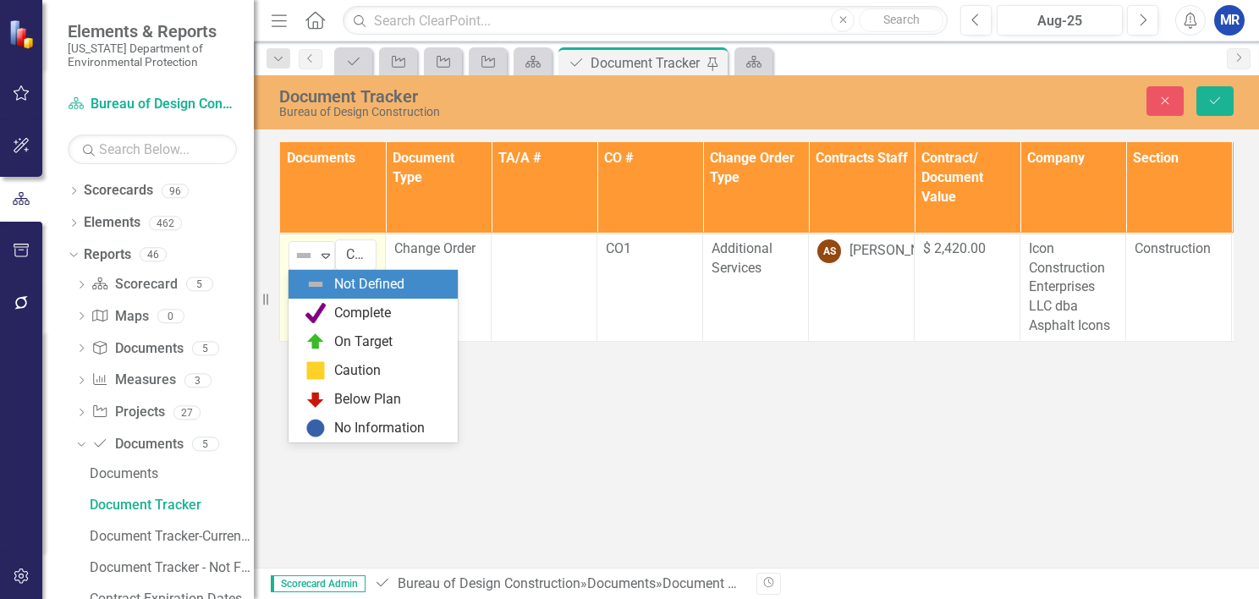
click at [301, 251] on img at bounding box center [304, 255] width 20 height 20
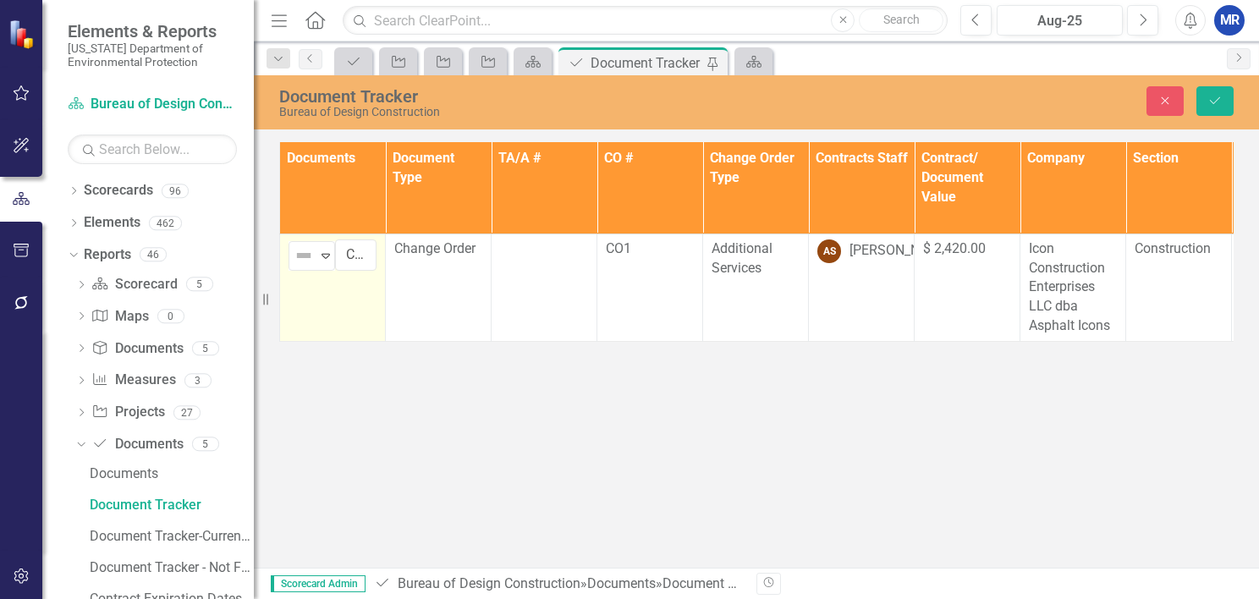
click at [328, 484] on div "Document Tracker Bureau of Design Construction Close Save Documents Document Ty…" at bounding box center [756, 321] width 1005 height 493
click at [1154, 95] on button "Close" at bounding box center [1165, 101] width 37 height 30
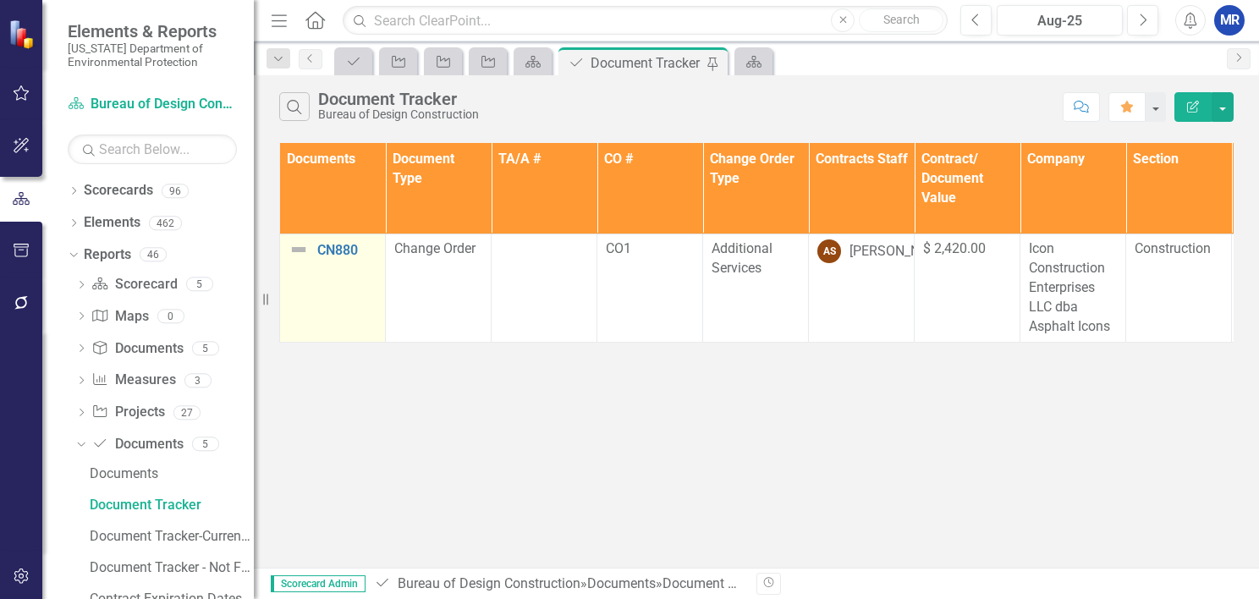
drag, startPoint x: 267, startPoint y: 303, endPoint x: 248, endPoint y: 311, distance: 21.2
click at [248, 311] on div "Elements & Reports [US_STATE] Department of Environmental Protection Scorecard …" at bounding box center [127, 299] width 254 height 599
